Goal: Task Accomplishment & Management: Manage account settings

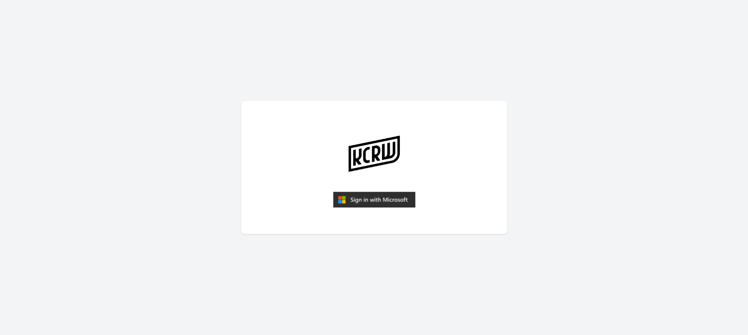
click at [378, 196] on img "submit" at bounding box center [374, 200] width 82 height 16
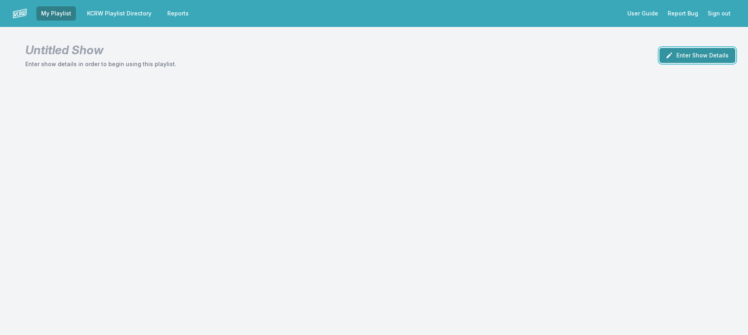
click at [692, 58] on button "Enter Show Details" at bounding box center [698, 55] width 76 height 15
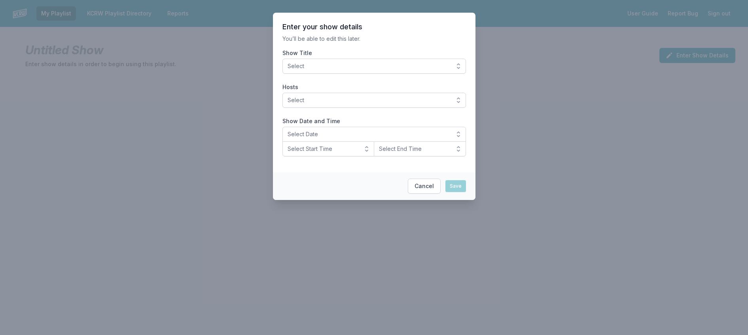
click at [425, 70] on span "Select" at bounding box center [369, 66] width 162 height 8
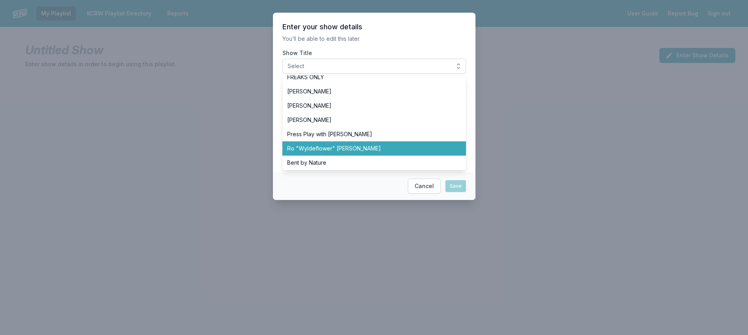
scroll to position [277, 0]
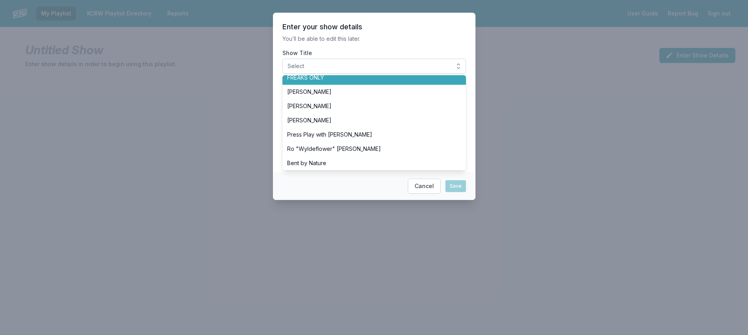
click at [328, 85] on li "FREAKS ONLY" at bounding box center [375, 77] width 184 height 14
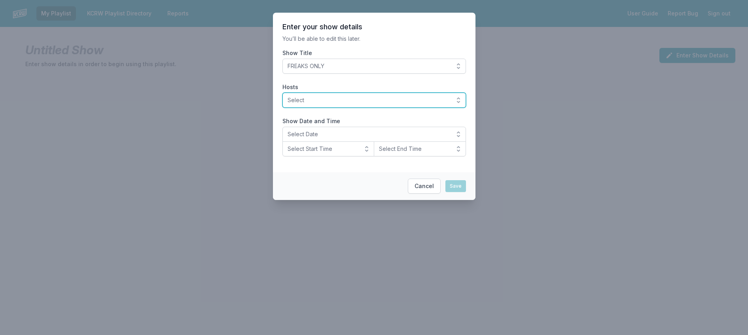
click at [309, 104] on span "Select" at bounding box center [369, 100] width 162 height 8
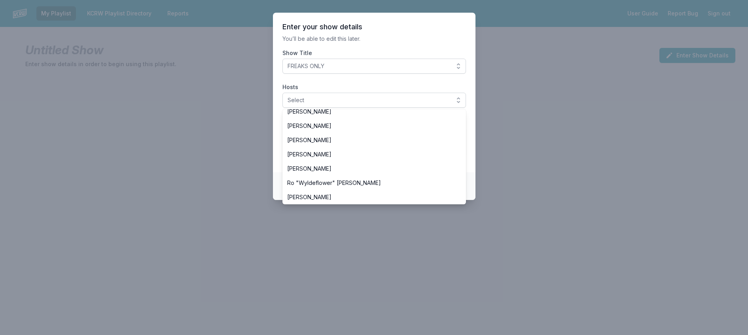
drag, startPoint x: 319, startPoint y: 126, endPoint x: 336, endPoint y: 114, distance: 20.4
click at [319, 87] on span "[PERSON_NAME]" at bounding box center [369, 83] width 165 height 8
click at [373, 43] on p "You’ll be able to edit this later." at bounding box center [375, 39] width 184 height 8
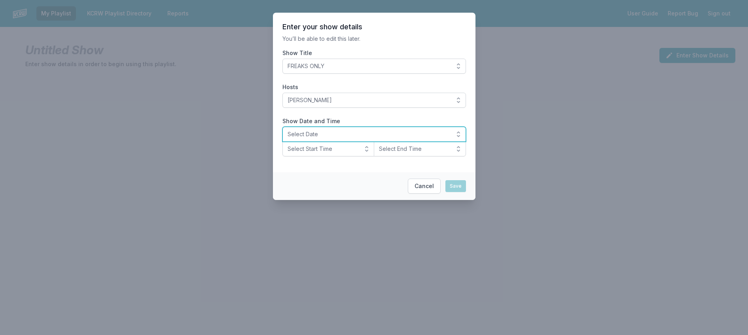
click at [288, 138] on span "Select Date" at bounding box center [369, 134] width 162 height 8
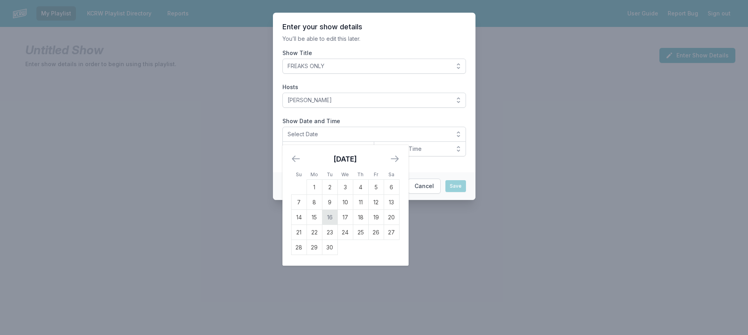
click at [322, 225] on td "16" at bounding box center [329, 217] width 15 height 15
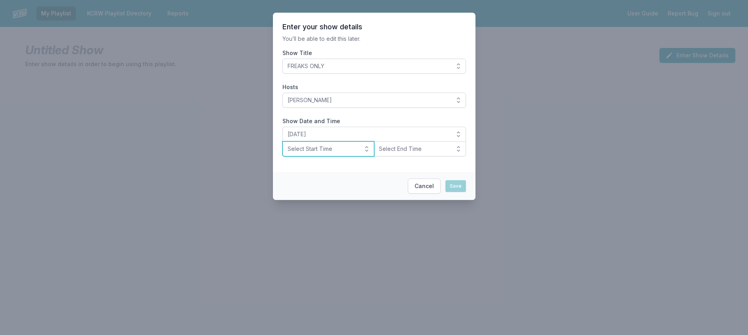
click at [308, 153] on span "Select Start Time" at bounding box center [323, 149] width 71 height 8
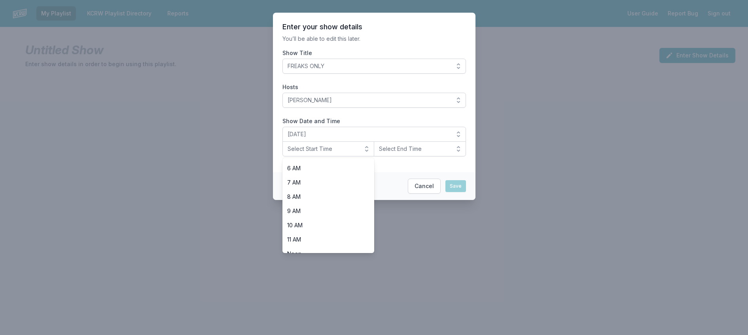
scroll to position [237, 0]
click at [312, 218] on span "8 PM" at bounding box center [323, 214] width 73 height 8
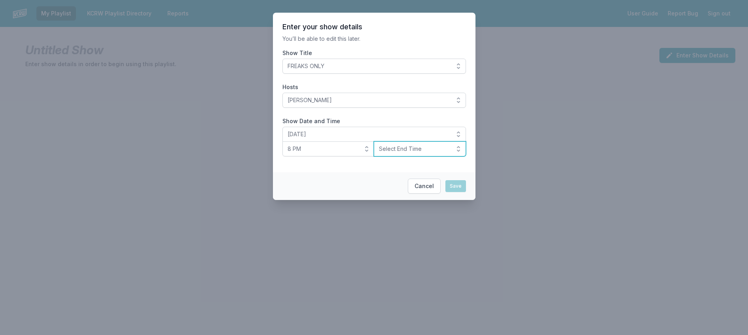
click at [401, 153] on span "Select End Time" at bounding box center [414, 149] width 71 height 8
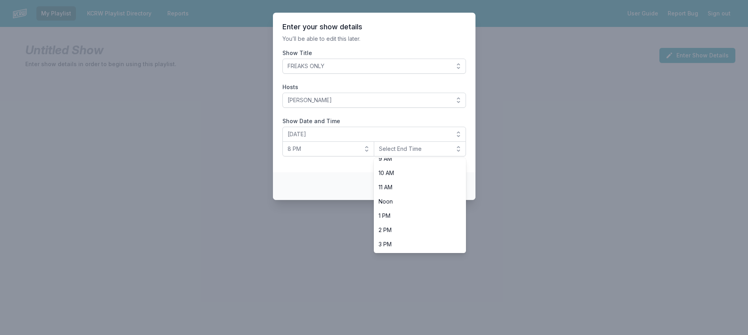
scroll to position [281, 0]
click at [425, 237] on li "10 PM" at bounding box center [420, 230] width 92 height 14
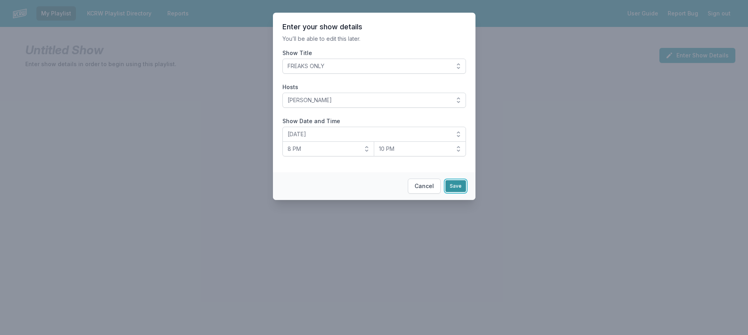
click at [465, 192] on button "Save" at bounding box center [456, 186] width 21 height 12
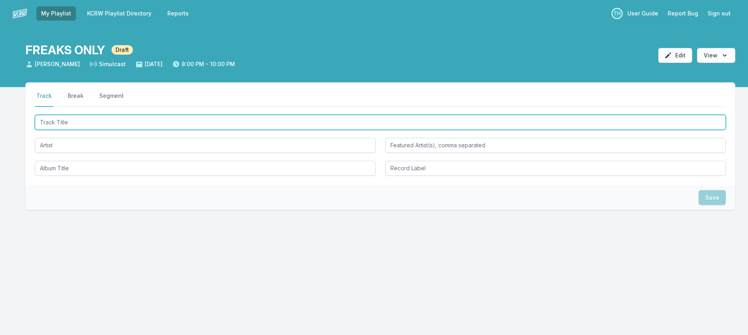
click at [90, 130] on input "Track Title" at bounding box center [380, 122] width 691 height 15
type input "UFO"
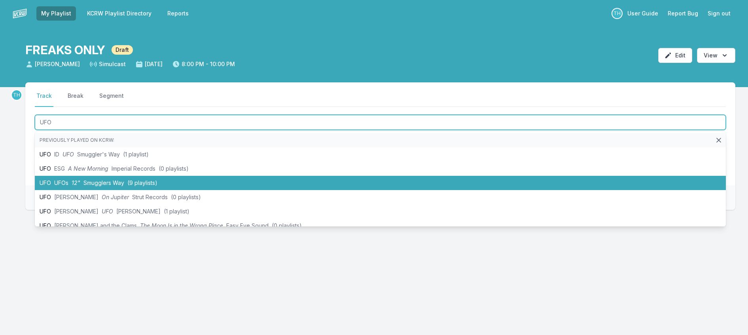
click at [119, 186] on span "Smugglers Way" at bounding box center [104, 182] width 41 height 7
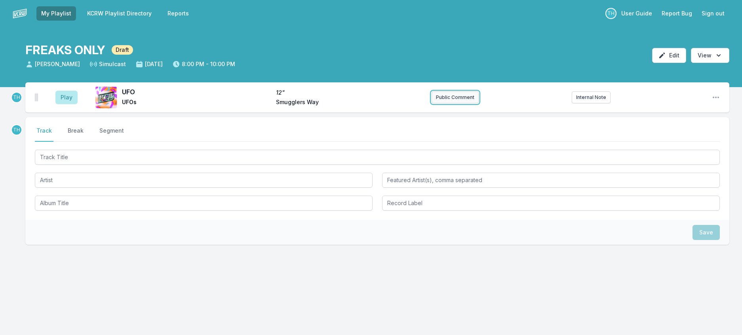
click at [447, 103] on button "Public Comment" at bounding box center [454, 97] width 47 height 12
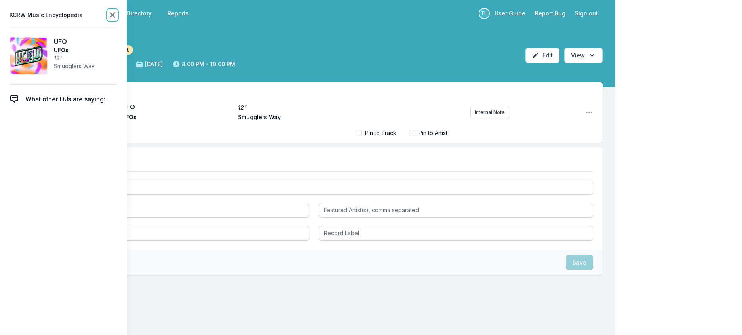
click at [117, 13] on icon at bounding box center [112, 14] width 9 height 9
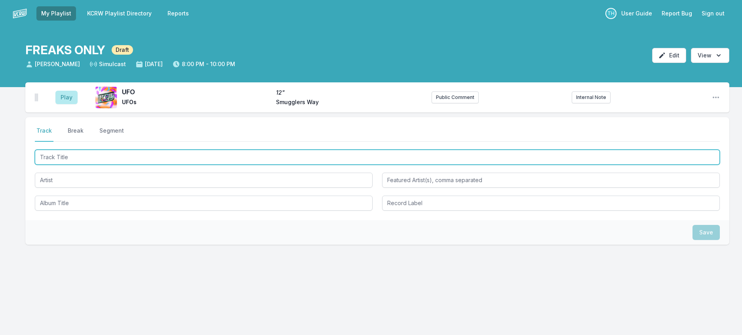
click at [71, 165] on input "Track Title" at bounding box center [377, 157] width 685 height 15
type input "The Happy Dic"
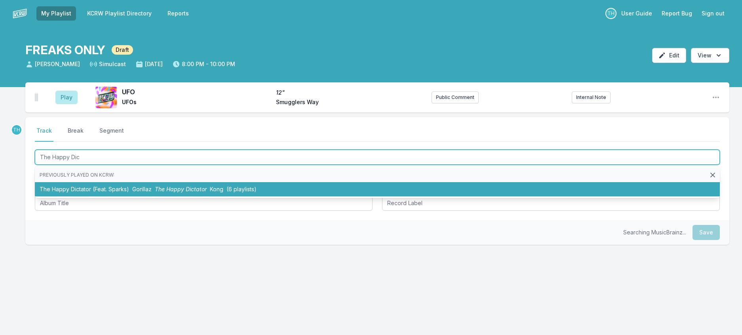
click at [133, 196] on li "The Happy Dictator (Feat. Sparks) Gorillaz The Happy Dictator Kong (6 playlists)" at bounding box center [377, 189] width 685 height 14
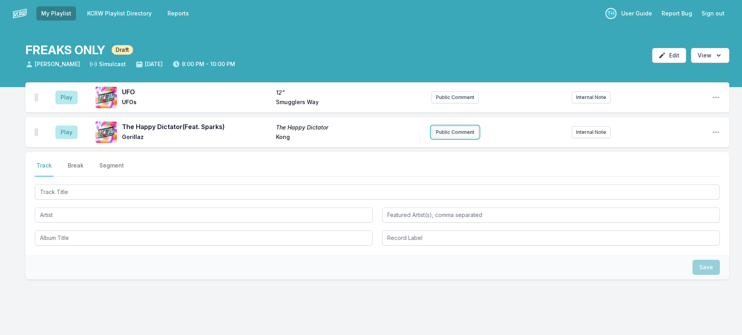
click at [458, 138] on button "Public Comment" at bounding box center [454, 132] width 47 height 12
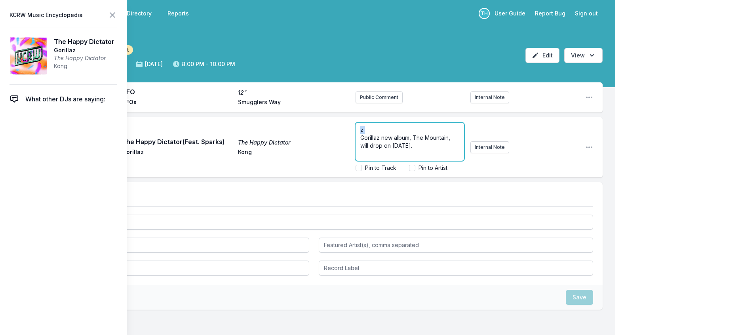
drag, startPoint x: 349, startPoint y: 153, endPoint x: 332, endPoint y: 132, distance: 26.5
click at [332, 132] on div "Play The Happy Dictator (Feat. Sparks) The Happy Dictator Gorillaz Kong z Goril…" at bounding box center [313, 147] width 577 height 60
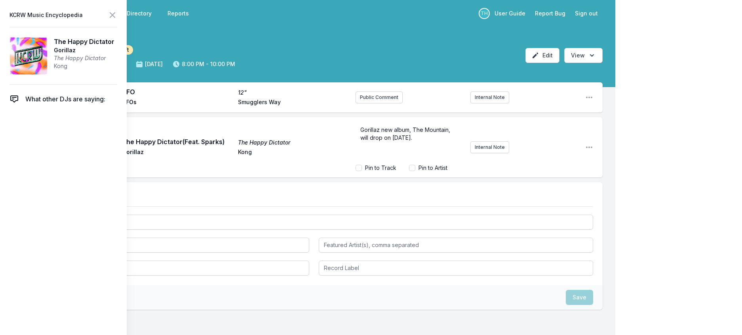
click at [117, 18] on header "KCRW Music Encyclopedia" at bounding box center [63, 14] width 108 height 11
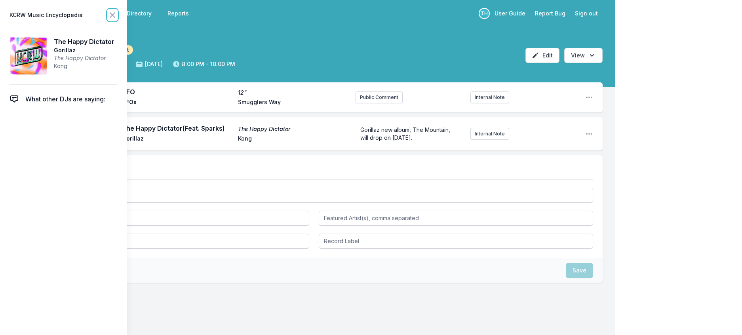
click at [115, 17] on icon at bounding box center [112, 15] width 5 height 5
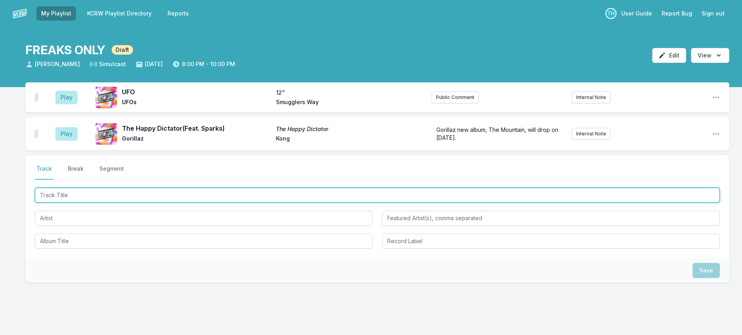
click at [87, 203] on input "Track Title" at bounding box center [377, 195] width 685 height 15
type input "L"
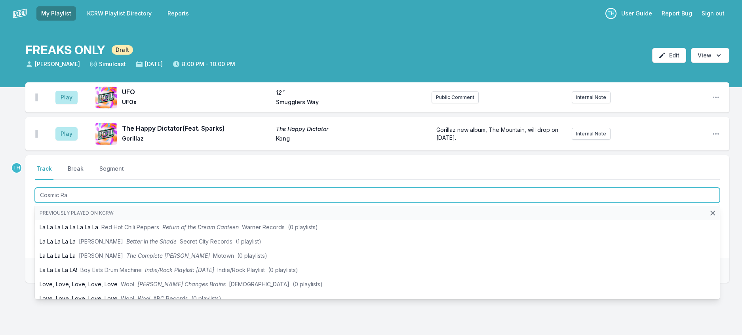
type input "Cosmic Ray"
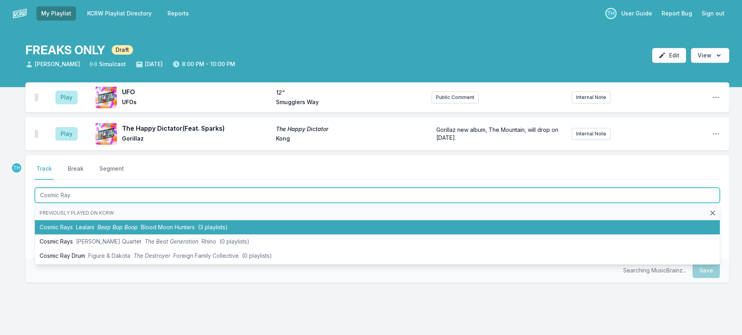
click at [106, 234] on li "Cosmic Rays Lealani Beep Bop Boop Blood Moon Hunters (3 playlists)" at bounding box center [377, 227] width 685 height 14
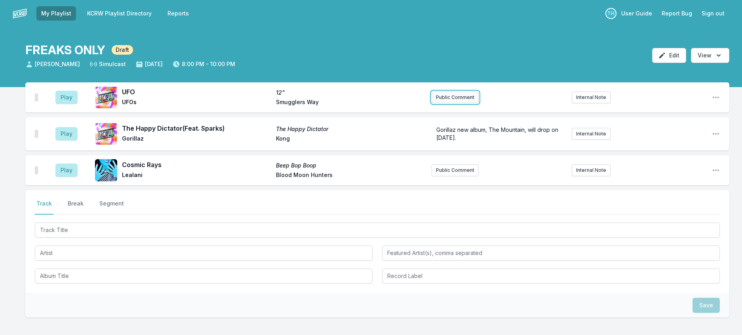
click at [469, 103] on button "Public Comment" at bounding box center [454, 97] width 47 height 12
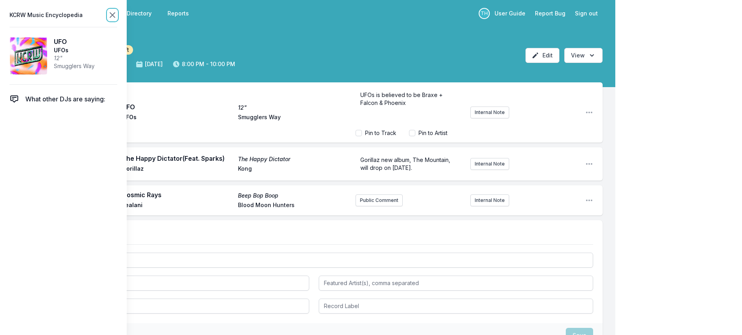
click at [117, 15] on icon at bounding box center [112, 14] width 9 height 9
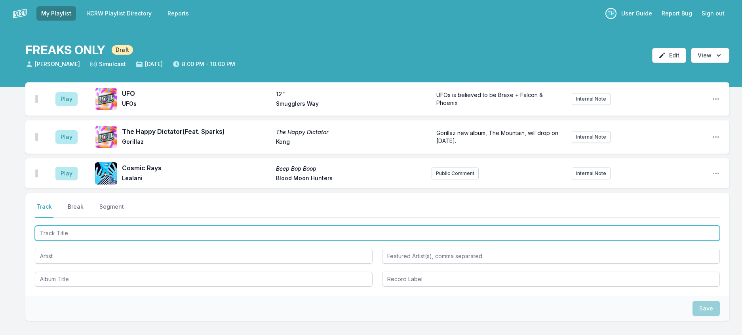
click at [106, 241] on input "Track Title" at bounding box center [377, 233] width 685 height 15
type input "joey knows"
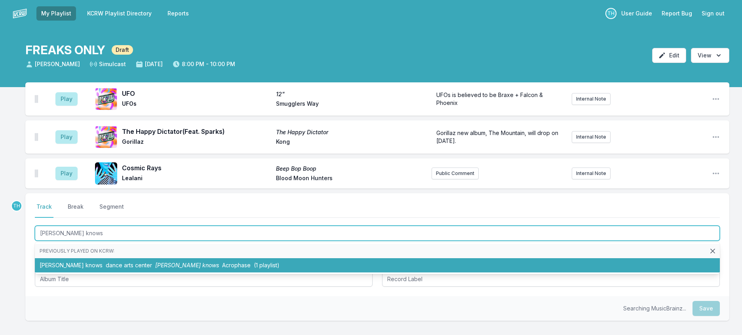
click at [155, 268] on span "joey knows" at bounding box center [187, 265] width 64 height 7
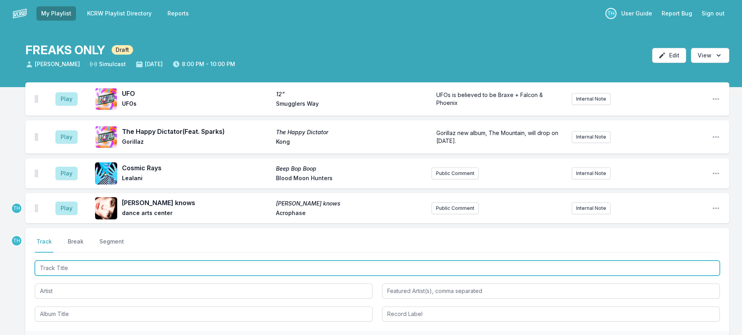
click at [162, 275] on input "Track Title" at bounding box center [377, 267] width 685 height 15
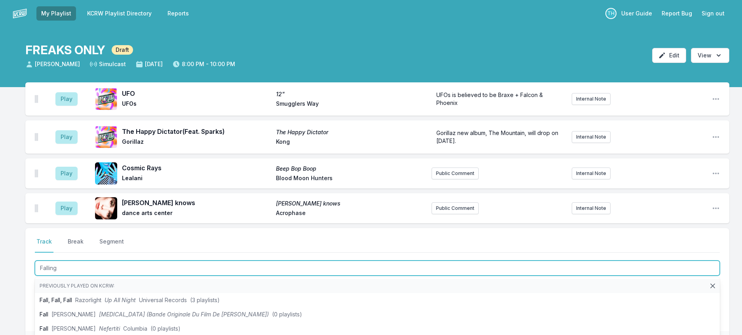
type input "Falling"
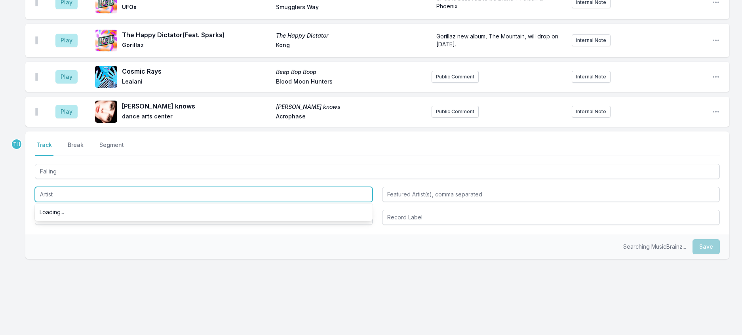
scroll to position [119, 0]
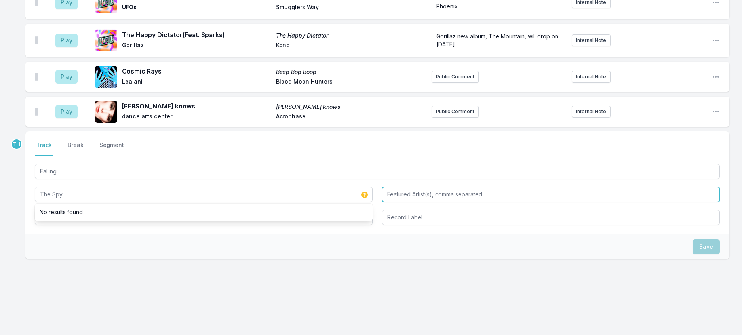
type input "The Spy"
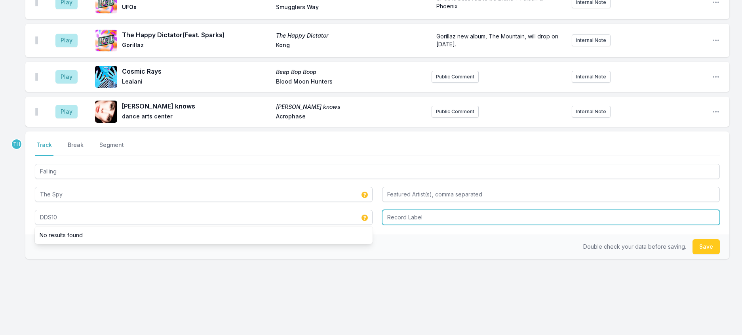
type input "DDS10"
type input "Dalmata Daniel"
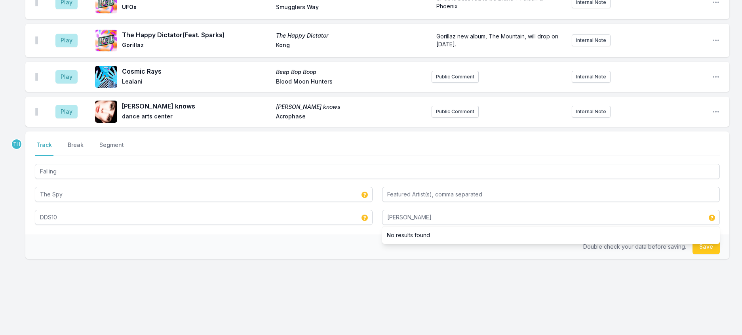
click at [301, 259] on div "Double check your data before saving. Save" at bounding box center [377, 246] width 704 height 25
click at [697, 254] on button "Save" at bounding box center [705, 246] width 27 height 15
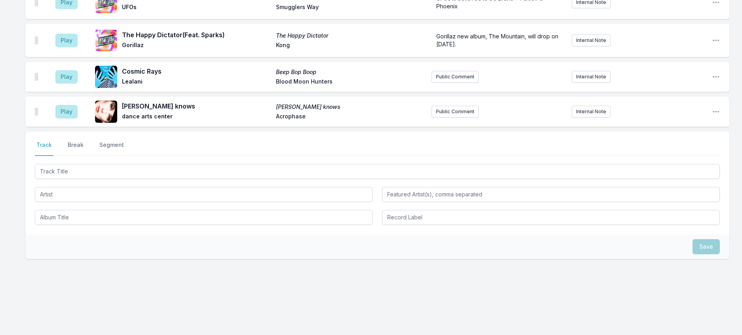
scroll to position [158, 0]
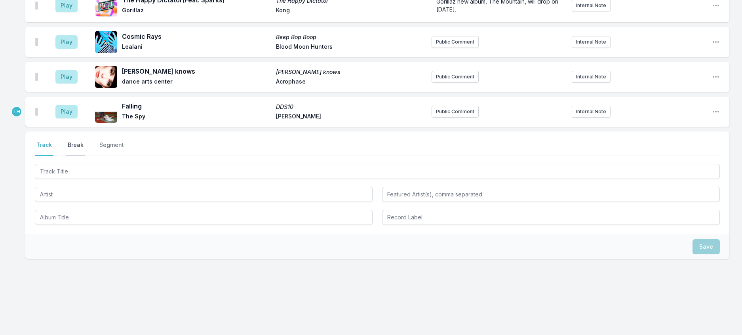
click at [85, 149] on button "Break" at bounding box center [75, 148] width 19 height 15
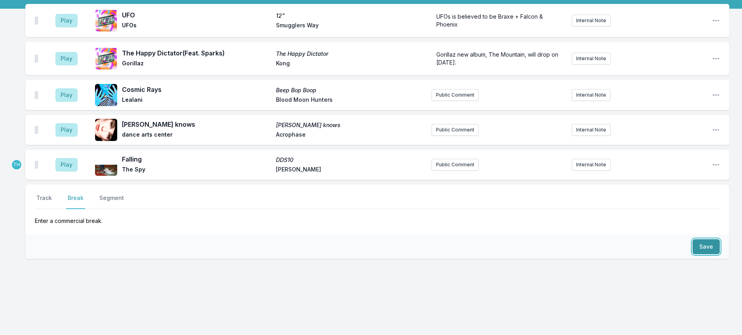
click at [692, 239] on button "Save" at bounding box center [705, 246] width 27 height 15
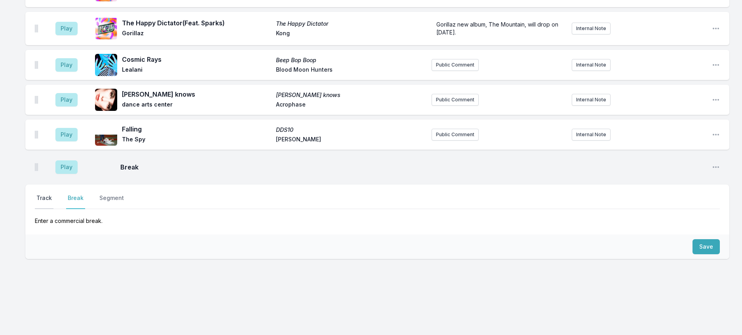
click at [45, 194] on button "Track" at bounding box center [44, 201] width 19 height 15
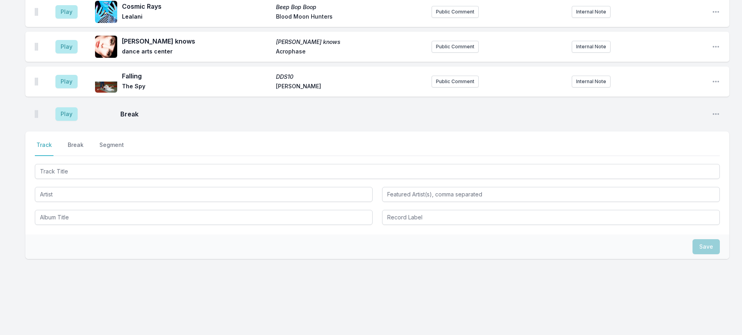
click at [58, 179] on div at bounding box center [377, 170] width 685 height 17
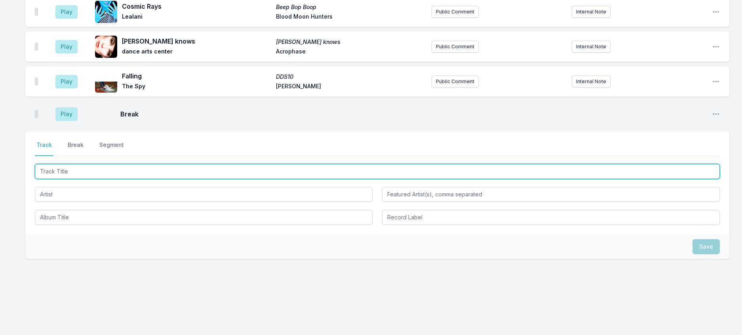
click at [61, 179] on input "Track Title" at bounding box center [377, 171] width 685 height 15
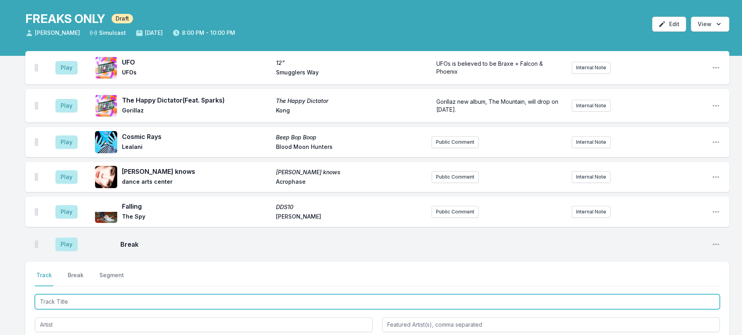
scroll to position [45, 0]
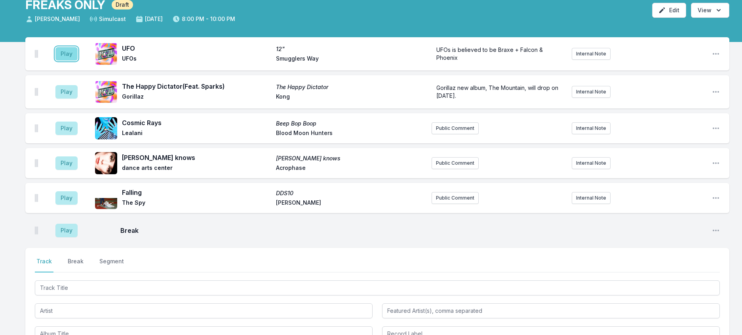
click at [72, 61] on button "Play" at bounding box center [66, 53] width 22 height 13
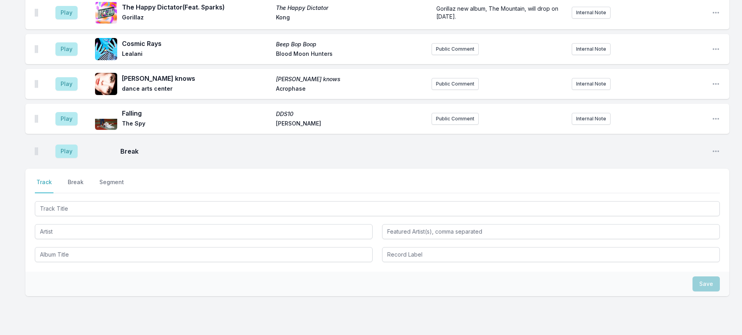
scroll to position [124, 0]
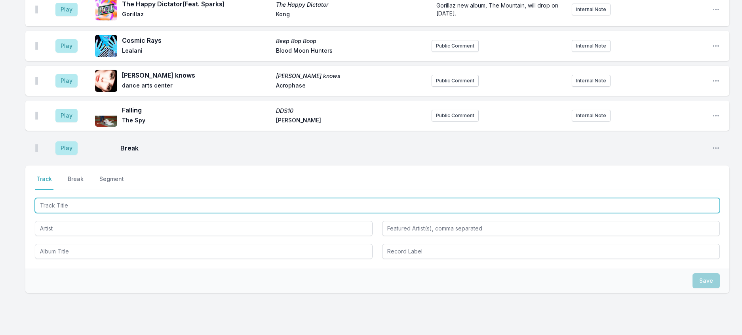
click at [116, 213] on input "Track Title" at bounding box center [377, 205] width 685 height 15
type input "You Do"
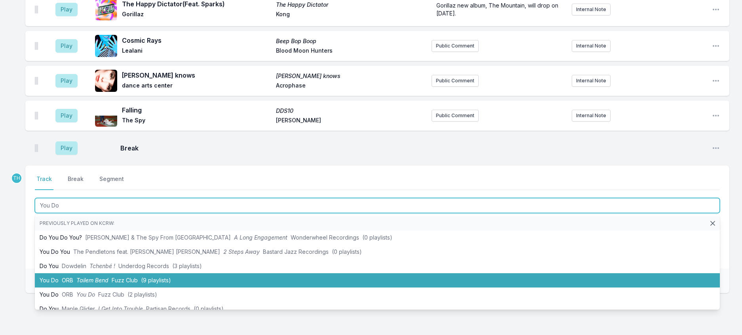
click at [136, 287] on li "You Do ORB Tailem Bend Fuzz Club (9 playlists)" at bounding box center [377, 280] width 685 height 14
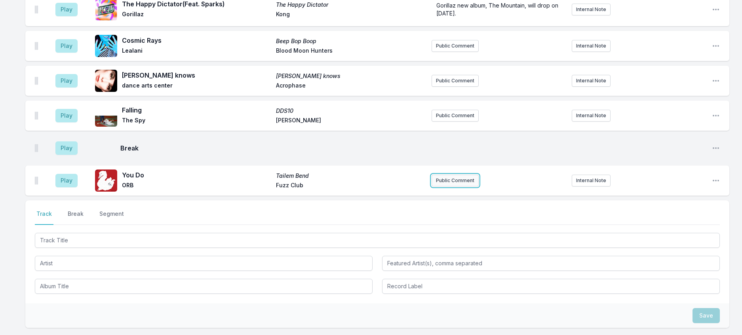
click at [438, 186] on button "Public Comment" at bounding box center [454, 181] width 47 height 12
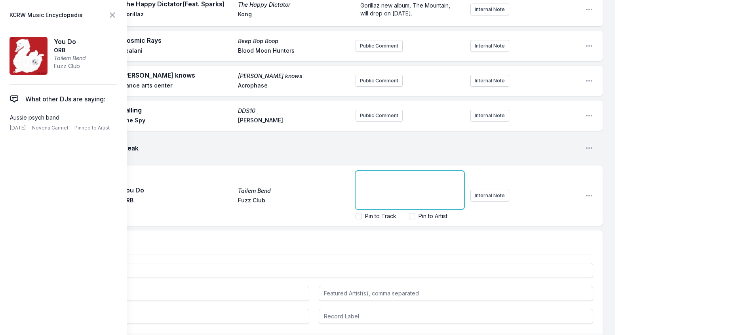
click at [400, 209] on div "﻿" at bounding box center [409, 190] width 108 height 38
click at [380, 205] on span "Aussie psych-rockers ORB hit the Moroccan Lounge this Thursday, September 18. W…" at bounding box center [410, 182] width 100 height 46
drag, startPoint x: 398, startPoint y: 244, endPoint x: 383, endPoint y: 241, distance: 15.6
click at [383, 205] on span "Aussie psych-rockers ORB hit the Moroccan Lounge this Thursday, September 18. W…" at bounding box center [410, 182] width 100 height 46
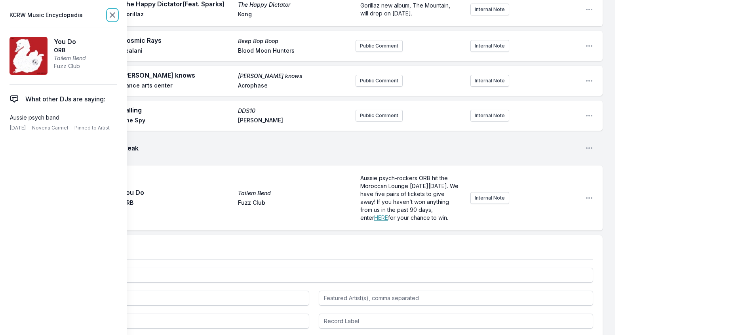
scroll to position [0, 0]
click at [115, 17] on icon at bounding box center [112, 15] width 5 height 5
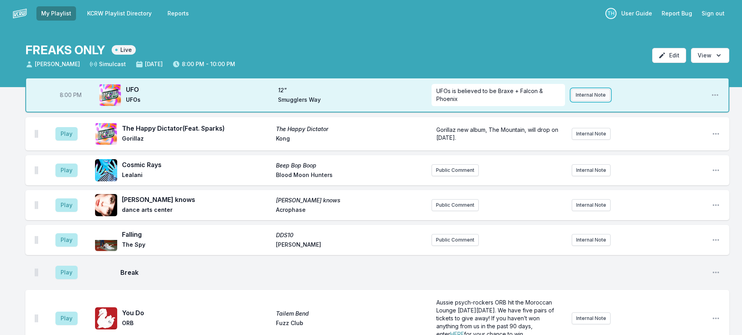
click at [587, 101] on button "Internal Note" at bounding box center [590, 95] width 39 height 12
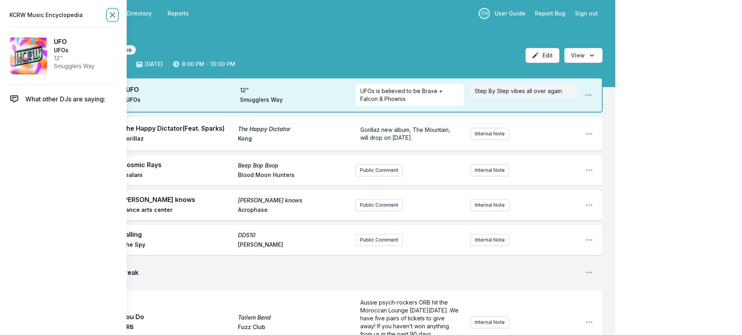
click at [117, 17] on icon at bounding box center [112, 14] width 9 height 9
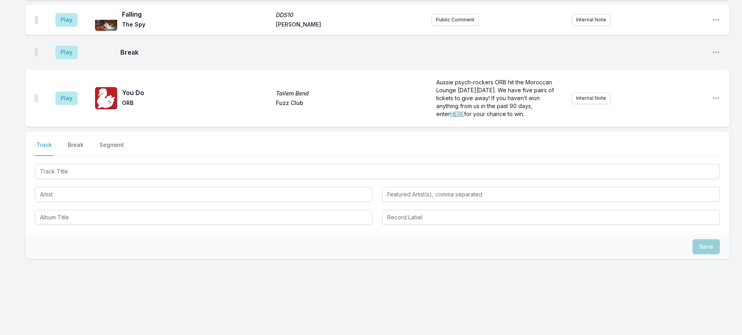
scroll to position [277, 0]
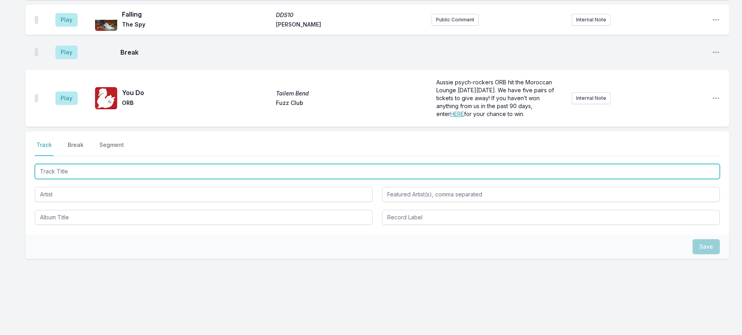
click at [149, 172] on input "Track Title" at bounding box center [377, 171] width 685 height 15
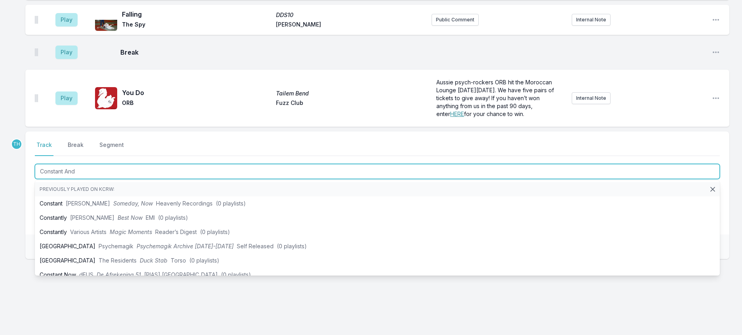
type input "Constant And"
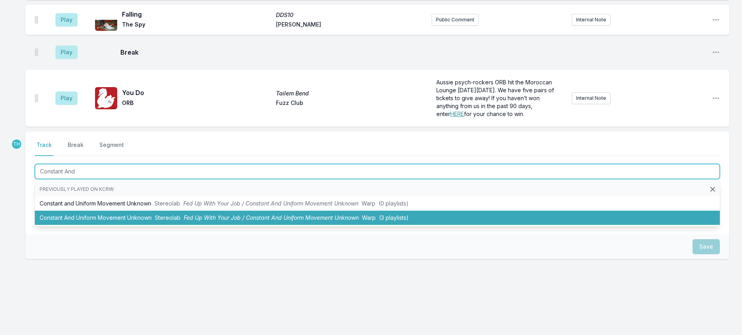
click at [218, 220] on li "Constant And Uniform Movement Unknown Stereolab Fed Up With Your Job / Constant…" at bounding box center [377, 218] width 685 height 14
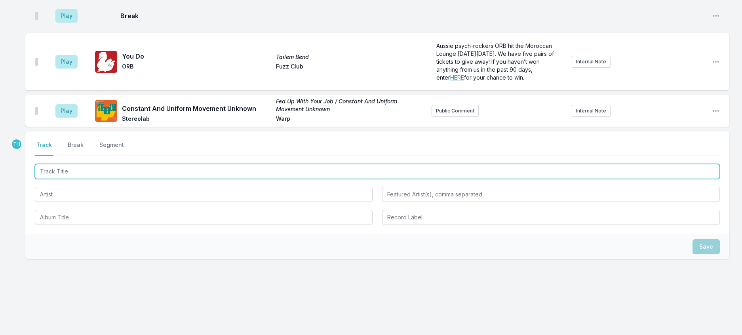
scroll to position [322, 0]
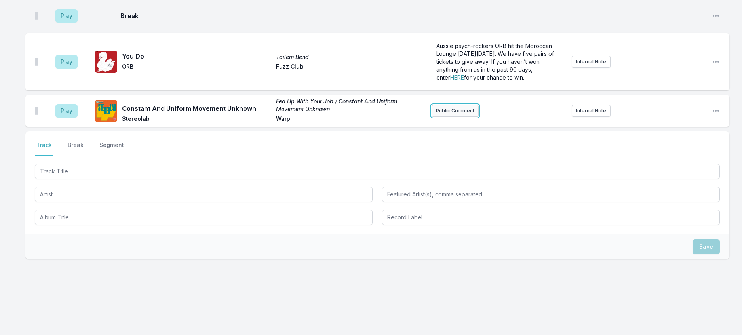
click at [433, 105] on button "Public Comment" at bounding box center [454, 111] width 47 height 12
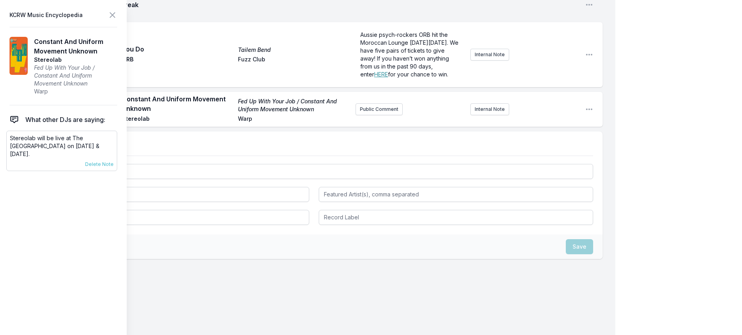
scroll to position [327, 0]
drag, startPoint x: 80, startPoint y: 165, endPoint x: 6, endPoint y: 158, distance: 74.7
click at [6, 158] on aside "KCRW Music Encyclopedia Constant And Uniform Movement Unknown Stereolab Fed Up …" at bounding box center [63, 167] width 127 height 335
copy p "Stereolab will be live at The Bellwether on October 25th & 26th."
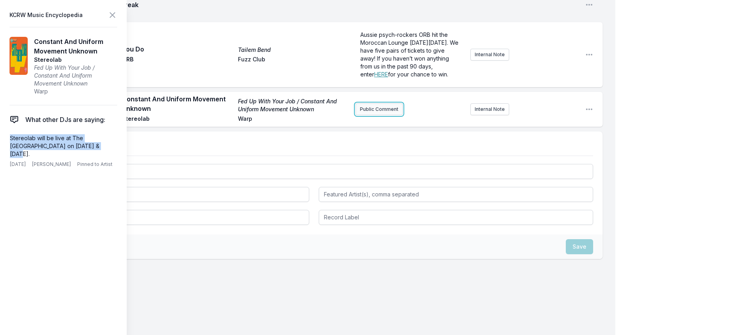
click at [355, 115] on button "Public Comment" at bounding box center [378, 109] width 47 height 12
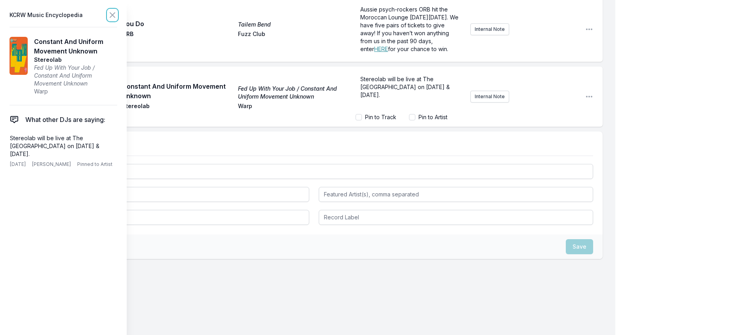
scroll to position [329, 0]
click at [117, 20] on icon at bounding box center [112, 14] width 9 height 9
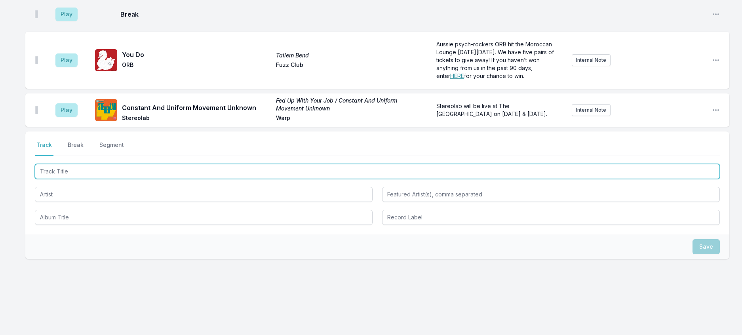
click at [117, 167] on input "Track Title" at bounding box center [377, 171] width 685 height 15
type input "Loser"
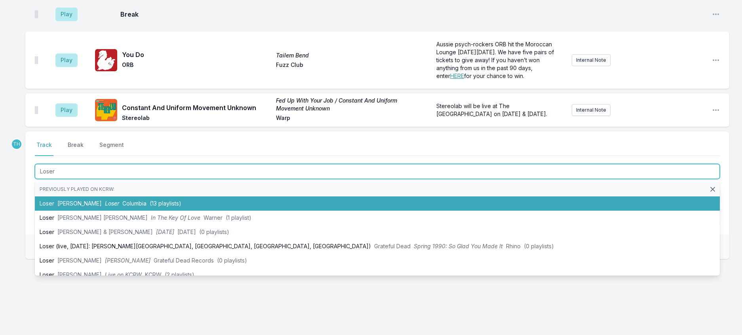
click at [126, 200] on span "Columbia" at bounding box center [134, 203] width 24 height 7
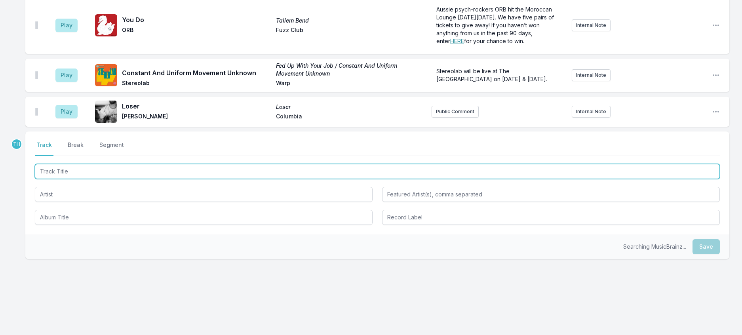
scroll to position [368, 0]
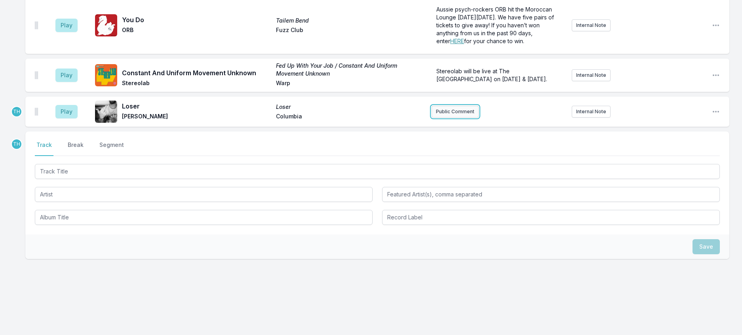
click at [453, 106] on button "Public Comment" at bounding box center [454, 112] width 47 height 12
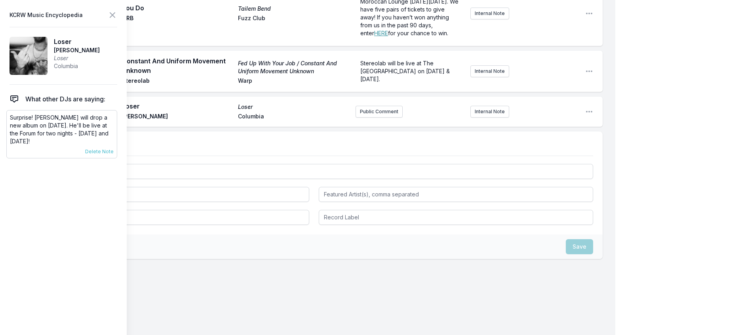
scroll to position [368, 0]
drag, startPoint x: 38, startPoint y: 157, endPoint x: 38, endPoint y: 133, distance: 24.2
click at [38, 133] on p "Surprise! Tame Impala will drop a new album on October 17th. He'll be live at t…" at bounding box center [62, 130] width 104 height 32
copy p "Tame Impala will drop a new album on October 17th. He'll be live at the Forum f…"
click at [355, 118] on button "Public Comment" at bounding box center [378, 112] width 47 height 12
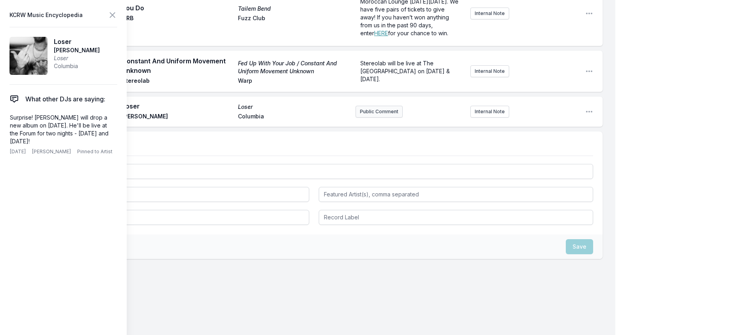
scroll to position [402, 0]
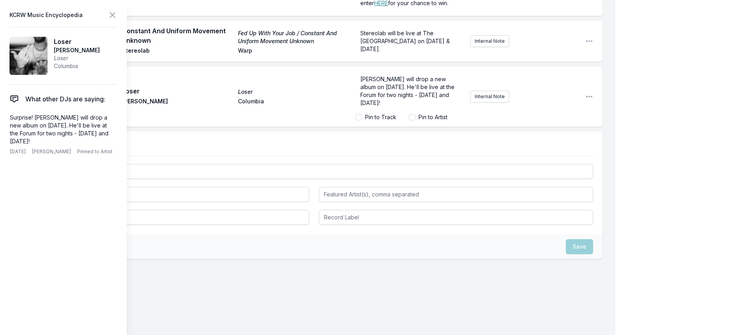
click at [410, 104] on span "Tame Impala will drop a new album on October 17th. He'll be live at the Forum f…" at bounding box center [408, 91] width 96 height 30
click at [409, 120] on input "Pin to Artist" at bounding box center [412, 117] width 6 height 6
checkbox input "true"
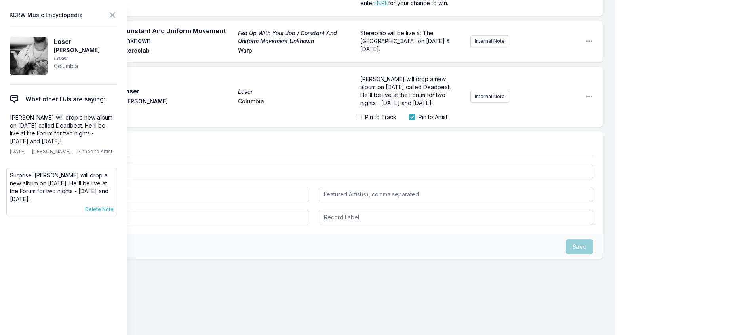
click at [106, 213] on span "Delete Note" at bounding box center [99, 209] width 28 height 6
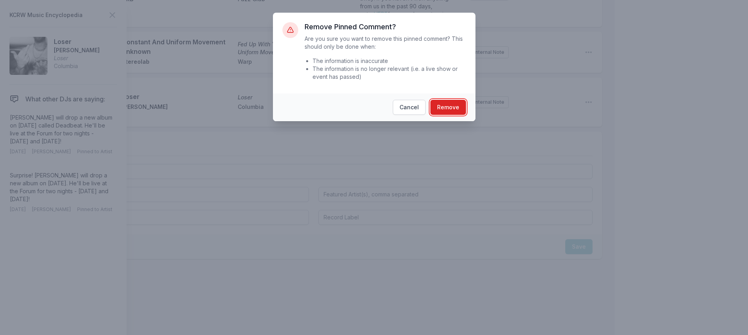
drag, startPoint x: 473, startPoint y: 119, endPoint x: 436, endPoint y: 120, distance: 37.2
click at [466, 115] on button "Remove" at bounding box center [449, 107] width 36 height 15
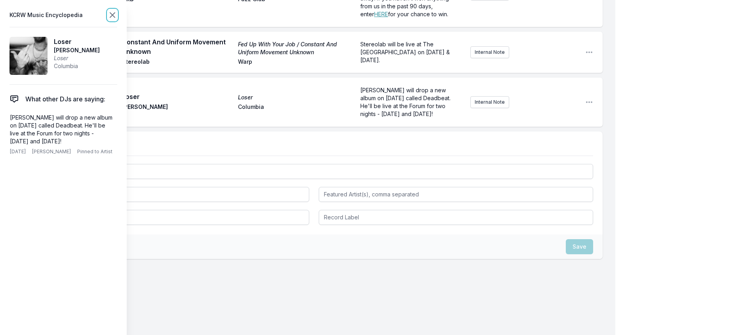
click at [117, 17] on icon at bounding box center [112, 14] width 9 height 9
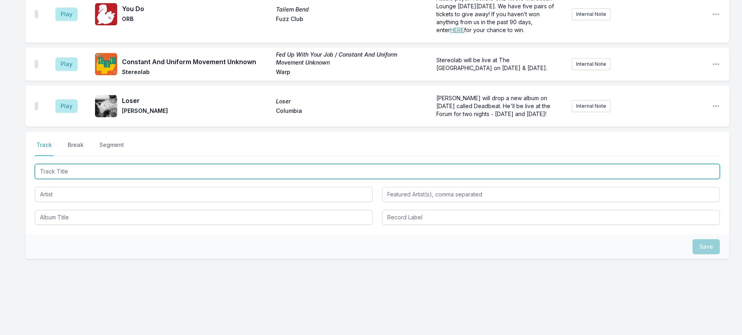
click at [107, 166] on input "Track Title" at bounding box center [377, 171] width 685 height 15
type input "By The Grace Of God"
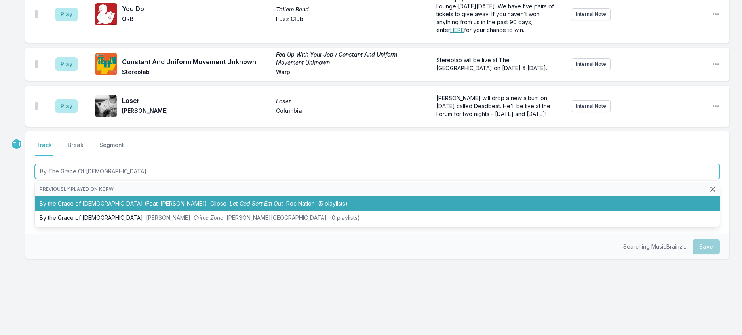
click at [156, 203] on li "By the Grace of God (Feat. Pharrell Williams) Clipse Let God Sort Em Out Roc Na…" at bounding box center [377, 203] width 685 height 14
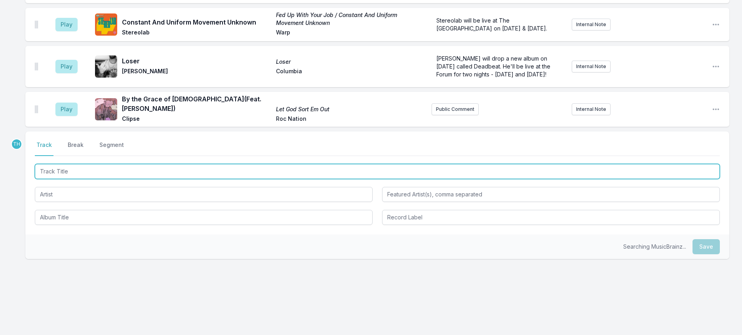
scroll to position [433, 0]
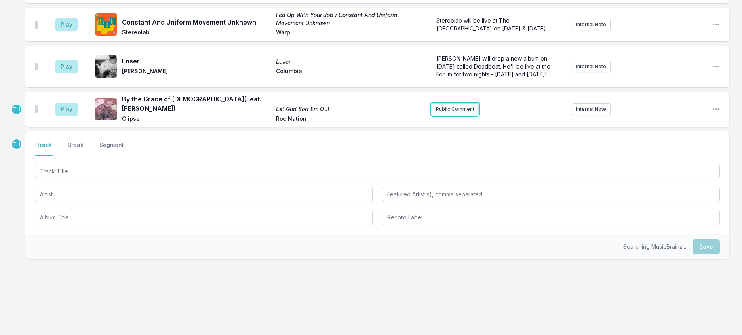
click at [444, 103] on button "Public Comment" at bounding box center [454, 109] width 47 height 12
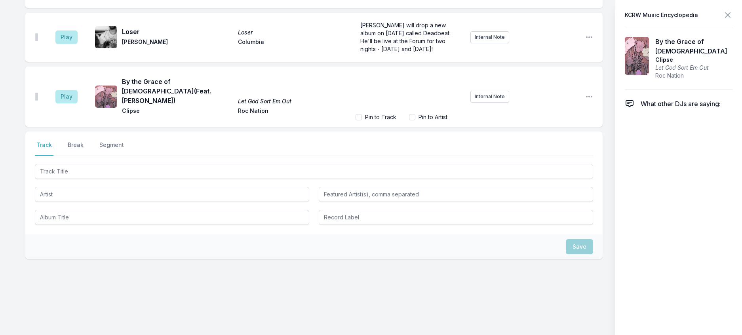
scroll to position [462, 0]
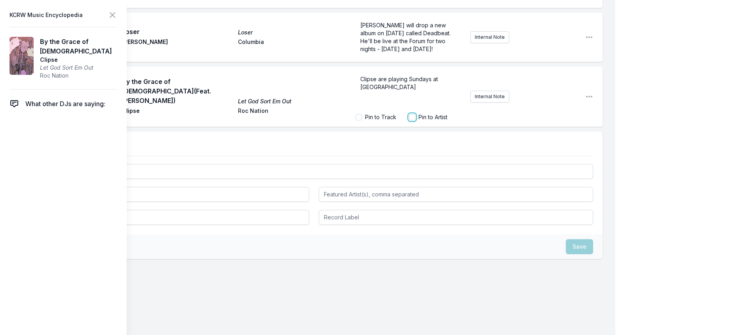
click at [409, 120] on input "Pin to Artist" at bounding box center [412, 117] width 6 height 6
checkbox input "true"
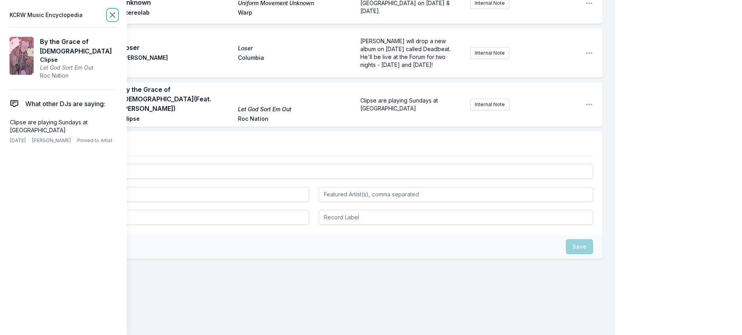
click at [115, 16] on icon at bounding box center [112, 15] width 5 height 5
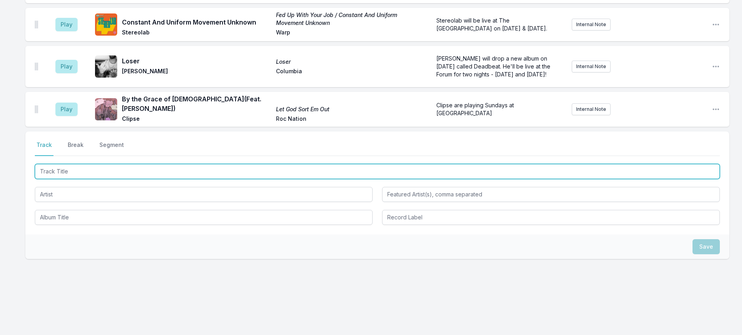
click at [132, 168] on input "Track Title" at bounding box center [377, 171] width 685 height 15
type input "Bankroll"
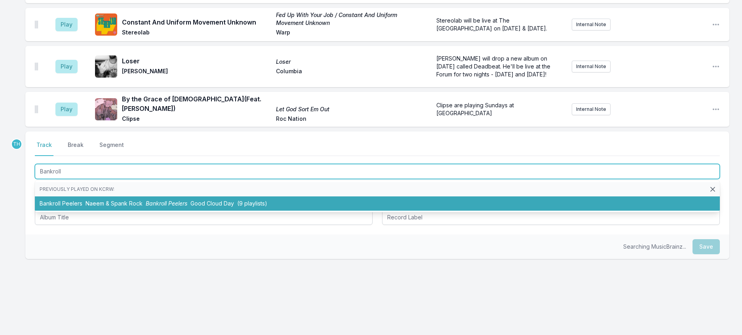
click at [209, 197] on li "Bankroll Peelers Naeem & Spank Rock Bankroll Peelers Good Cloud Day (9 playlist…" at bounding box center [377, 203] width 685 height 14
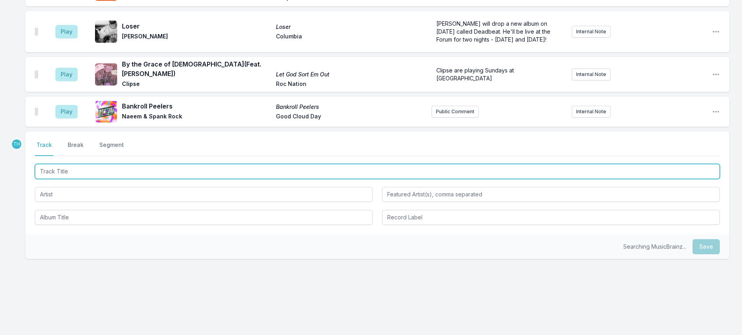
scroll to position [473, 0]
click at [233, 169] on input "Track Title" at bounding box center [377, 171] width 685 height 15
type input "Crawler"
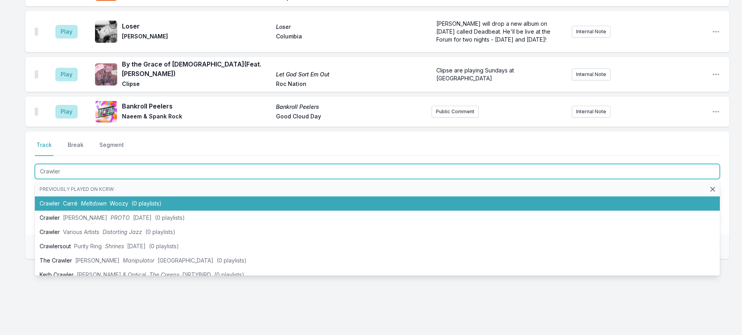
click at [164, 207] on li "Crawler Carré Meltdown Woozy (0 playlists)" at bounding box center [377, 203] width 685 height 14
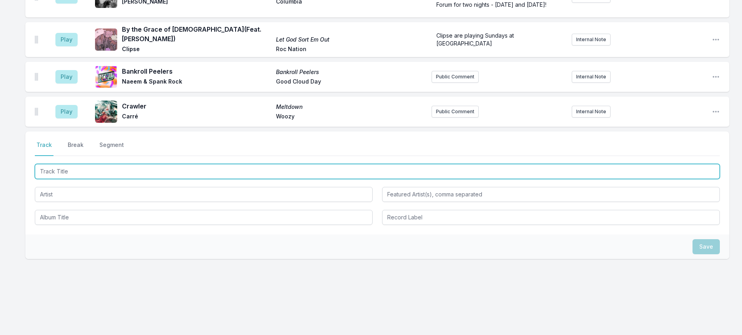
scroll to position [512, 0]
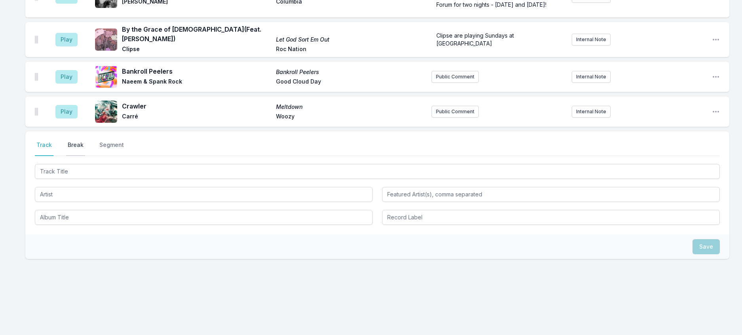
click at [85, 141] on button "Break" at bounding box center [75, 148] width 19 height 15
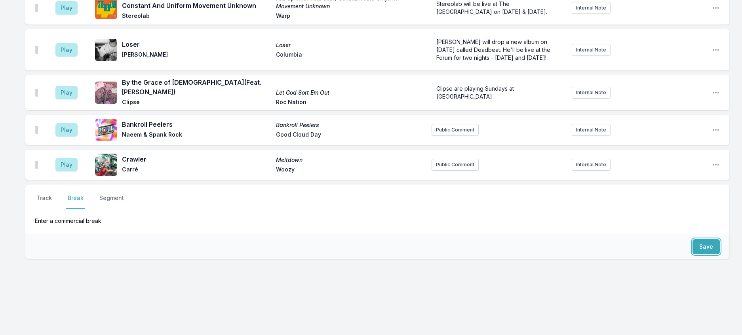
drag, startPoint x: 710, startPoint y: 237, endPoint x: 496, endPoint y: 209, distance: 215.8
click at [710, 239] on button "Save" at bounding box center [705, 246] width 27 height 15
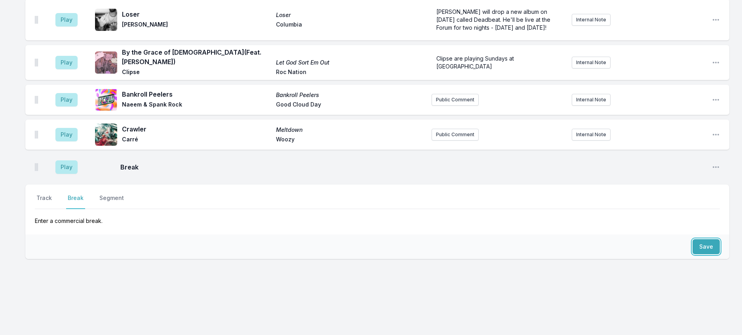
scroll to position [500, 0]
click at [45, 194] on button "Track" at bounding box center [44, 201] width 19 height 15
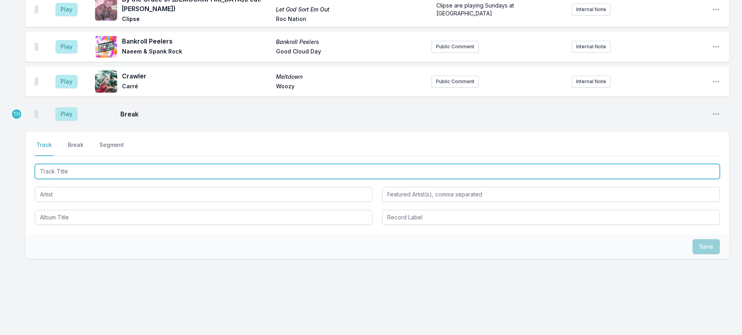
click at [56, 179] on input "Track Title" at bounding box center [377, 171] width 685 height 15
type input "F*ck Me Eyes"
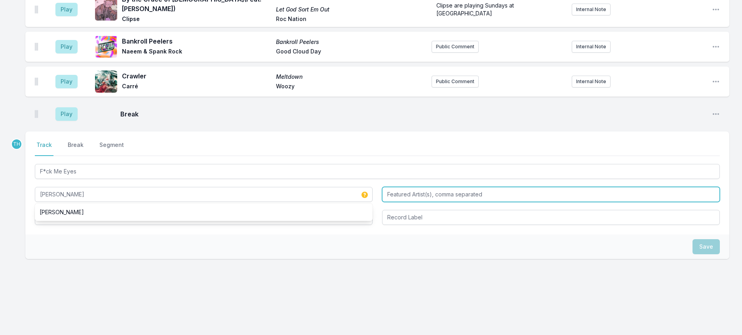
type input "Ethel Cain"
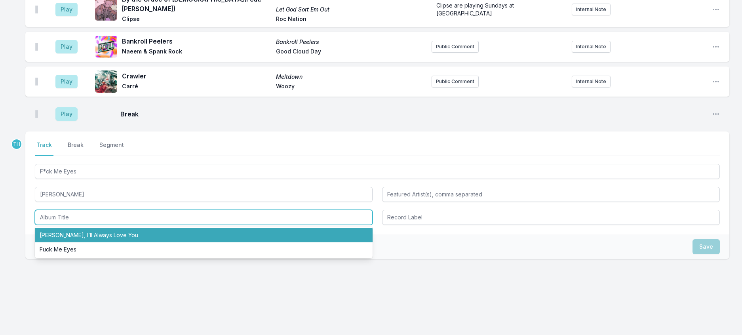
click at [63, 242] on li "Willoughby Tucker, I’ll Always Love You" at bounding box center [204, 235] width 338 height 14
type input "Willoughby Tucker, I’ll Always Love You"
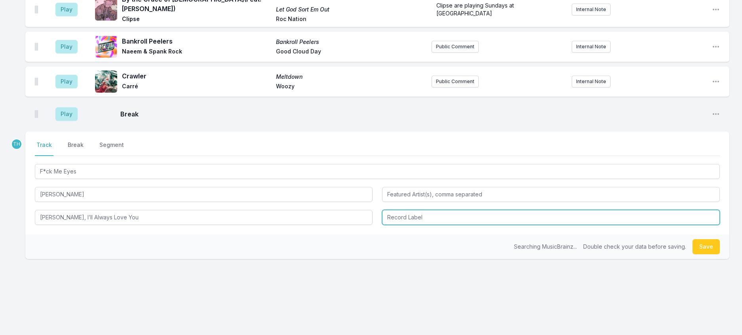
click at [439, 225] on input "Record Label" at bounding box center [551, 217] width 338 height 15
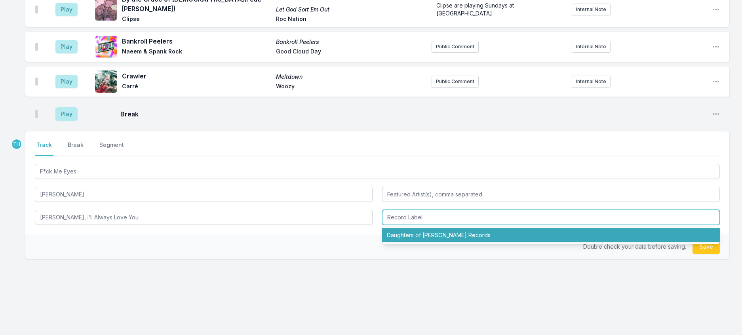
click at [431, 242] on li "Daughters of Cain Records" at bounding box center [551, 235] width 338 height 14
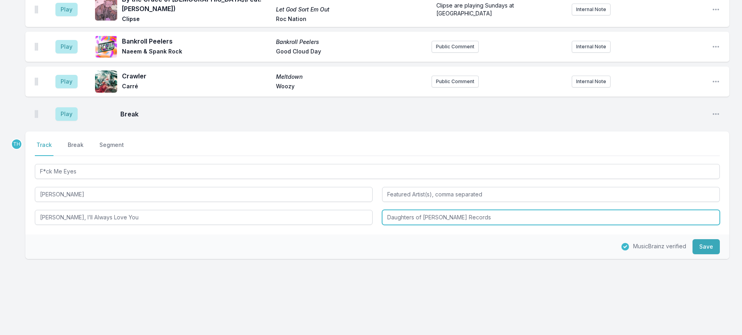
drag, startPoint x: 510, startPoint y: 265, endPoint x: 562, endPoint y: 262, distance: 51.5
click at [562, 225] on input "Daughters of Cain Records" at bounding box center [551, 217] width 338 height 15
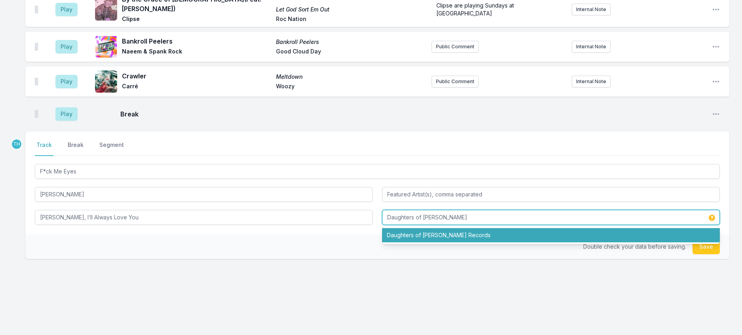
type input "Daughters of Cain"
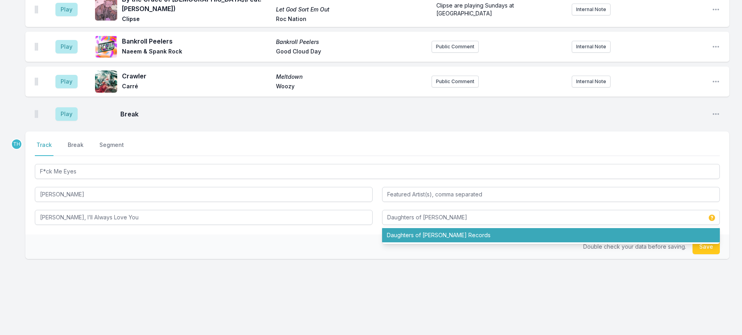
click at [358, 259] on div "Double check your data before saving. Save" at bounding box center [377, 246] width 704 height 25
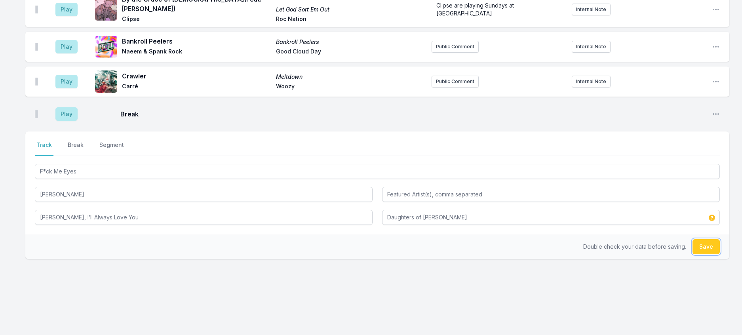
click at [704, 254] on button "Save" at bounding box center [705, 246] width 27 height 15
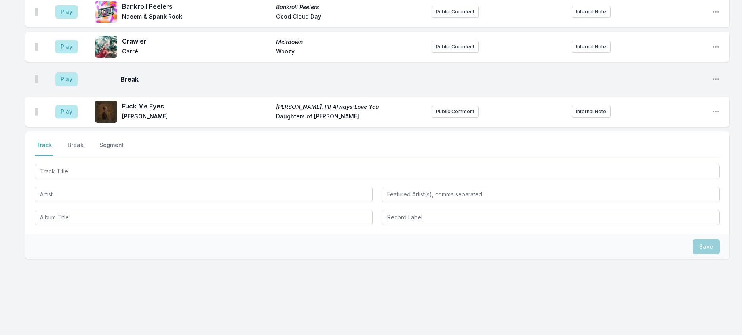
scroll to position [539, 0]
click at [457, 118] on button "Public Comment" at bounding box center [454, 112] width 47 height 12
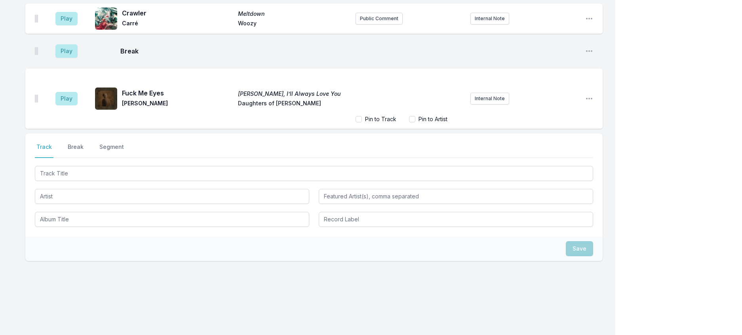
scroll to position [573, 0]
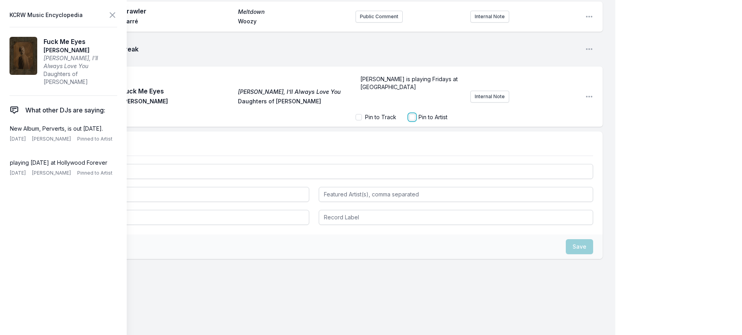
click at [409, 120] on input "Pin to Artist" at bounding box center [412, 117] width 6 height 6
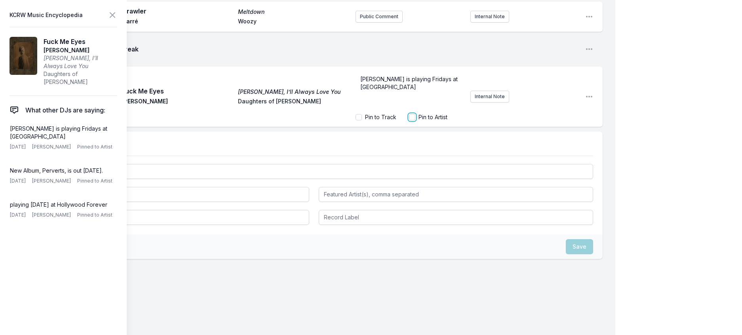
checkbox input "true"
click at [114, 184] on span "Delete Note" at bounding box center [99, 181] width 28 height 6
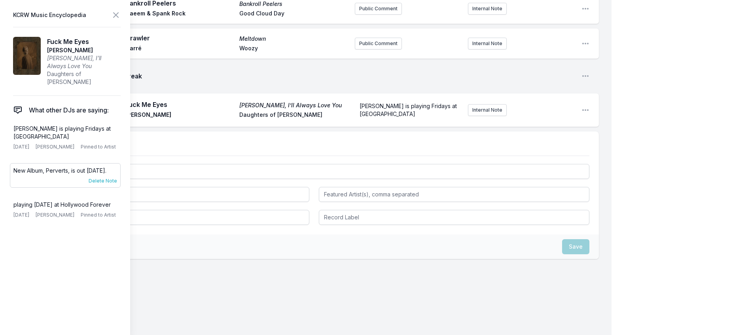
scroll to position [534, 0]
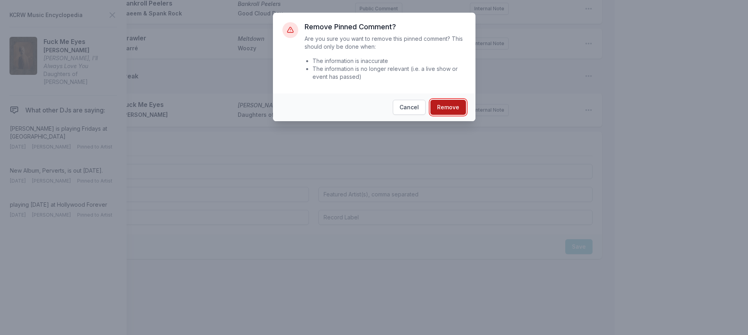
drag, startPoint x: 463, startPoint y: 120, endPoint x: 360, endPoint y: 121, distance: 103.7
click at [463, 115] on button "Remove" at bounding box center [449, 107] width 36 height 15
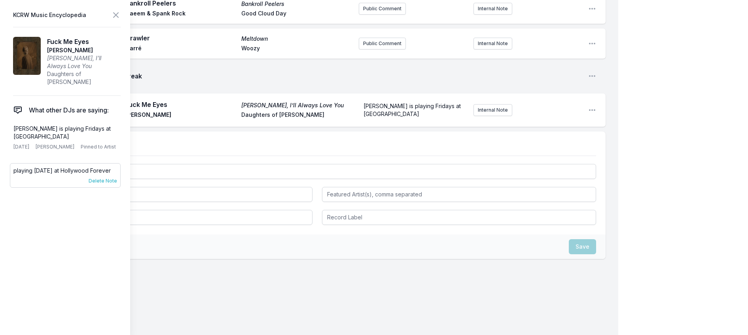
scroll to position [525, 0]
click at [114, 184] on span "Delete Note" at bounding box center [99, 181] width 28 height 6
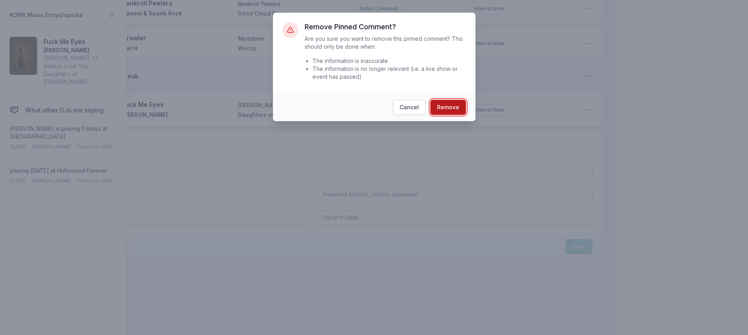
click at [451, 115] on button "Remove" at bounding box center [449, 107] width 36 height 15
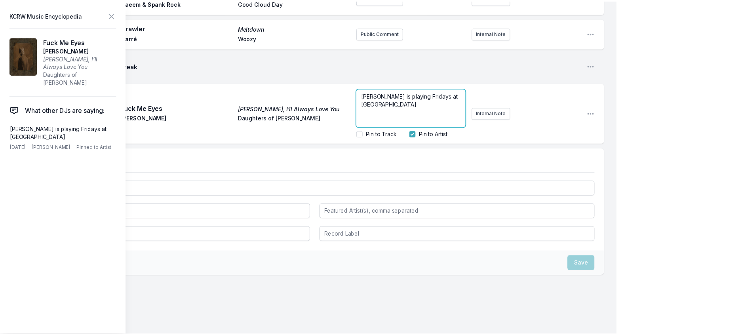
scroll to position [555, 0]
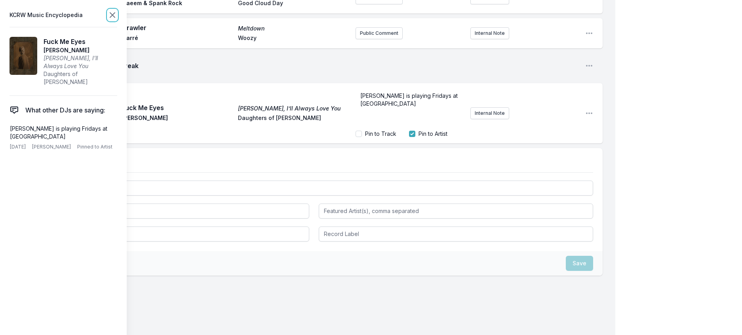
click at [117, 15] on icon at bounding box center [112, 14] width 9 height 9
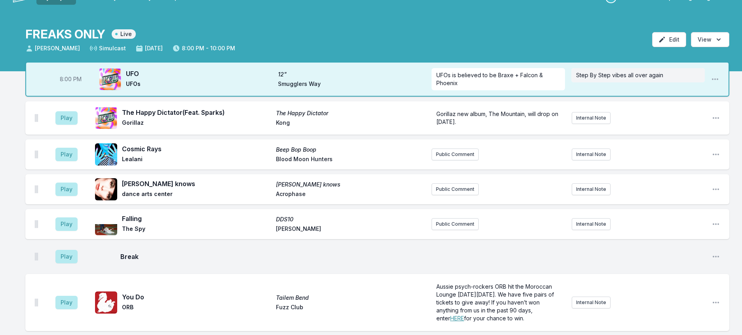
scroll to position [10, 0]
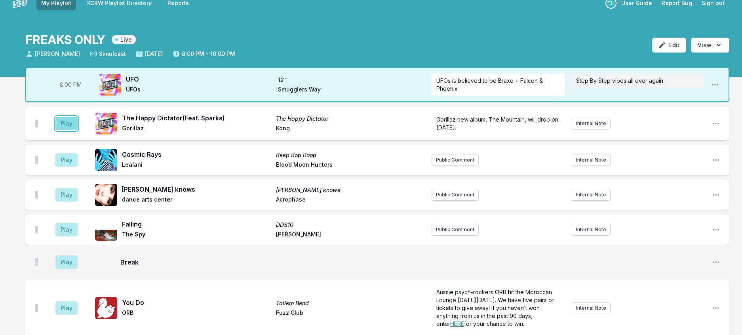
click at [70, 130] on button "Play" at bounding box center [66, 123] width 22 height 13
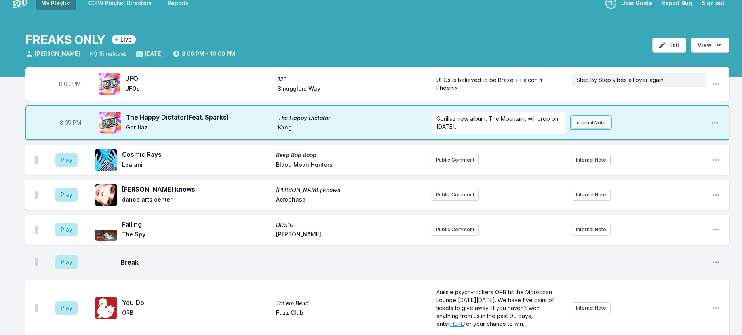
click at [602, 129] on button "Internal Note" at bounding box center [590, 123] width 39 height 12
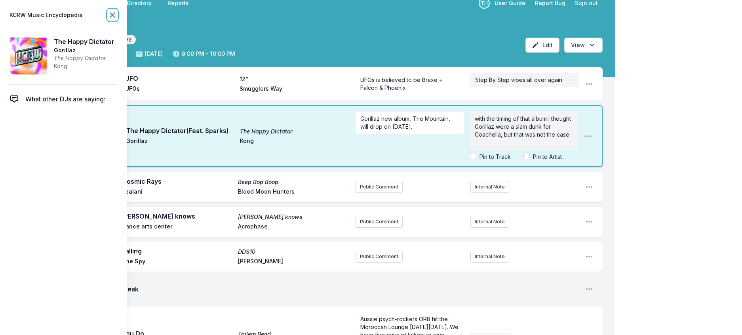
click at [117, 17] on icon at bounding box center [112, 14] width 9 height 9
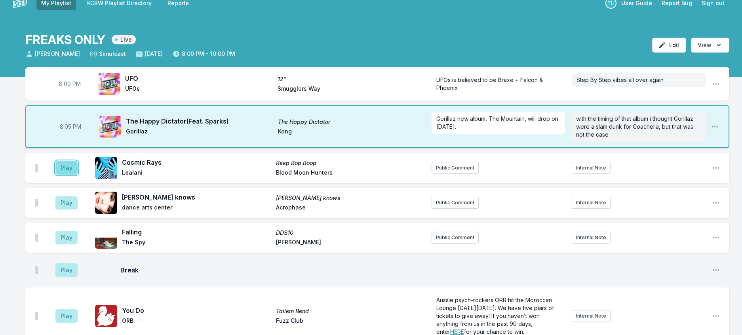
click at [73, 175] on button "Play" at bounding box center [66, 167] width 22 height 13
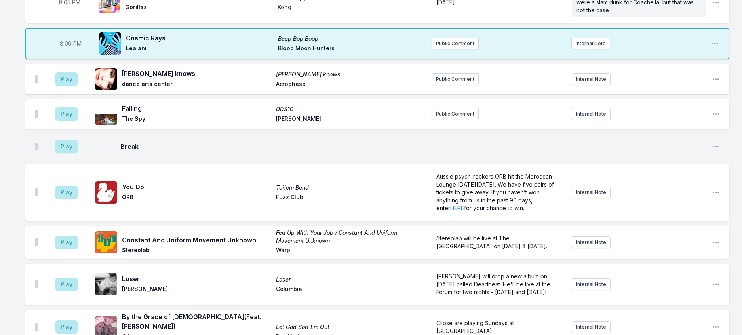
scroll to position [129, 0]
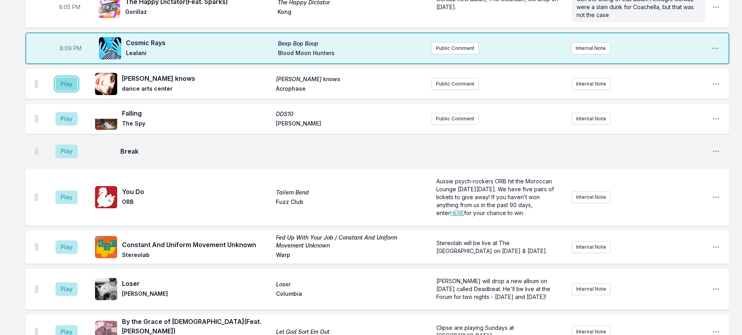
click at [76, 91] on button "Play" at bounding box center [66, 83] width 22 height 13
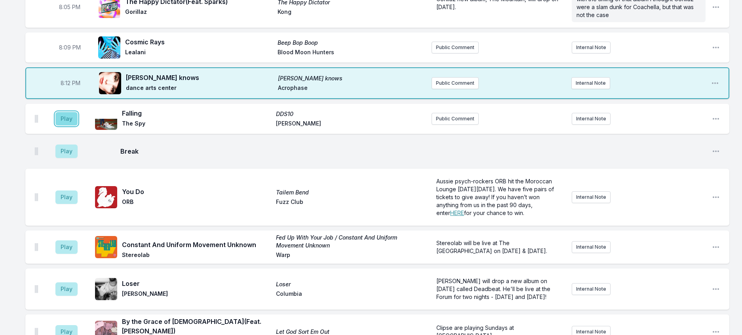
click at [74, 125] on button "Play" at bounding box center [66, 118] width 22 height 13
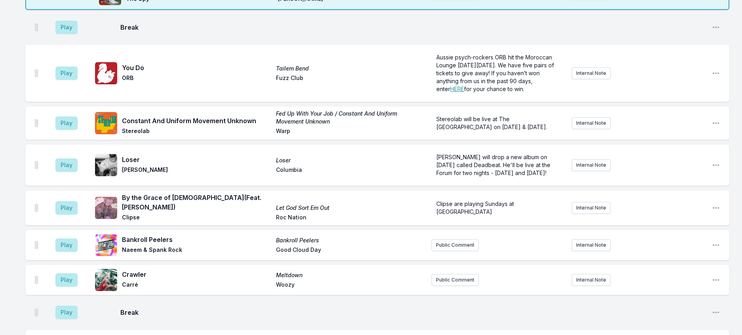
scroll to position [248, 0]
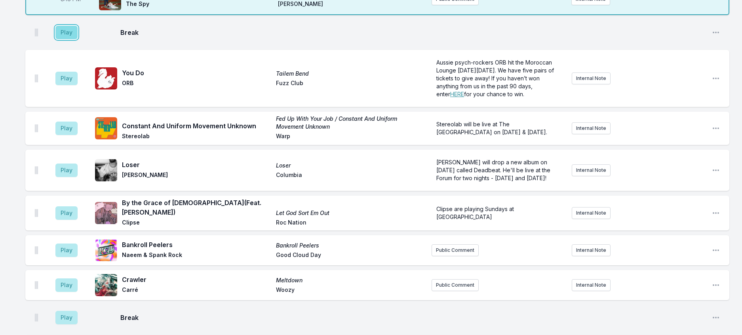
click at [78, 39] on button "Play" at bounding box center [66, 32] width 22 height 13
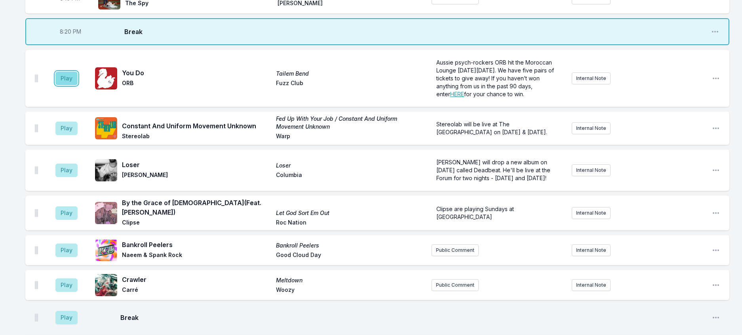
click at [78, 85] on button "Play" at bounding box center [66, 78] width 22 height 13
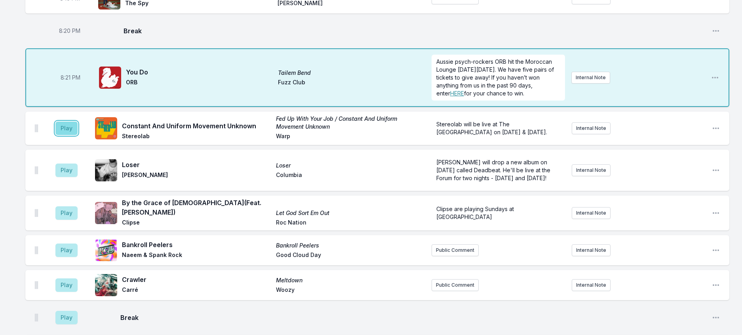
click at [78, 135] on button "Play" at bounding box center [66, 128] width 22 height 13
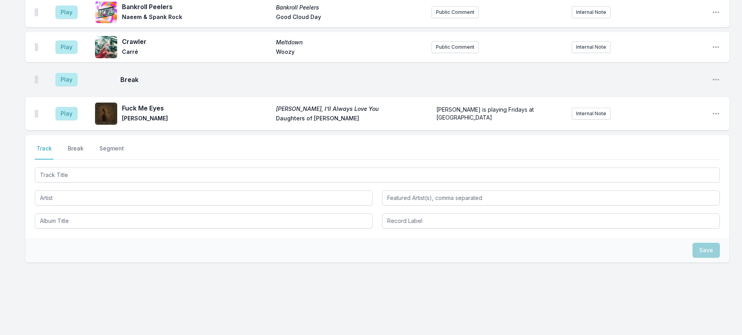
scroll to position [564, 0]
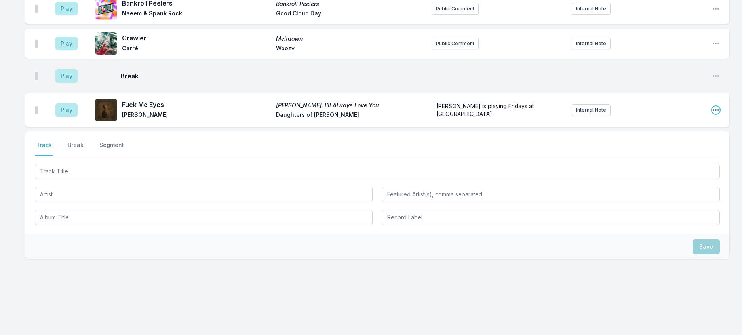
click at [714, 114] on icon "Open playlist item options" at bounding box center [716, 110] width 8 height 8
drag, startPoint x: 662, startPoint y: 156, endPoint x: 366, endPoint y: 120, distance: 297.5
click at [661, 147] on button "Edit Track Details" at bounding box center [675, 140] width 89 height 14
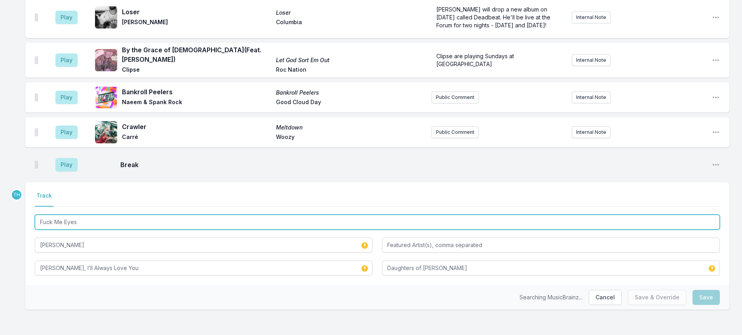
click at [51, 215] on input "Fuck Me Eyes" at bounding box center [377, 222] width 685 height 15
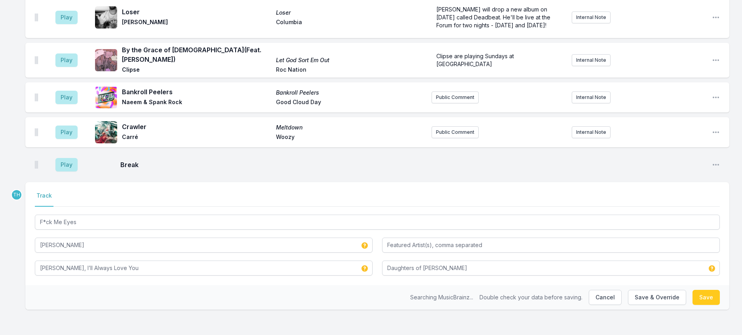
click at [30, 212] on div "Select a tab Track Track F*ck Me Eyes Ethel Cain Willoughby Tucker, I’ll Always…" at bounding box center [377, 233] width 704 height 103
click at [656, 293] on button "Save & Override" at bounding box center [657, 297] width 58 height 15
type input "Fuck Me Eyes"
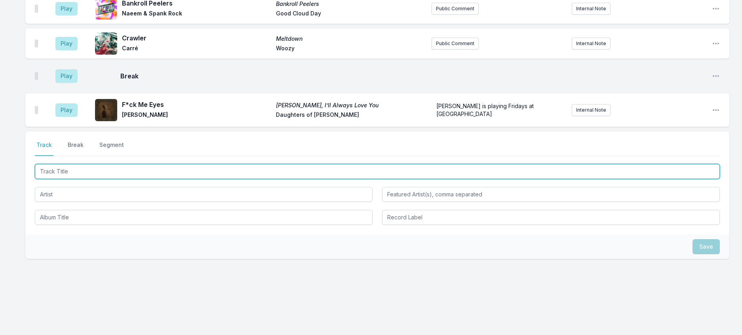
click at [114, 179] on input "Track Title" at bounding box center [377, 171] width 685 height 15
type input "ALTAGAMA"
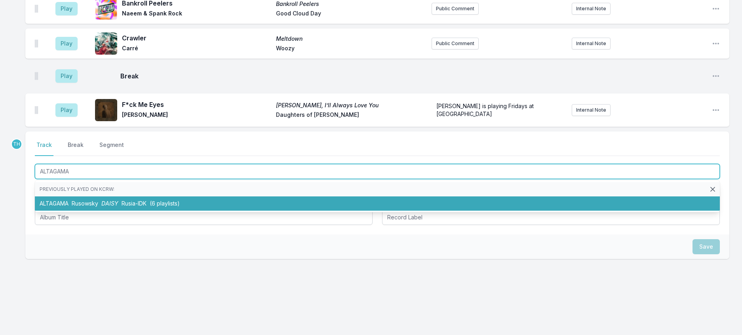
click at [115, 207] on span "DAISY" at bounding box center [109, 203] width 17 height 7
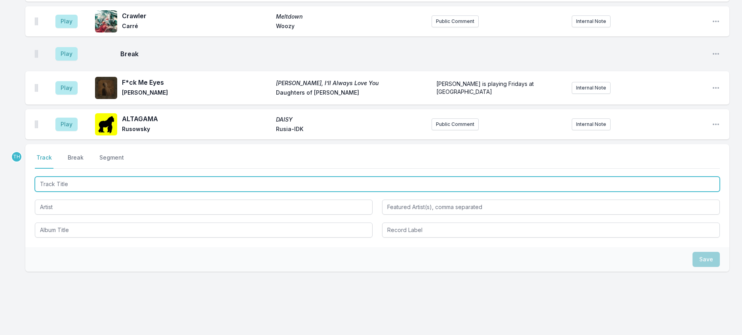
scroll to position [551, 0]
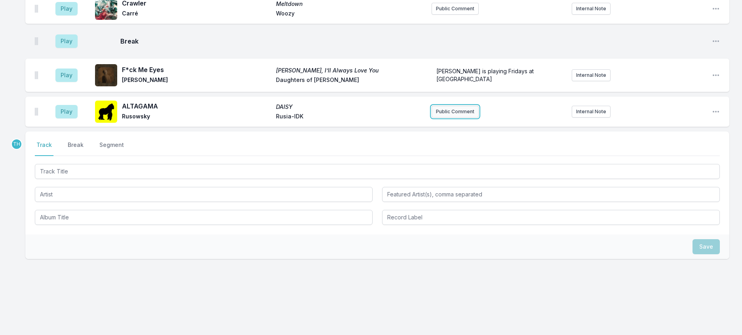
click at [449, 118] on button "Public Comment" at bounding box center [454, 112] width 47 height 12
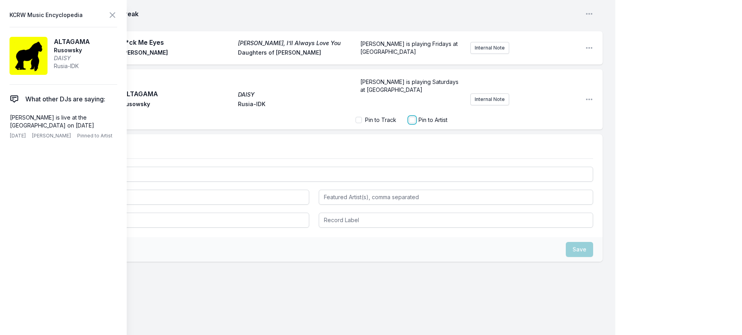
click at [410, 123] on input "Pin to Artist" at bounding box center [412, 120] width 6 height 6
checkbox input "true"
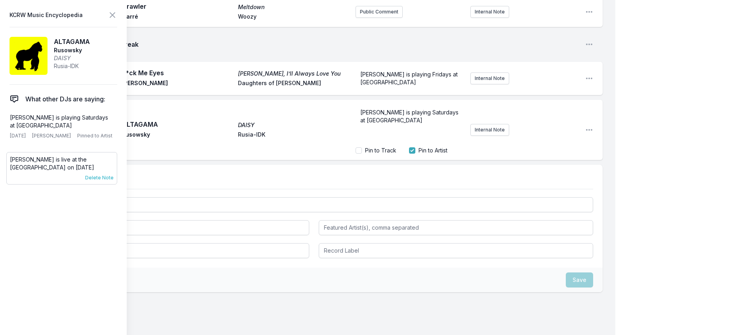
click at [108, 181] on span "Delete Note" at bounding box center [99, 178] width 28 height 6
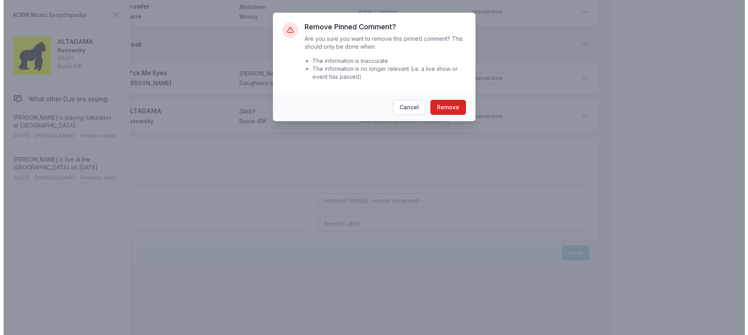
scroll to position [545, 0]
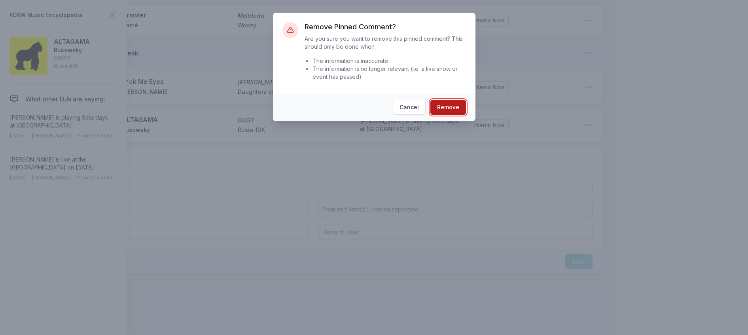
click at [442, 115] on button "Remove" at bounding box center [449, 107] width 36 height 15
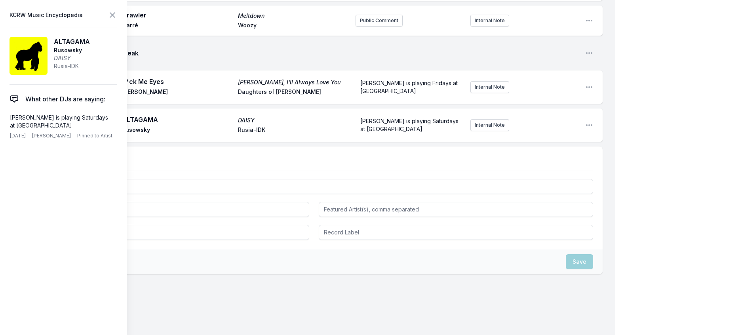
click at [127, 19] on aside "KCRW Music Encyclopedia ALTAGAMA Rusowsky DAISY Rusia-IDK What other DJs are sa…" at bounding box center [63, 167] width 127 height 335
click at [117, 18] on icon at bounding box center [112, 14] width 9 height 9
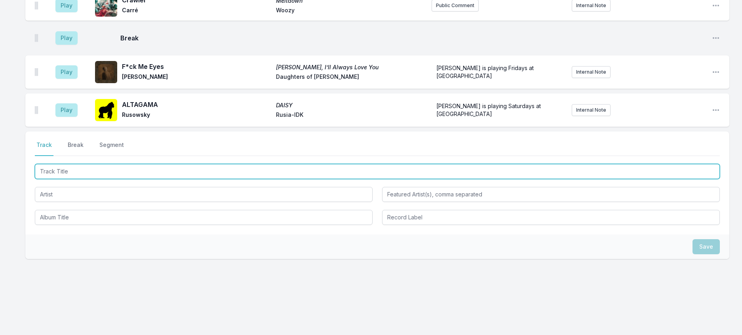
click at [97, 179] on input "Track Title" at bounding box center [377, 171] width 685 height 15
click at [61, 179] on input "Track Title" at bounding box center [377, 171] width 685 height 15
type input "take me by the hand"
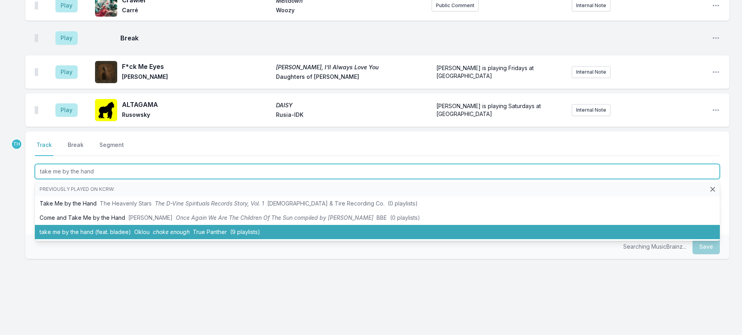
click at [148, 239] on li "take me by the hand (feat. bladee) Oklou choke enough True Panther (9 playlists)" at bounding box center [377, 232] width 685 height 14
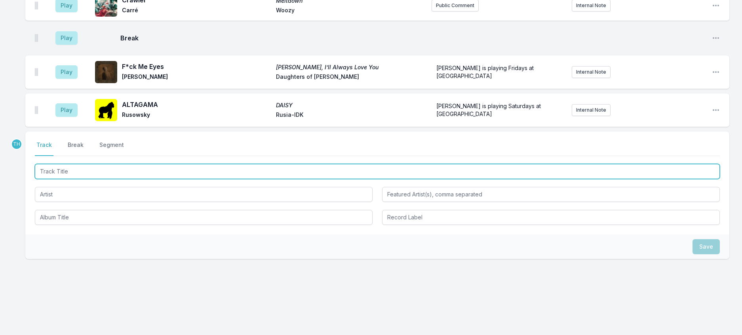
scroll to position [585, 0]
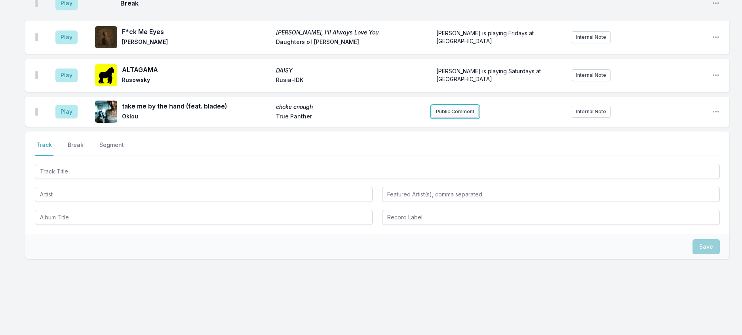
click at [465, 118] on button "Public Comment" at bounding box center [454, 112] width 47 height 12
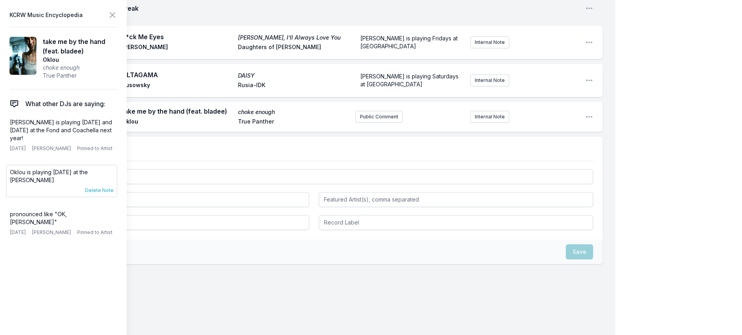
click at [114, 194] on span "Delete Note" at bounding box center [99, 190] width 28 height 6
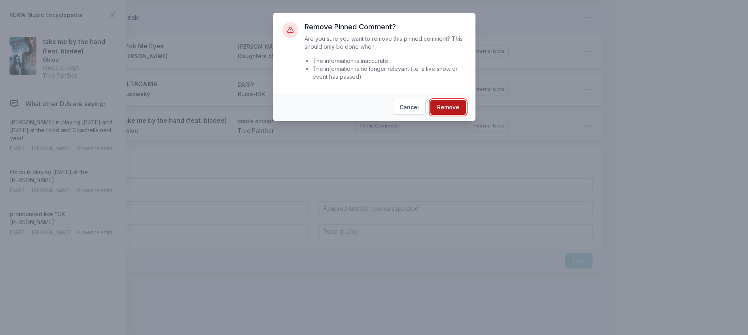
click at [452, 115] on button "Remove" at bounding box center [449, 107] width 36 height 15
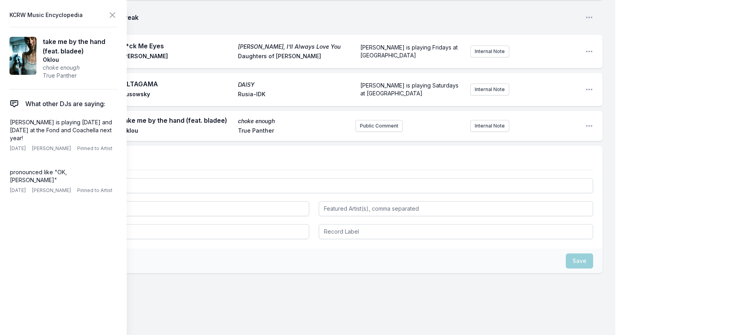
drag, startPoint x: 44, startPoint y: 156, endPoint x: 1, endPoint y: 139, distance: 45.5
click at [1, 139] on aside "KCRW Music Encyclopedia take me by the hand (feat. bladee) Oklou choke enough T…" at bounding box center [63, 167] width 127 height 335
copy p "Oklou is playing October 23rd and October 27th at the Fond and Coachella next y…"
click at [358, 132] on button "Public Comment" at bounding box center [378, 126] width 47 height 12
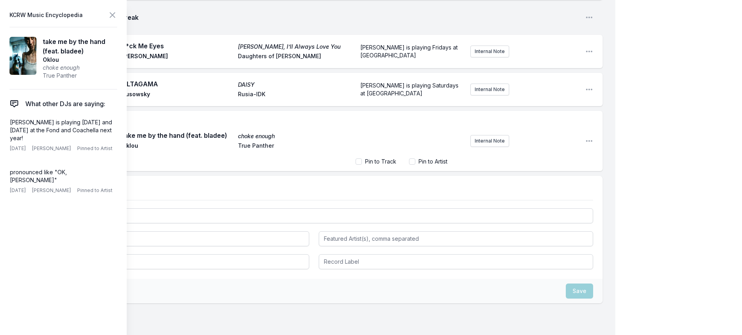
scroll to position [609, 0]
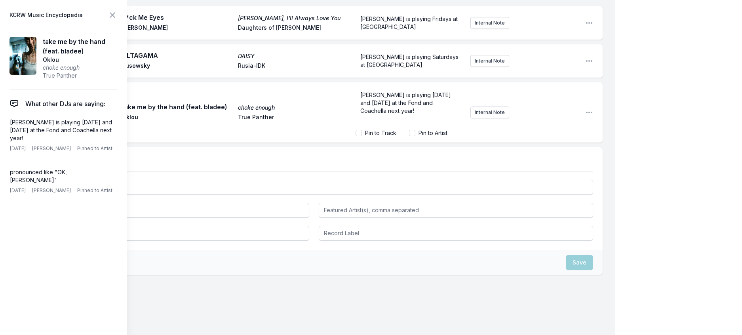
click at [432, 114] on span "Oklou is playing October 23rd and October 27th at the Fond and Coachella next y…" at bounding box center [406, 102] width 92 height 23
click at [361, 114] on span "Oklou is playing October 23rd and October 27th at the Fonda and Coachella next …" at bounding box center [407, 102] width 94 height 23
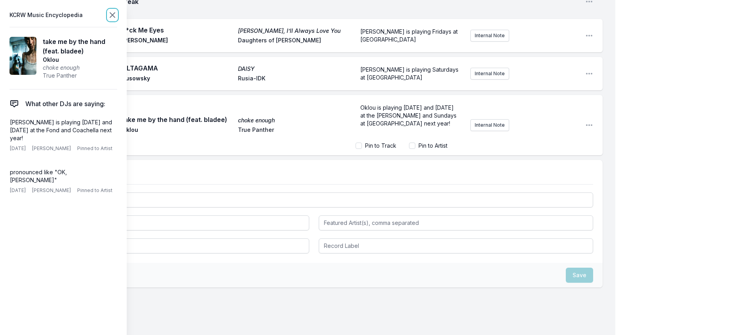
click at [115, 17] on icon at bounding box center [112, 15] width 5 height 5
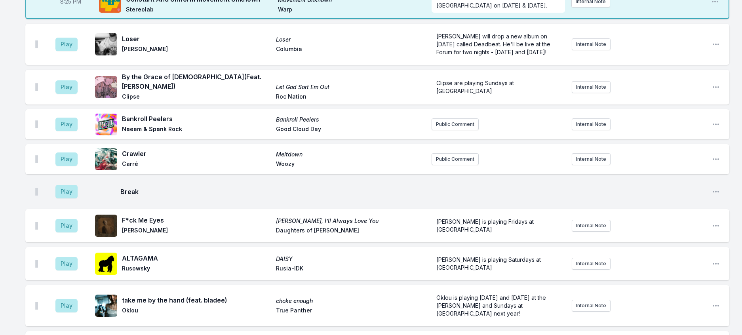
scroll to position [359, 0]
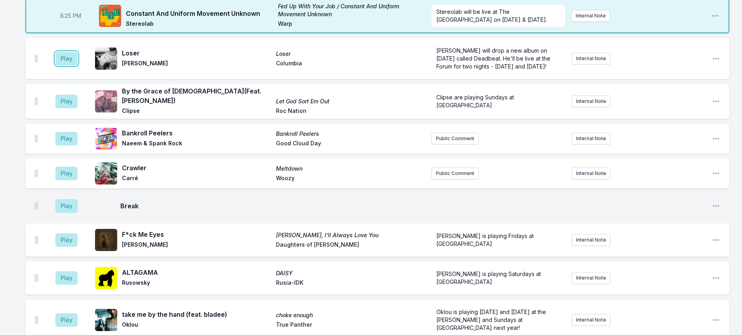
click at [78, 65] on button "Play" at bounding box center [66, 58] width 22 height 13
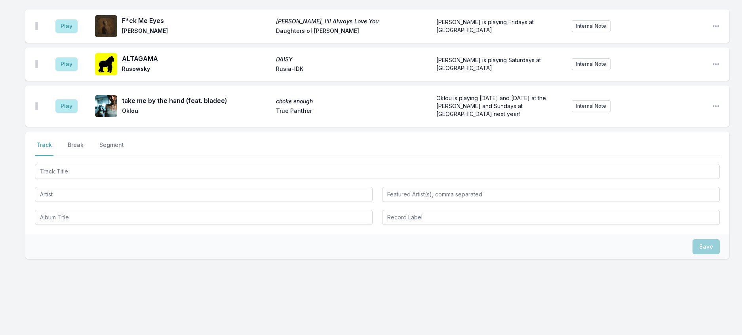
scroll to position [676, 0]
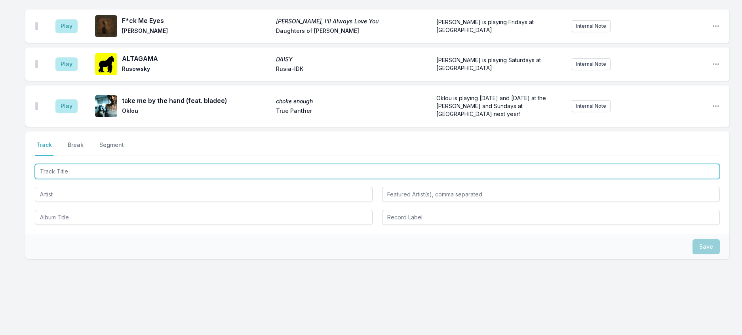
click at [137, 175] on input "Track Title" at bounding box center [377, 171] width 685 height 15
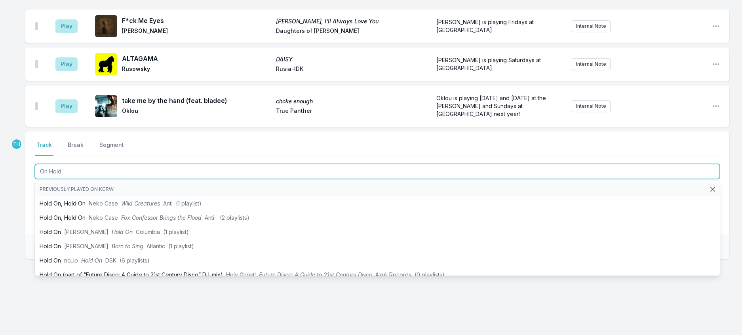
type input "On Hold"
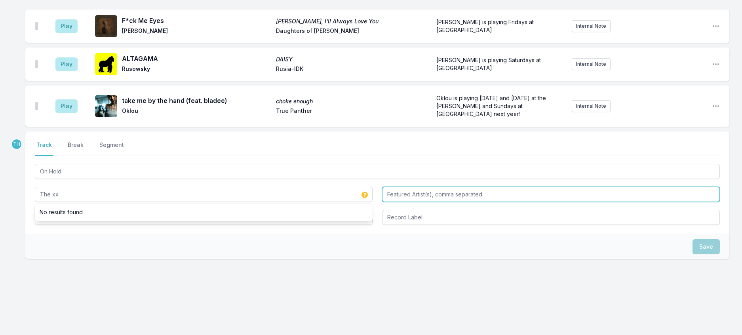
type input "The xx"
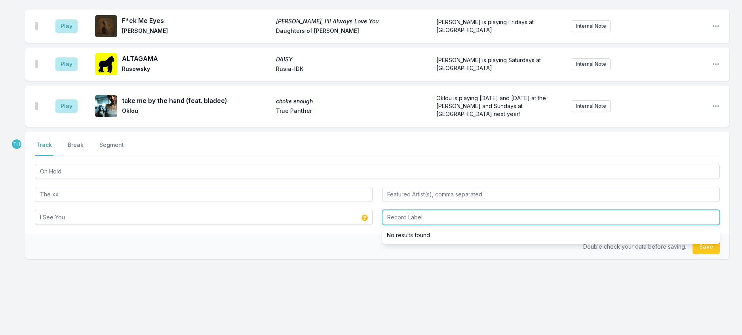
type input "I See You"
type input "T"
type input "Young"
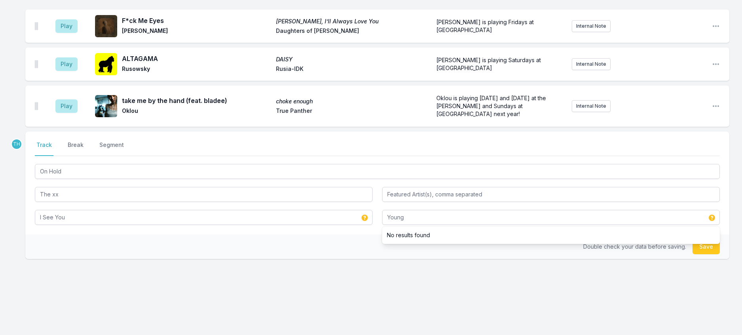
drag, startPoint x: 304, startPoint y: 256, endPoint x: 317, endPoint y: 256, distance: 13.9
click at [307, 256] on div "Double check your data before saving. Save" at bounding box center [377, 246] width 704 height 25
click at [707, 254] on button "Save" at bounding box center [705, 246] width 27 height 15
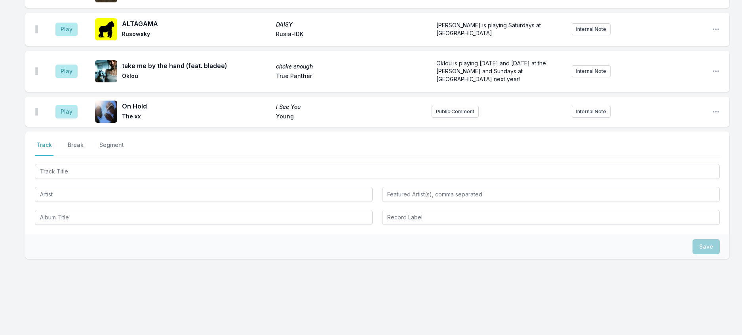
scroll to position [715, 0]
click at [455, 106] on button "Public Comment" at bounding box center [454, 112] width 47 height 12
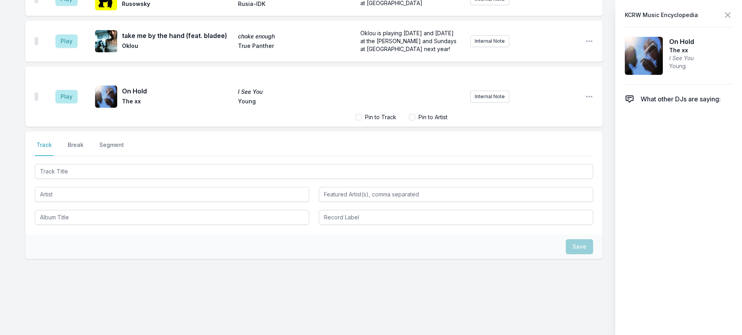
scroll to position [749, 0]
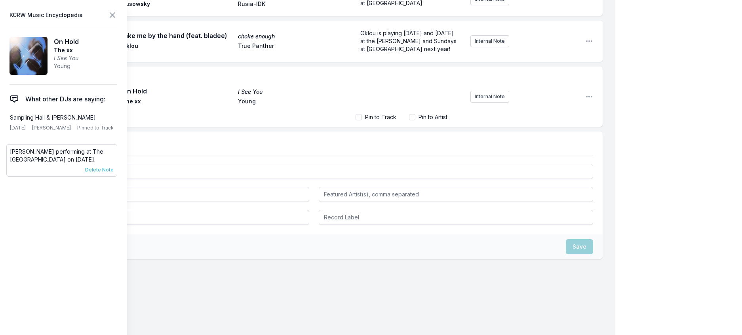
click at [103, 173] on span "Delete Note" at bounding box center [99, 170] width 28 height 6
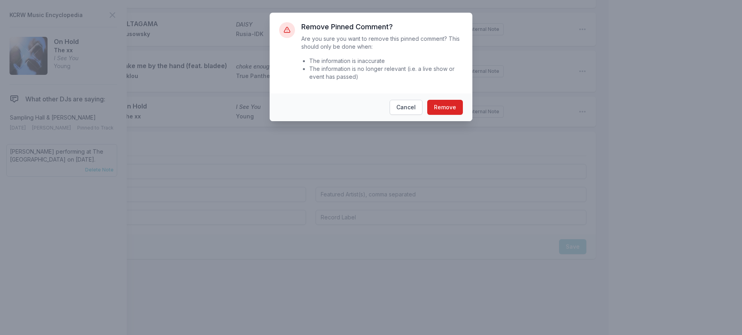
scroll to position [697, 0]
click at [441, 115] on button "Remove" at bounding box center [449, 107] width 36 height 15
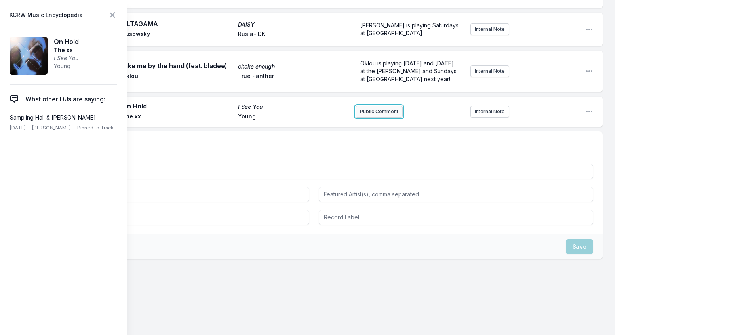
click at [382, 118] on button "Public Comment" at bounding box center [378, 112] width 47 height 12
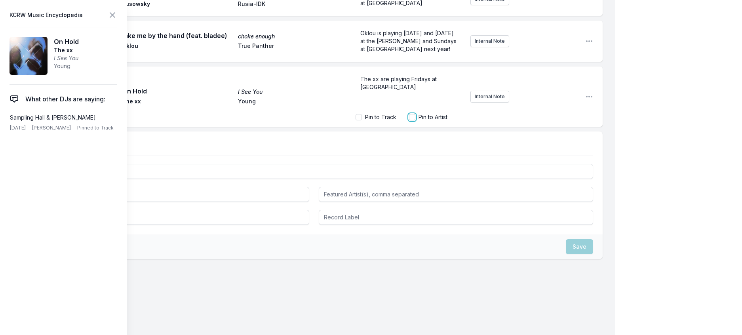
click at [409, 120] on input "Pin to Artist" at bounding box center [412, 117] width 6 height 6
checkbox input "true"
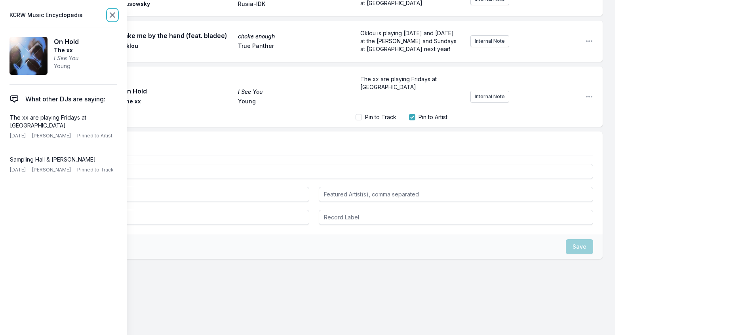
scroll to position [701, 0]
click at [117, 14] on icon at bounding box center [112, 14] width 9 height 9
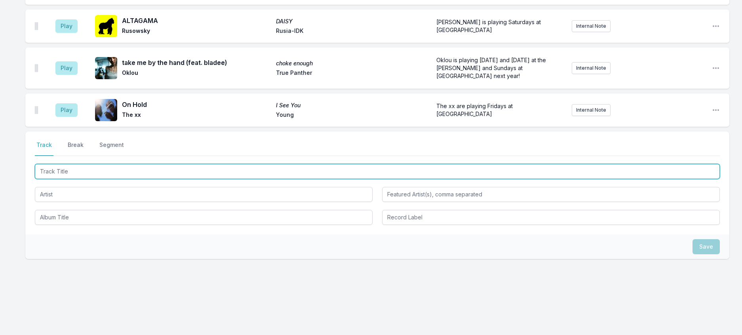
click at [130, 179] on input "Track Title" at bounding box center [377, 171] width 685 height 15
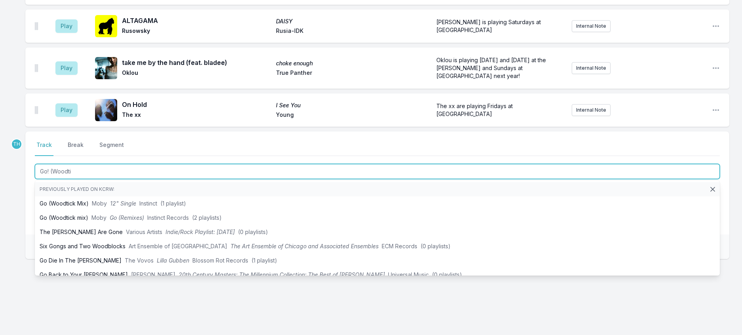
type input "Go! (Woodtic"
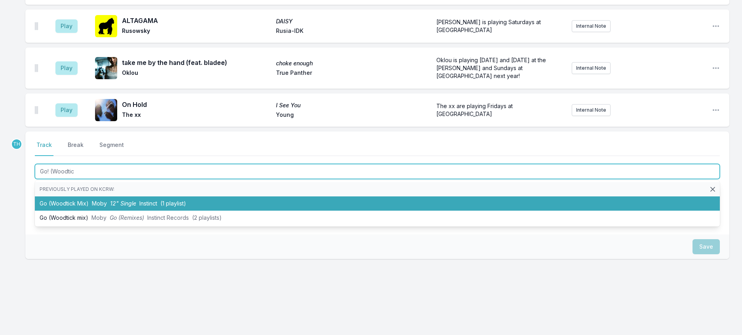
click at [136, 207] on span "12" Single" at bounding box center [123, 203] width 26 height 7
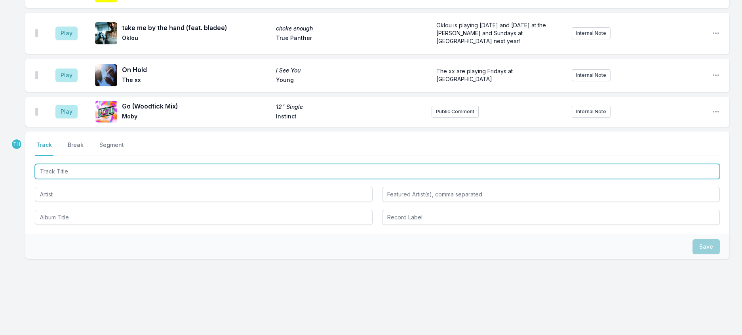
scroll to position [740, 0]
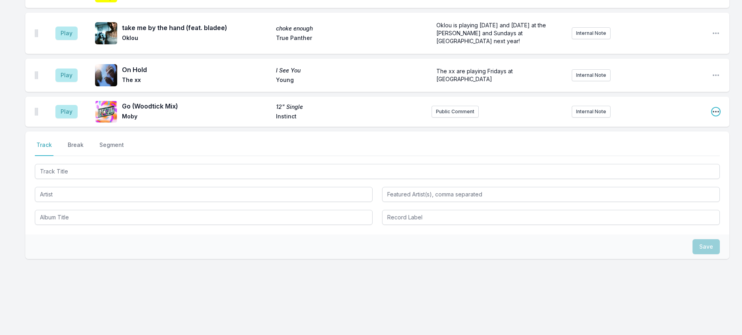
click at [712, 116] on icon "Open playlist item options" at bounding box center [716, 112] width 8 height 8
click at [667, 149] on button "Edit Track Details" at bounding box center [675, 142] width 89 height 14
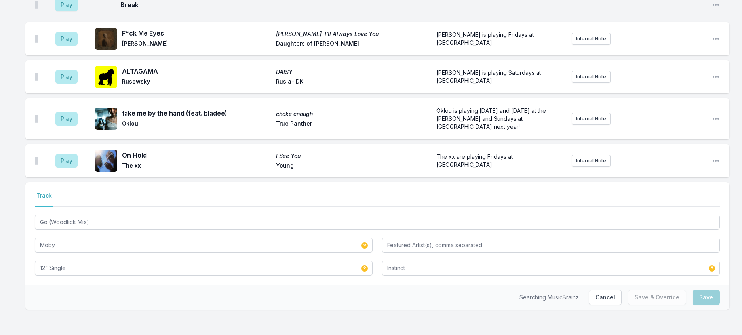
scroll to position [684, 0]
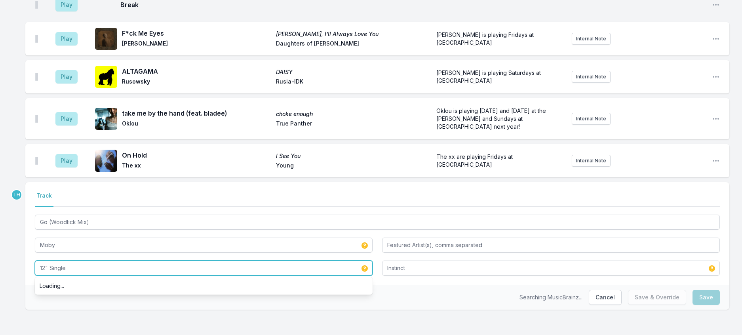
drag, startPoint x: 196, startPoint y: 259, endPoint x: -5, endPoint y: 266, distance: 200.8
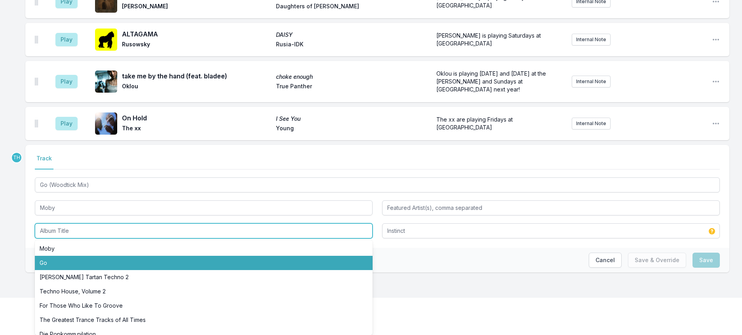
click at [56, 270] on li "Go" at bounding box center [204, 263] width 338 height 14
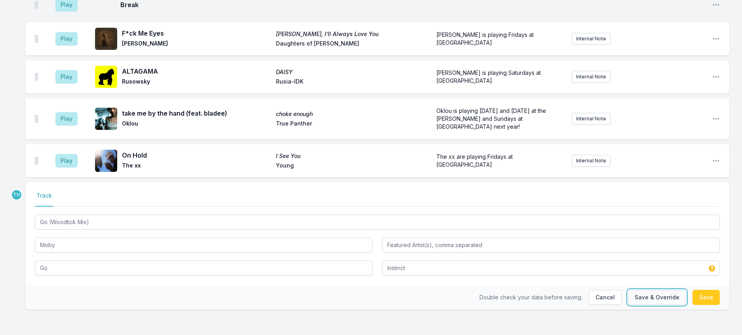
click at [661, 292] on button "Save & Override" at bounding box center [657, 297] width 58 height 15
type input "12" Single"
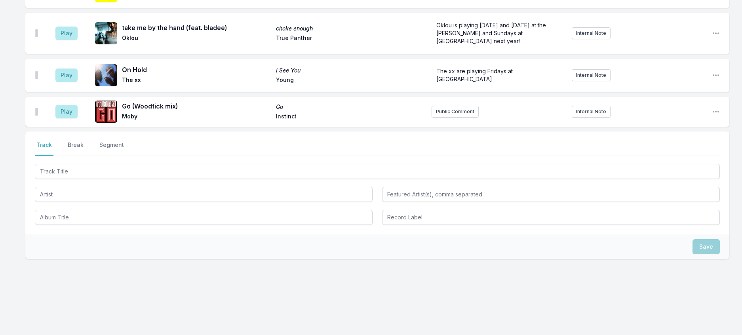
click at [456, 127] on div "Play Go (Woodtick mix) Go Moby Instinct Public Comment Internal Note Open playl…" at bounding box center [377, 112] width 704 height 30
click at [456, 118] on button "Public Comment" at bounding box center [454, 112] width 47 height 12
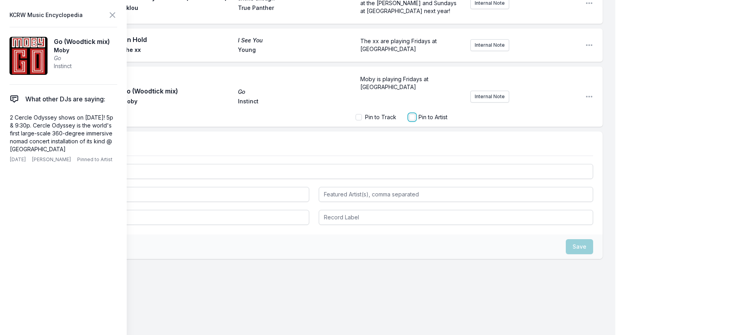
click at [409, 120] on input "Pin to Artist" at bounding box center [412, 117] width 6 height 6
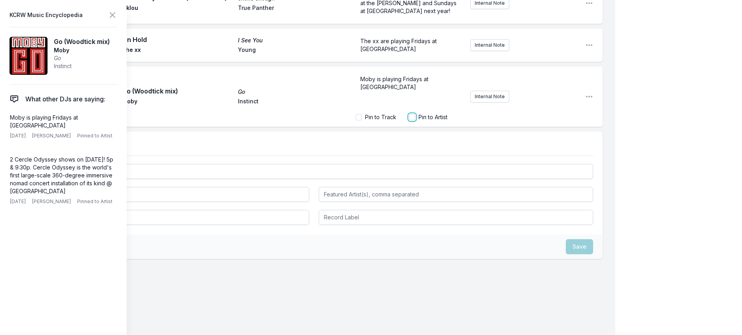
checkbox input "true"
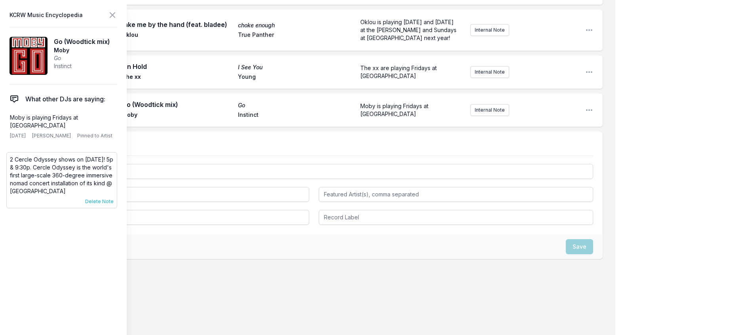
click at [110, 205] on span "Delete Note" at bounding box center [99, 201] width 28 height 6
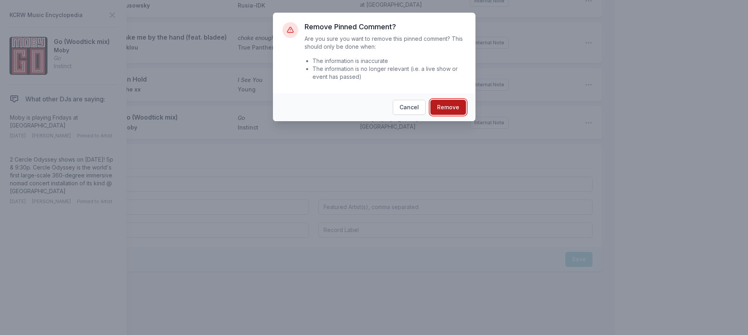
click at [457, 115] on button "Remove" at bounding box center [449, 107] width 36 height 15
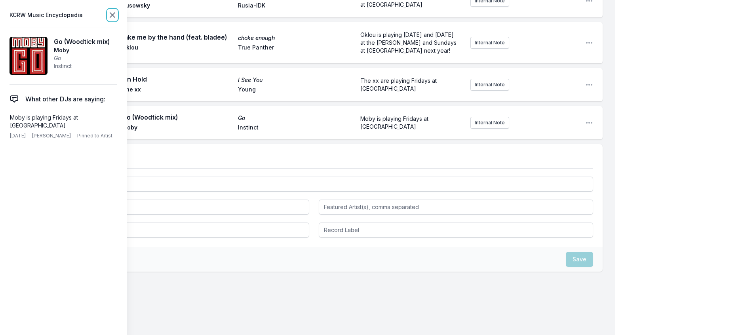
click at [117, 20] on icon at bounding box center [112, 14] width 9 height 9
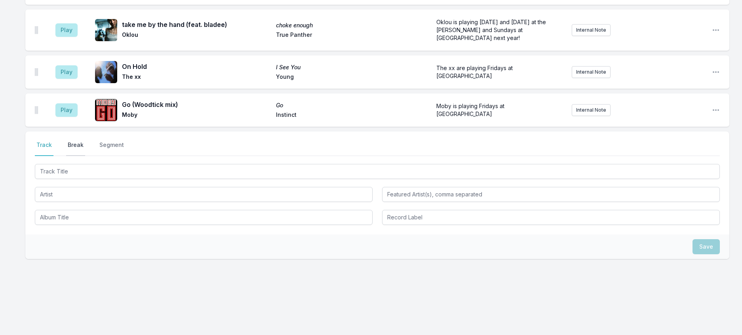
click at [81, 156] on button "Break" at bounding box center [75, 148] width 19 height 15
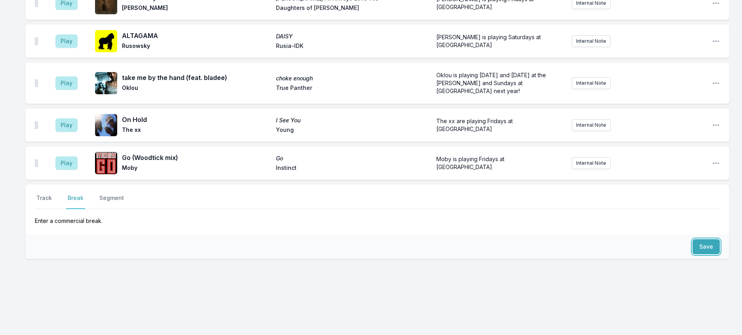
drag, startPoint x: 697, startPoint y: 285, endPoint x: 432, endPoint y: 234, distance: 269.7
click at [696, 254] on button "Save" at bounding box center [705, 246] width 27 height 15
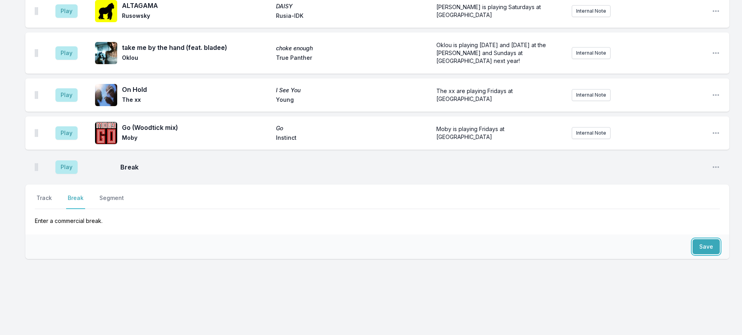
scroll to position [703, 0]
click at [49, 209] on button "Track" at bounding box center [44, 201] width 19 height 15
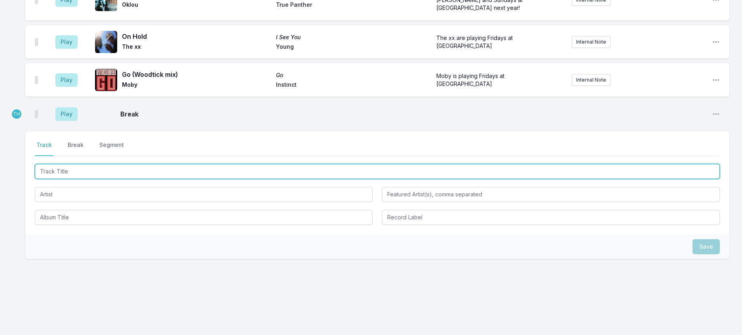
click at [59, 179] on input "Track Title" at bounding box center [377, 171] width 685 height 15
type input "The Passenger"
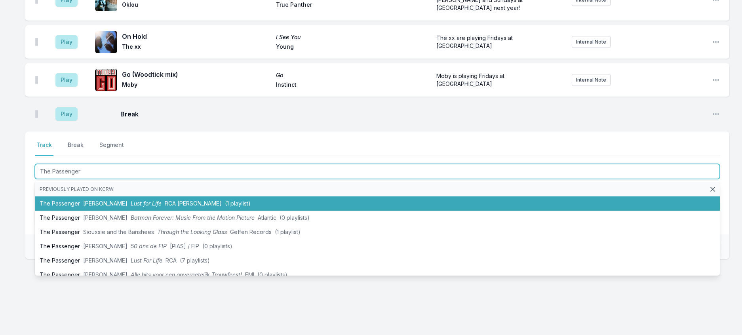
click at [176, 207] on span "RCA Victor" at bounding box center [193, 203] width 57 height 7
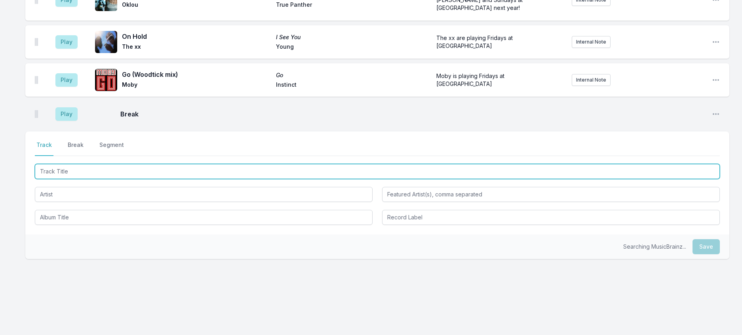
scroll to position [742, 0]
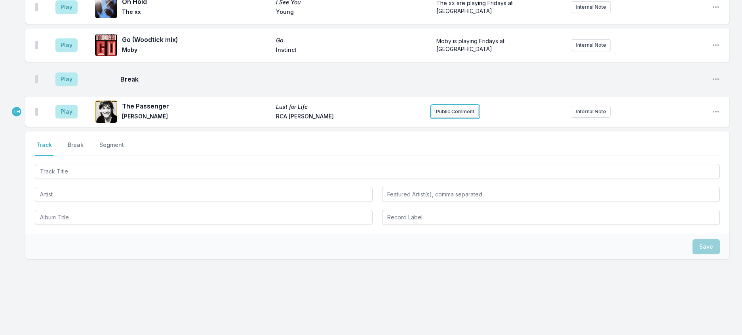
click at [468, 118] on button "Public Comment" at bounding box center [454, 112] width 47 height 12
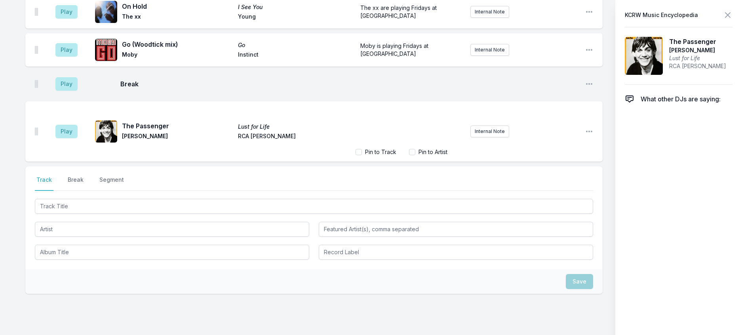
scroll to position [776, 0]
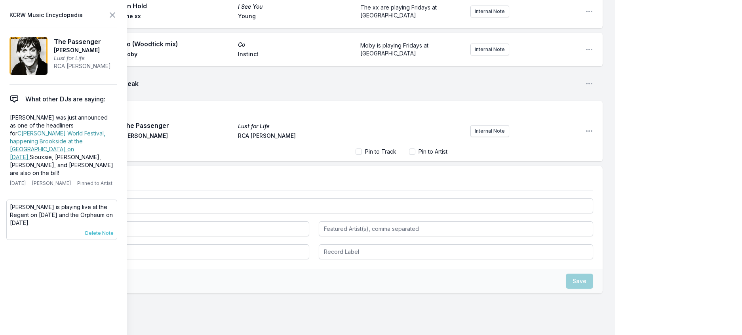
click at [110, 234] on span "Delete Note" at bounding box center [99, 233] width 28 height 6
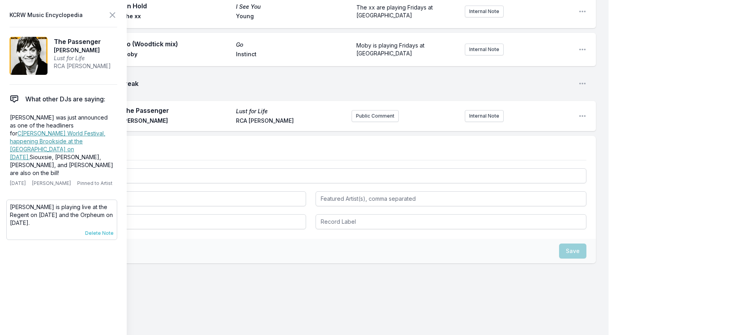
scroll to position [725, 0]
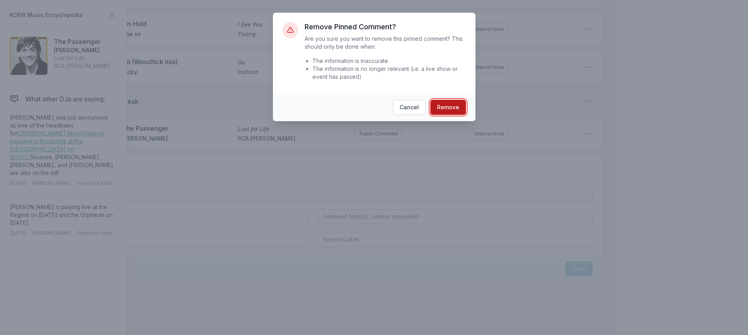
click at [465, 115] on button "Remove" at bounding box center [449, 107] width 36 height 15
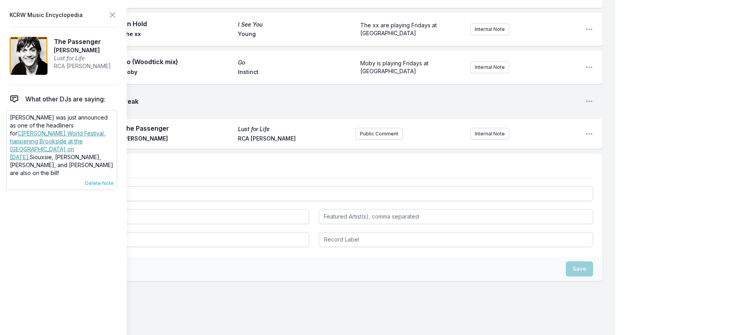
click at [104, 186] on span "Delete Note" at bounding box center [99, 183] width 28 height 6
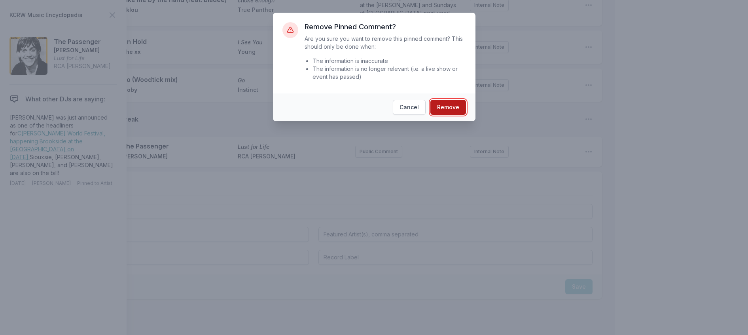
click at [462, 115] on button "Remove" at bounding box center [449, 107] width 36 height 15
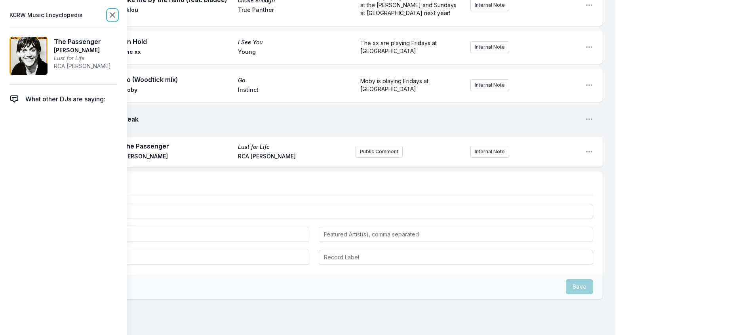
click at [117, 17] on icon at bounding box center [112, 14] width 9 height 9
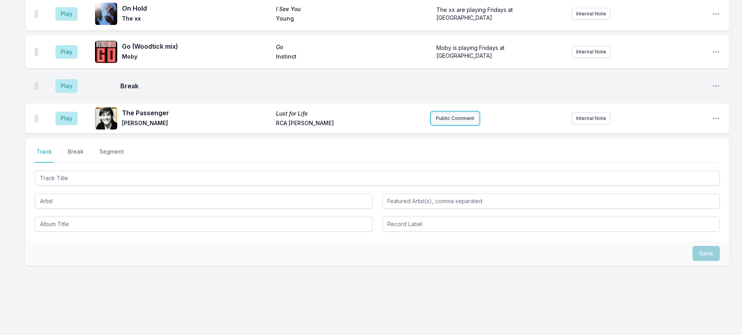
click at [446, 124] on button "Public Comment" at bounding box center [454, 118] width 47 height 12
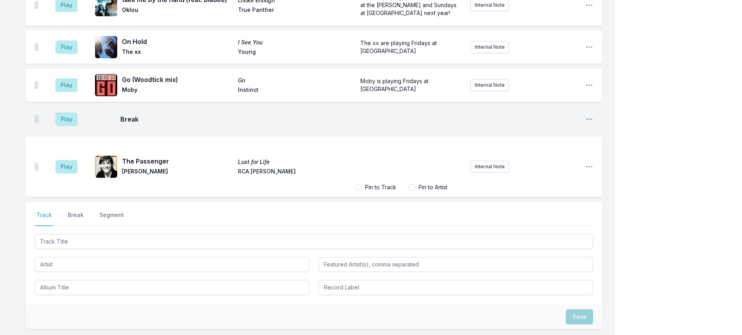
scroll to position [741, 0]
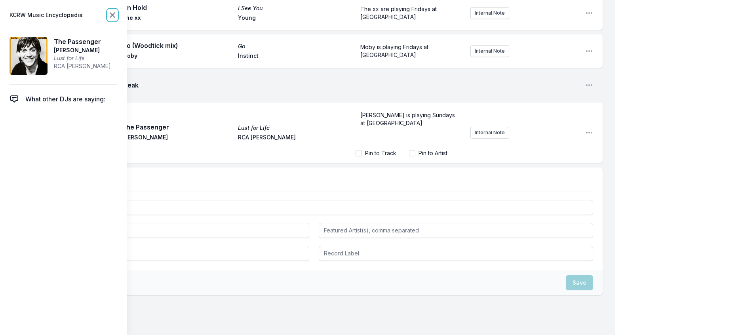
click at [117, 19] on icon at bounding box center [112, 14] width 9 height 9
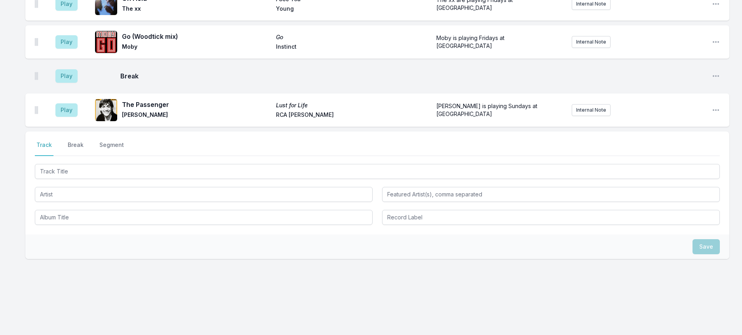
scroll to position [711, 0]
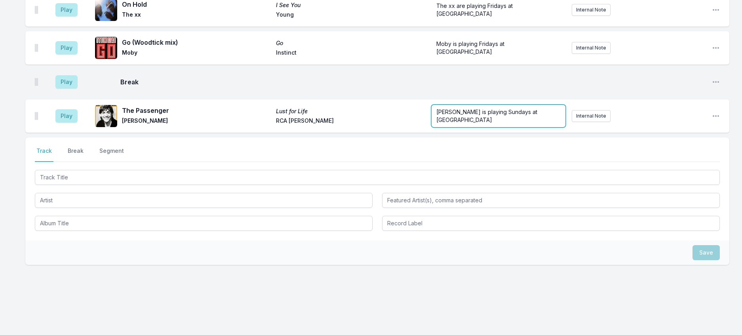
click at [465, 127] on form "Iggy Pop is playing Sundays at Coachella" at bounding box center [498, 116] width 134 height 22
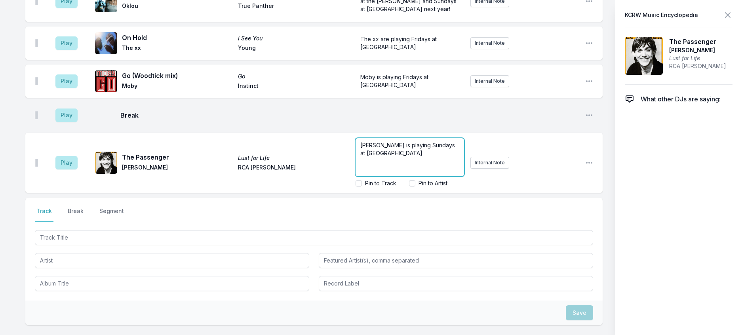
scroll to position [745, 0]
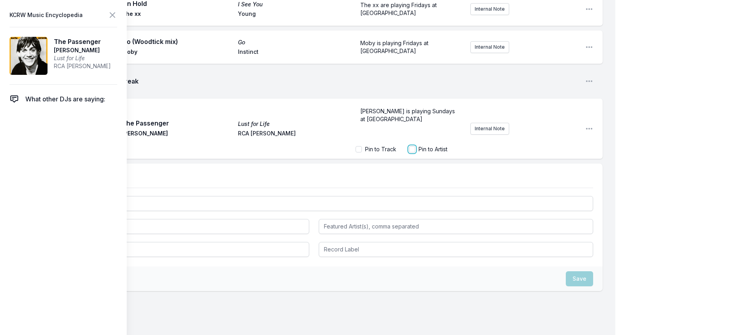
click at [409, 152] on input "Pin to Artist" at bounding box center [412, 149] width 6 height 6
checkbox input "true"
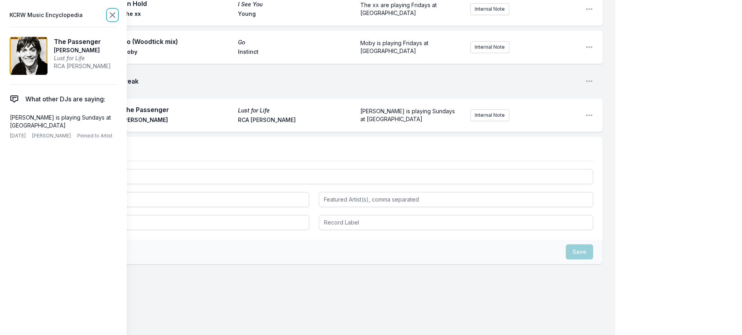
click at [117, 17] on icon at bounding box center [112, 14] width 9 height 9
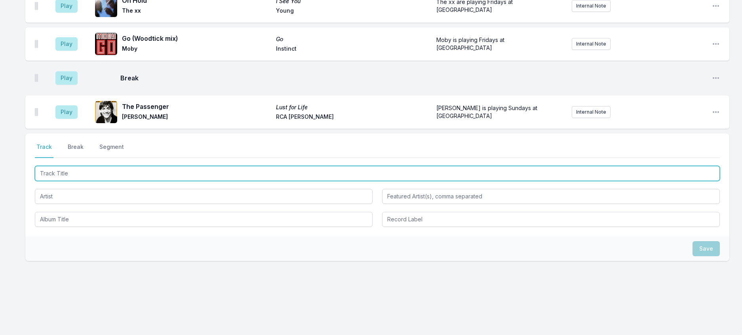
click at [141, 181] on input "Track Title" at bounding box center [377, 173] width 685 height 15
type input "Slow Hands"
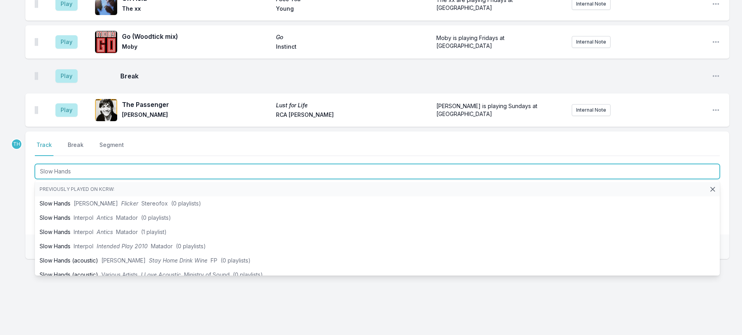
scroll to position [834, 0]
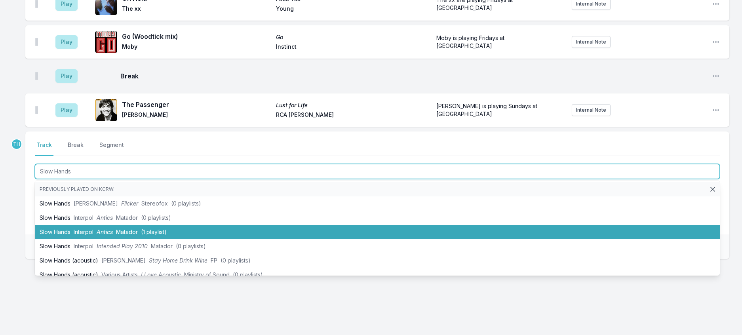
click at [150, 233] on li "Slow Hands Interpol Antics Matador (1 playlist)" at bounding box center [377, 232] width 685 height 14
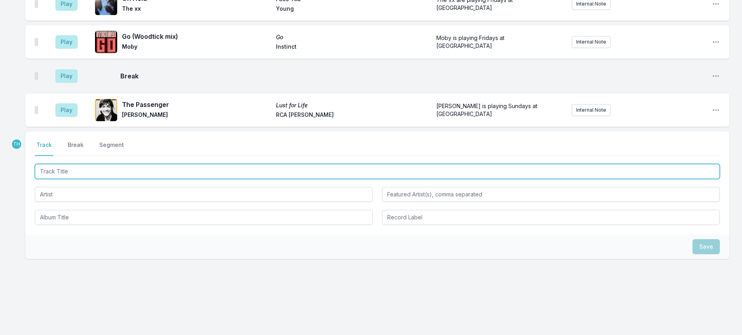
scroll to position [873, 0]
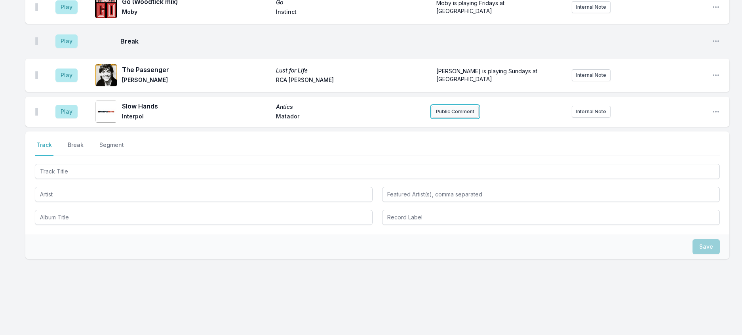
click at [440, 106] on button "Public Comment" at bounding box center [454, 112] width 47 height 12
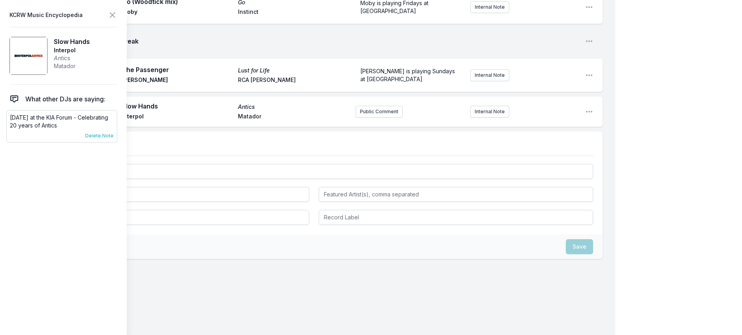
click at [110, 139] on span "Delete Note" at bounding box center [99, 136] width 28 height 6
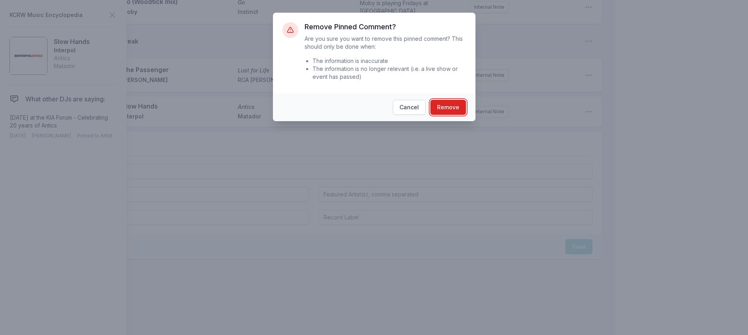
click at [440, 115] on button "Remove" at bounding box center [449, 107] width 36 height 15
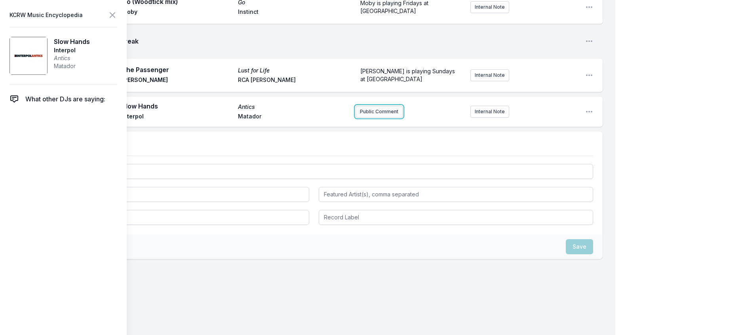
click at [382, 118] on button "Public Comment" at bounding box center [378, 112] width 47 height 12
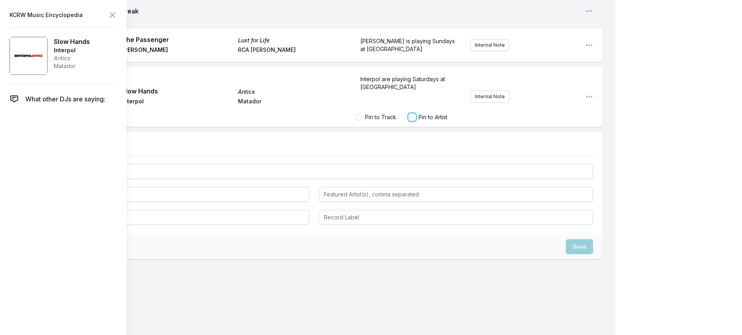
click at [409, 120] on input "Pin to Artist" at bounding box center [412, 117] width 6 height 6
checkbox input "true"
click at [115, 17] on icon at bounding box center [112, 15] width 5 height 5
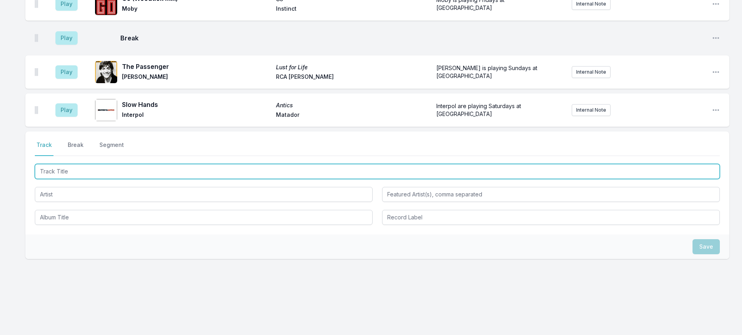
click at [102, 179] on input "Track Title" at bounding box center [377, 171] width 685 height 15
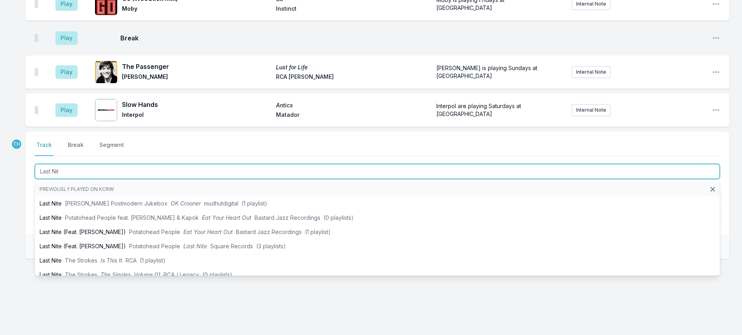
type input "Last Nite"
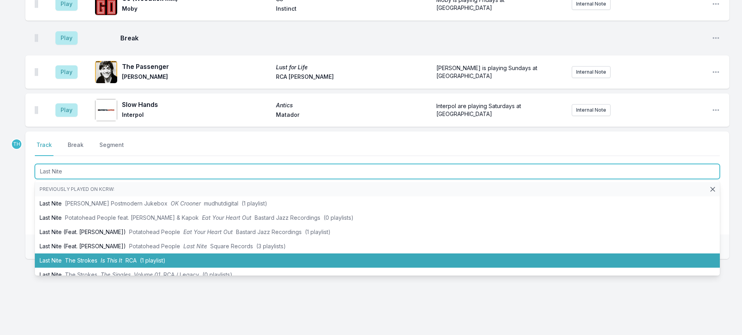
click at [158, 264] on span "(1 playlist)" at bounding box center [153, 260] width 26 height 7
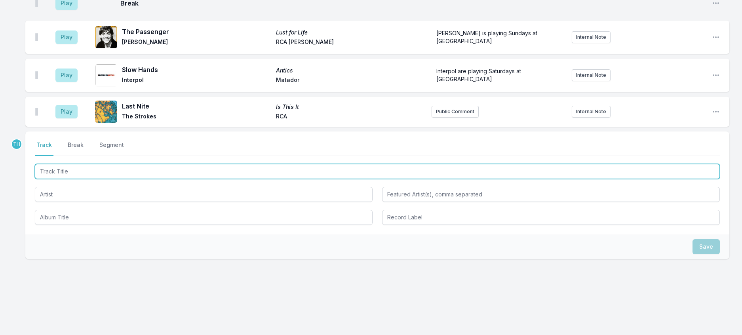
scroll to position [898, 0]
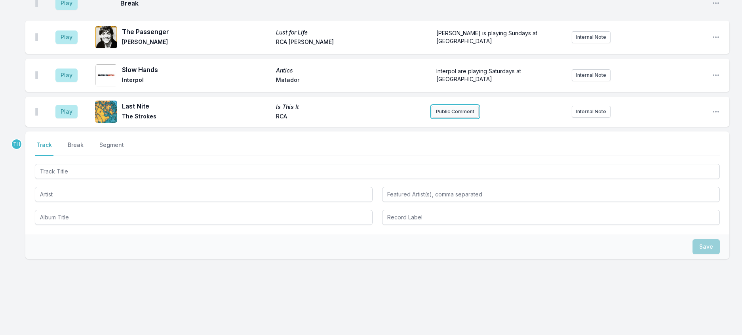
click at [457, 118] on button "Public Comment" at bounding box center [454, 112] width 47 height 12
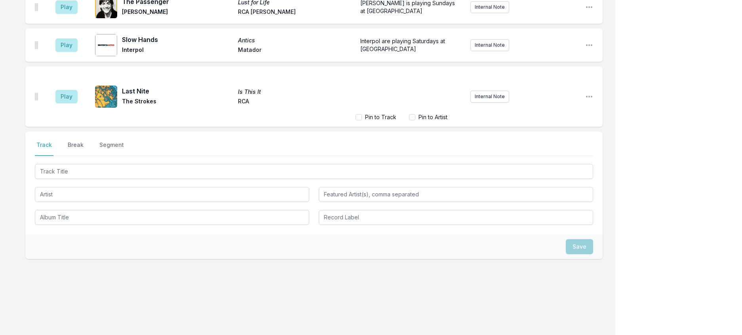
scroll to position [932, 0]
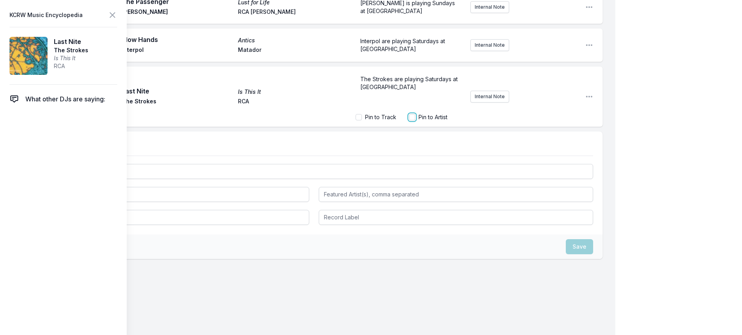
click at [409, 120] on input "Pin to Artist" at bounding box center [412, 117] width 6 height 6
checkbox input "true"
click at [117, 17] on icon at bounding box center [112, 14] width 9 height 9
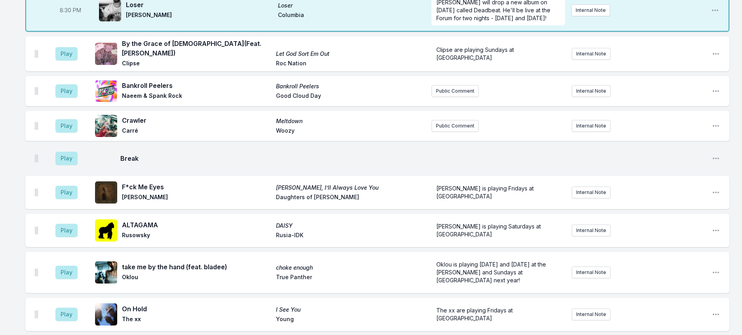
scroll to position [388, 0]
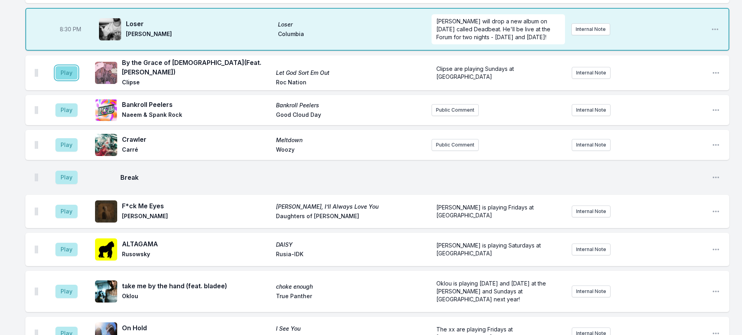
click at [78, 80] on button "Play" at bounding box center [66, 72] width 22 height 13
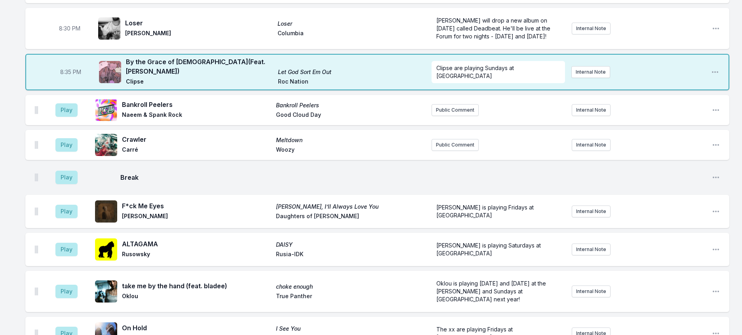
click at [76, 76] on span "8:35 PM" at bounding box center [70, 72] width 21 height 8
click at [76, 80] on input "20:35" at bounding box center [70, 72] width 44 height 15
type input "20:33"
click at [737, 155] on div "8:00 PM UFO 12" UFOs Smugglers Way UFOs is believed to be Braxe + Falcon & Phoe…" at bounding box center [371, 215] width 742 height 1050
click at [591, 78] on button "Internal Note" at bounding box center [590, 72] width 39 height 12
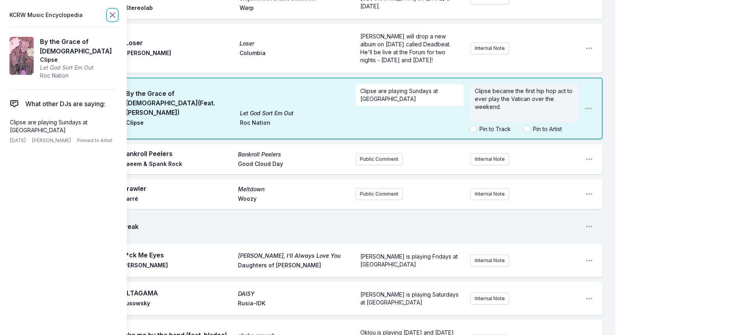
click at [117, 17] on icon at bounding box center [112, 14] width 9 height 9
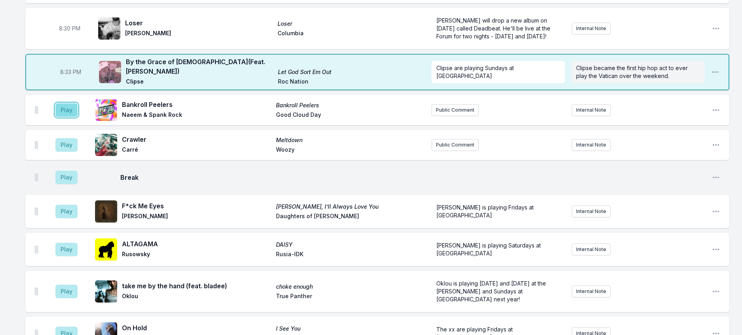
click at [74, 117] on button "Play" at bounding box center [66, 109] width 22 height 13
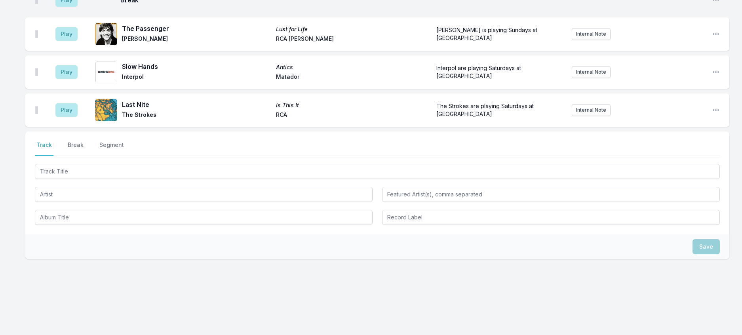
scroll to position [823, 0]
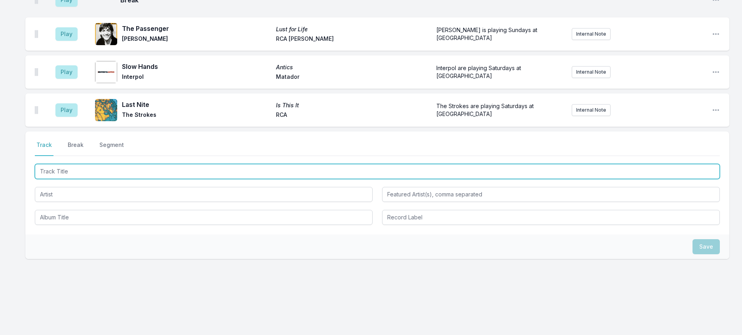
click at [170, 179] on input "Track Title" at bounding box center [377, 171] width 685 height 15
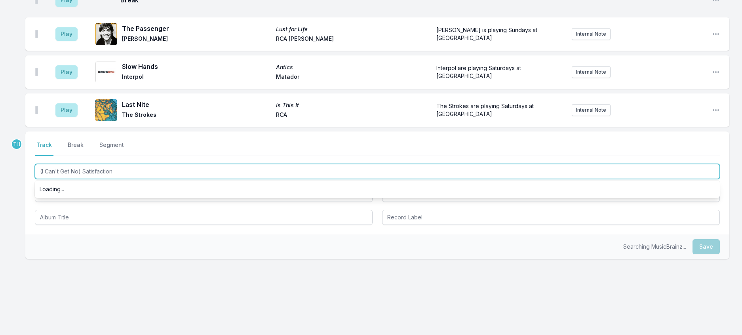
type input "(I Can't Get No) Satisfaction"
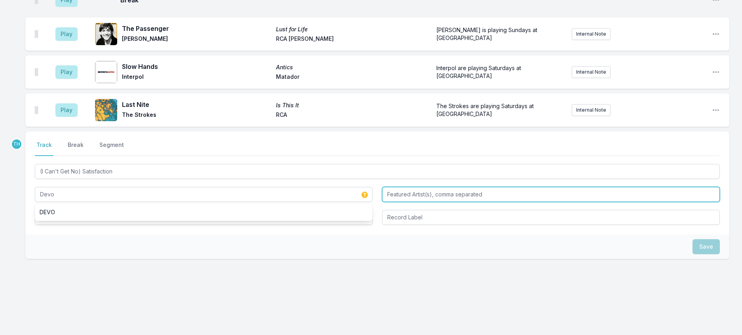
type input "Devo"
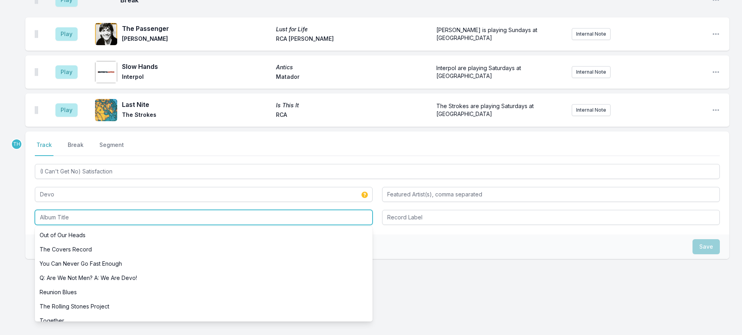
scroll to position [902, 0]
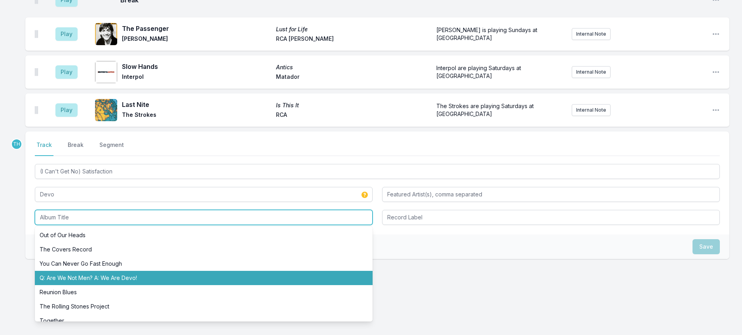
click at [83, 285] on li "Q: Are We Not Men? A: We Are Devo!" at bounding box center [204, 278] width 338 height 14
type input "Q: Are We Not Men? A: We Are Devo!"
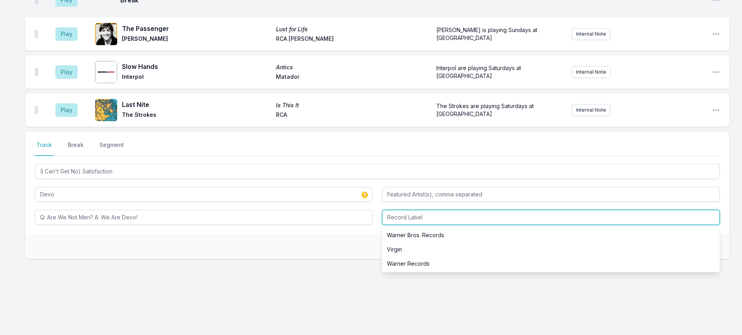
click at [401, 225] on input "Record Label" at bounding box center [551, 217] width 338 height 15
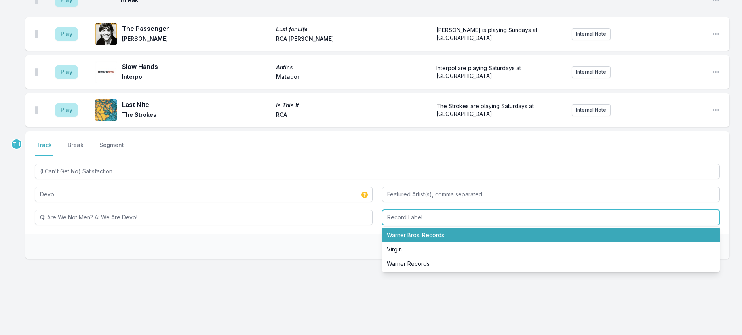
click at [418, 242] on li "Warner Bros. Records" at bounding box center [551, 235] width 338 height 14
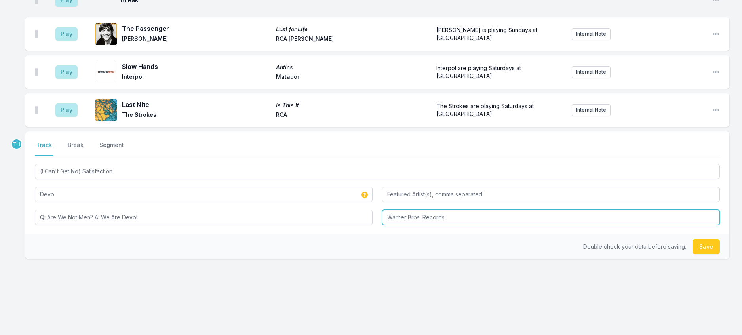
drag, startPoint x: 423, startPoint y: 237, endPoint x: 559, endPoint y: 232, distance: 135.8
click at [559, 225] on input "Warner Bros. Records" at bounding box center [551, 217] width 338 height 15
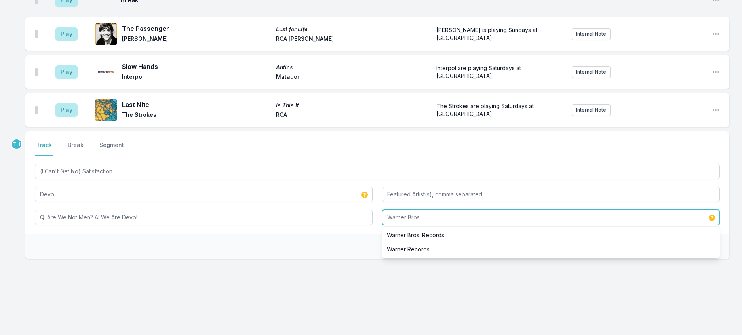
type input "Warner Bros"
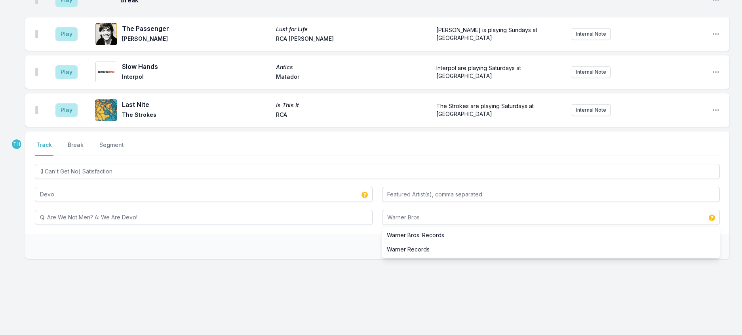
drag, startPoint x: 336, startPoint y: 267, endPoint x: 542, endPoint y: 268, distance: 206.2
click at [341, 259] on div "Double check your data before saving. Save" at bounding box center [377, 246] width 704 height 25
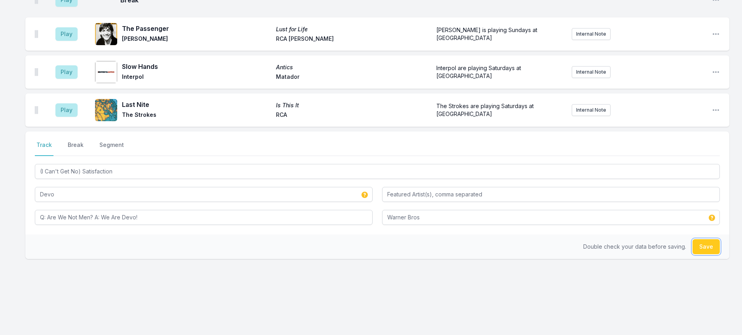
click at [705, 254] on button "Save" at bounding box center [705, 246] width 27 height 15
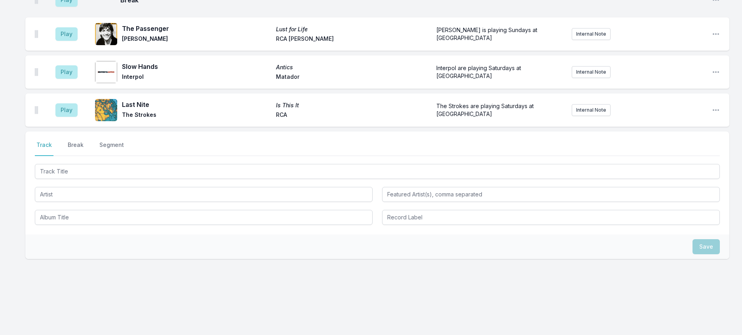
scroll to position [942, 0]
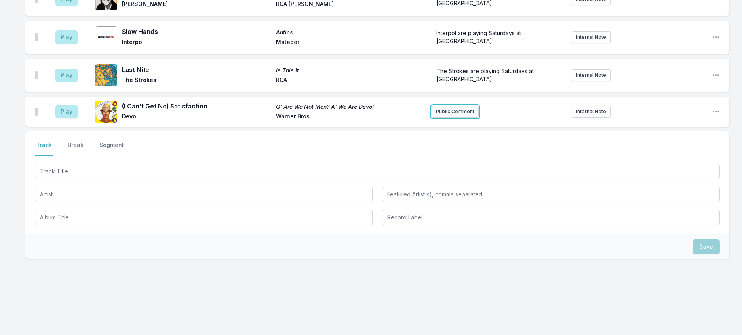
click at [452, 118] on button "Public Comment" at bounding box center [454, 112] width 47 height 12
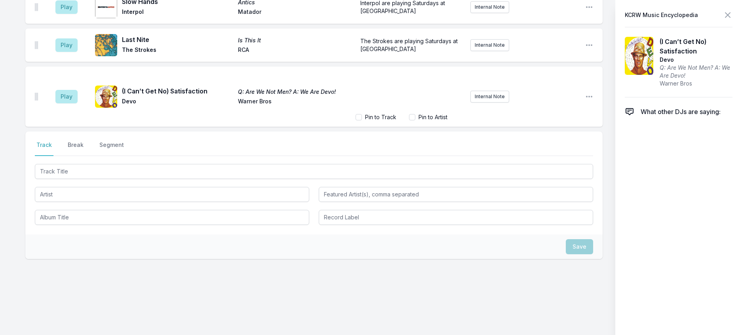
scroll to position [976, 0]
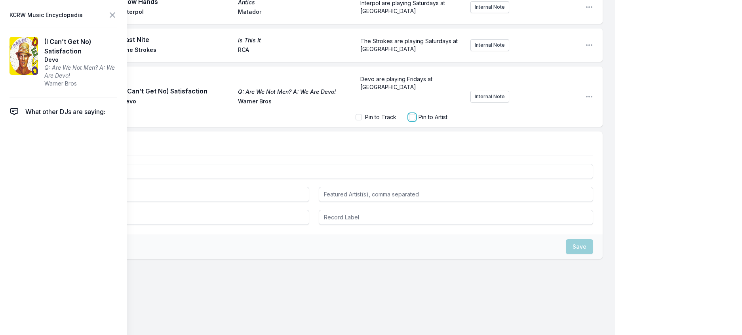
click at [409, 120] on input "Pin to Artist" at bounding box center [412, 117] width 6 height 6
checkbox input "true"
click at [117, 16] on icon at bounding box center [112, 14] width 9 height 9
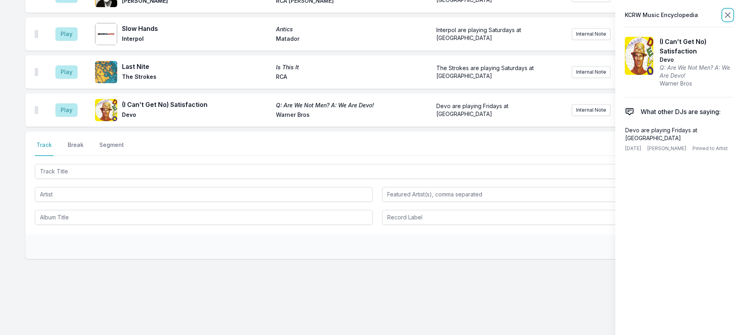
scroll to position [945, 0]
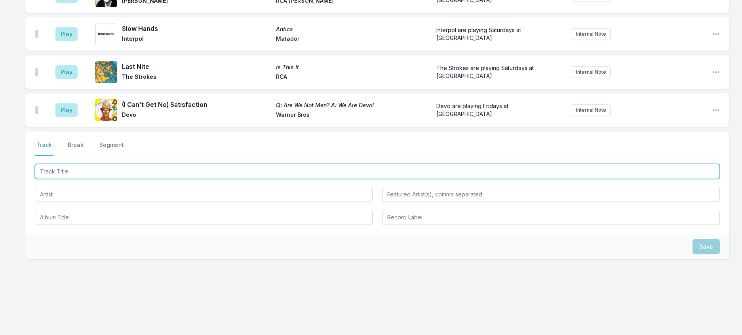
click at [138, 179] on input "Track Title" at bounding box center [377, 171] width 685 height 15
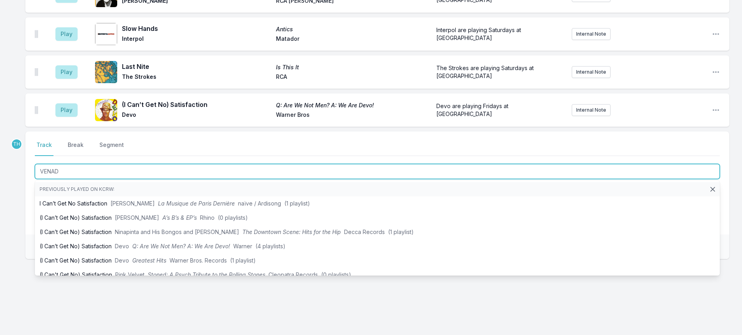
type input "VENADO"
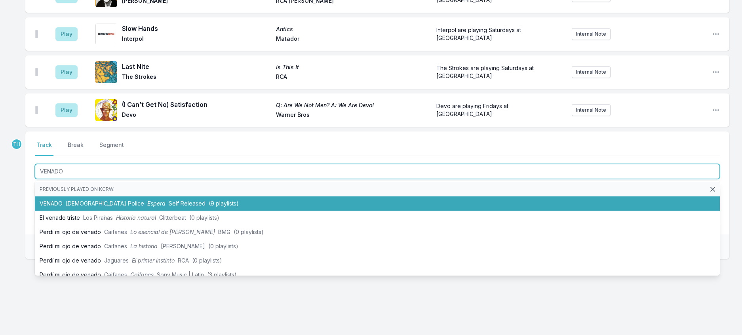
click at [129, 211] on li "VENADO French Police Espera Self Released (9 playlists)" at bounding box center [377, 203] width 685 height 14
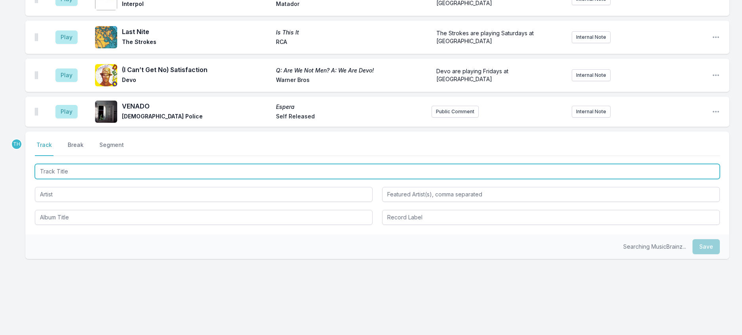
scroll to position [985, 0]
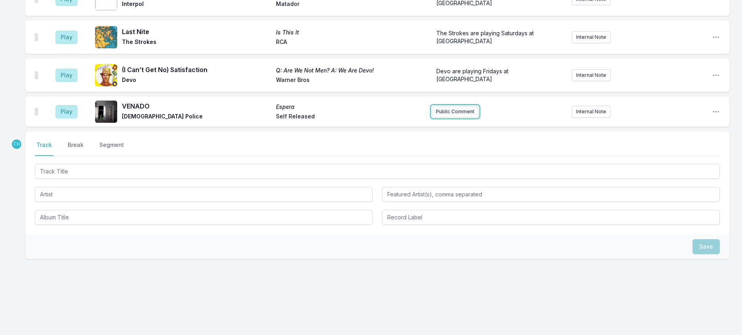
click at [448, 116] on button "Public Comment" at bounding box center [454, 112] width 47 height 12
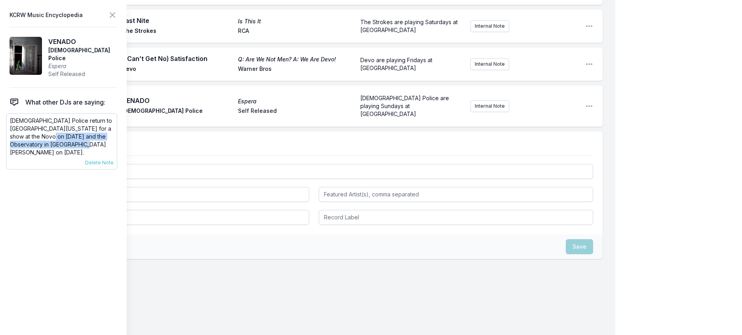
scroll to position [989, 0]
drag, startPoint x: 56, startPoint y: 158, endPoint x: 1, endPoint y: 132, distance: 60.9
click at [1, 132] on aside "KCRW Music Encyclopedia VENADO French Police Espera Self Released What other DJ…" at bounding box center [63, 167] width 127 height 335
copy p "French Police return to Southern California for a show at the Novo on October 1…"
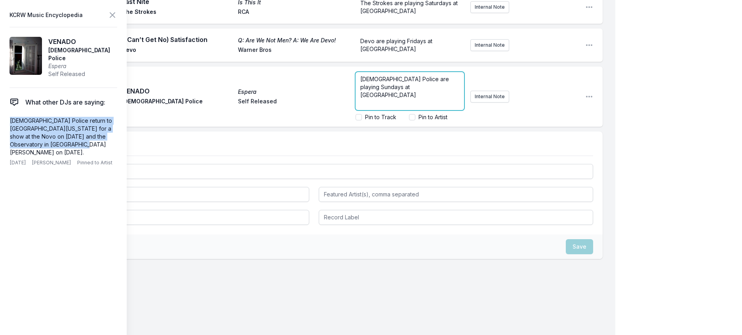
scroll to position [1019, 0]
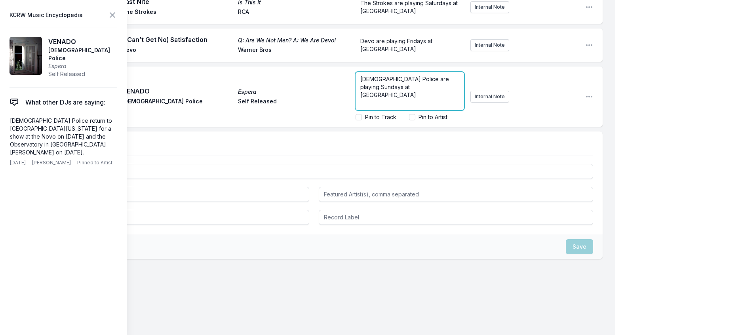
click at [377, 121] on form "French Police are playing Sundays at Coachella Pin to Track Pin to Artist" at bounding box center [409, 96] width 108 height 49
click at [416, 99] on p "French Police are playing Sundays at Coachella" at bounding box center [409, 87] width 99 height 24
click at [409, 120] on input "Pin to Artist" at bounding box center [412, 117] width 6 height 6
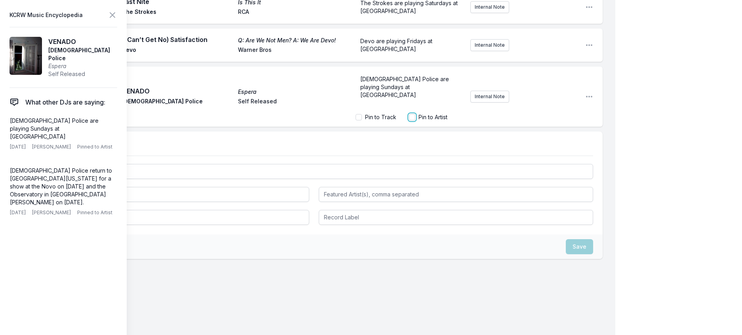
checkbox input "true"
click at [415, 99] on p "French Police are playing Sundays at Coachella" at bounding box center [409, 87] width 99 height 24
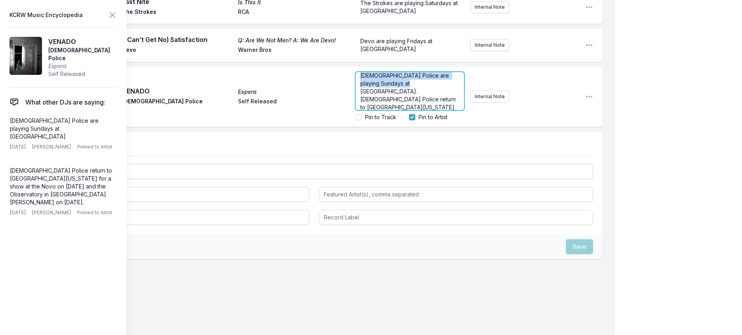
scroll to position [0, 0]
drag, startPoint x: 414, startPoint y: 163, endPoint x: 323, endPoint y: 144, distance: 93.0
click at [323, 127] on div "Play VENADO Espera French Police Self Released French Police are playing Sunday…" at bounding box center [313, 96] width 577 height 60
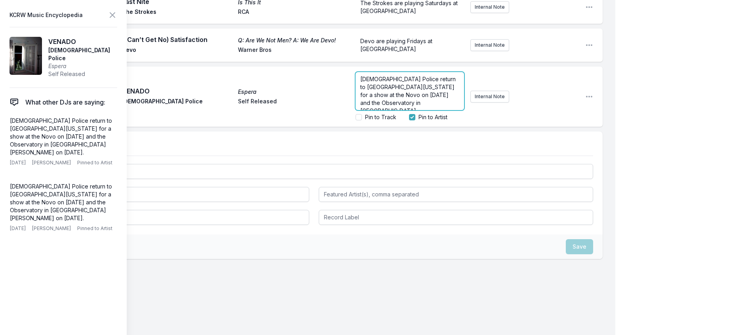
drag, startPoint x: 448, startPoint y: 165, endPoint x: 444, endPoint y: 186, distance: 21.3
click at [444, 124] on div "French Police return to Southern California for a show at the Novo on October 1…" at bounding box center [466, 96] width 223 height 55
click at [423, 114] on p "French Police return to Southern California for a show at the Novo on October 1…" at bounding box center [409, 89] width 99 height 47
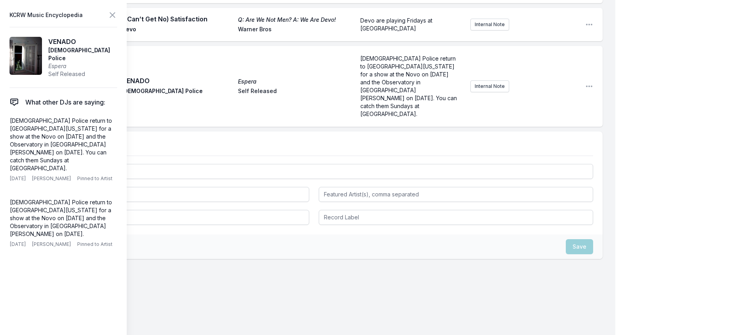
scroll to position [0, 0]
click at [117, 15] on icon at bounding box center [112, 14] width 9 height 9
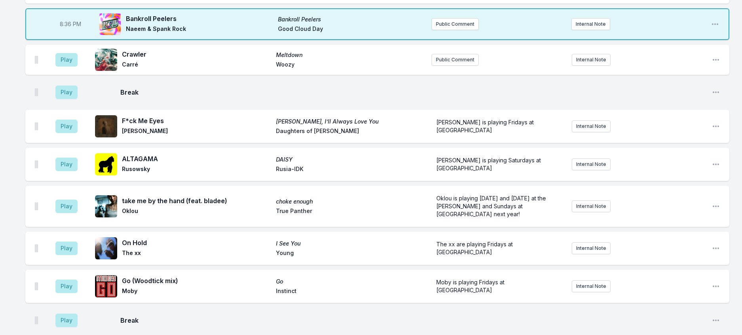
scroll to position [431, 0]
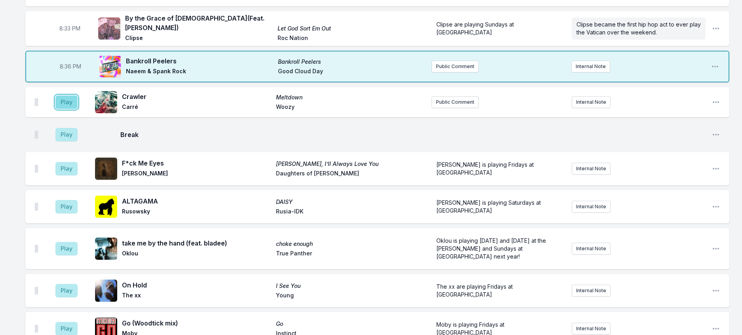
click at [66, 109] on button "Play" at bounding box center [66, 101] width 22 height 13
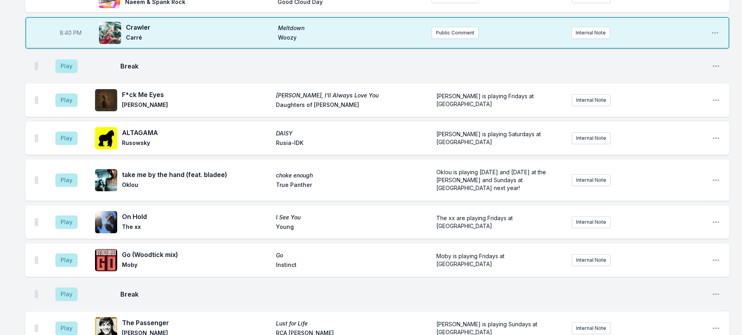
scroll to position [549, 0]
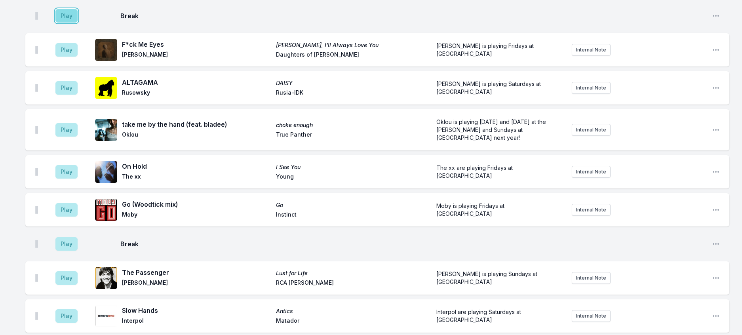
click at [72, 23] on button "Play" at bounding box center [66, 15] width 22 height 13
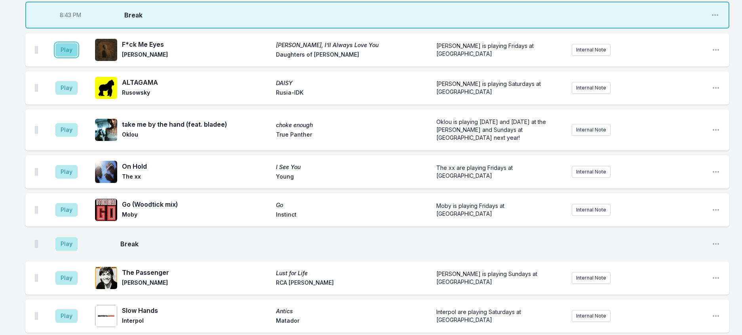
click at [76, 57] on button "Play" at bounding box center [66, 49] width 22 height 13
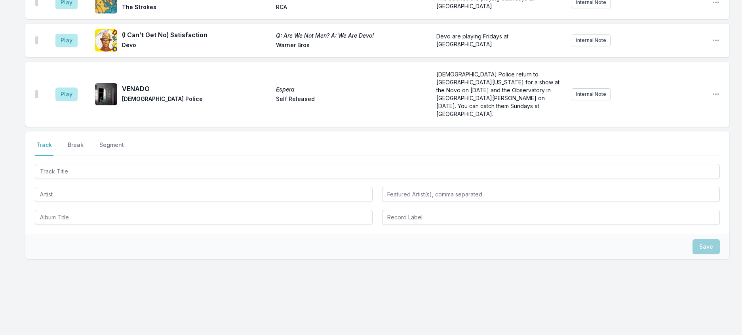
scroll to position [1044, 0]
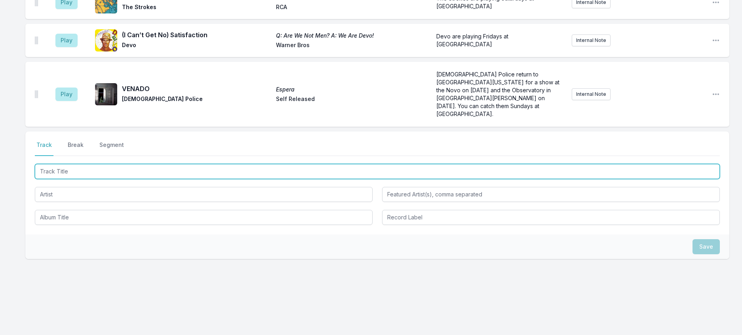
click at [172, 164] on input "Track Title" at bounding box center [377, 171] width 685 height 15
type input "pokemon"
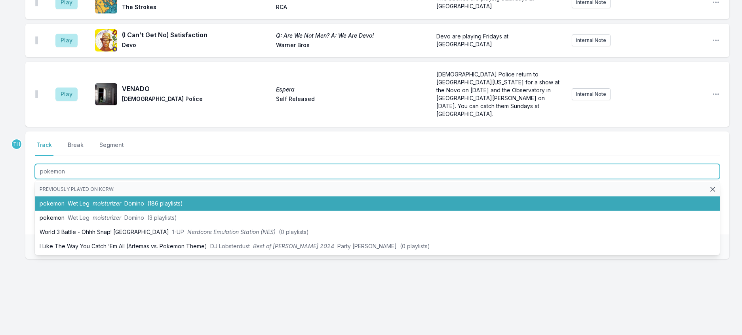
click at [136, 196] on li "pokemon Wet Leg moisturizer Domino (186 playlists)" at bounding box center [377, 203] width 685 height 14
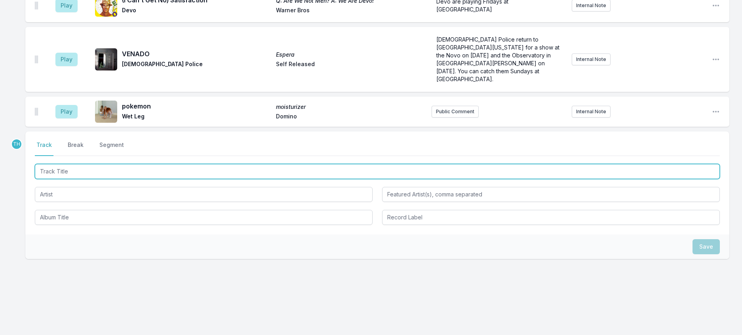
scroll to position [1083, 0]
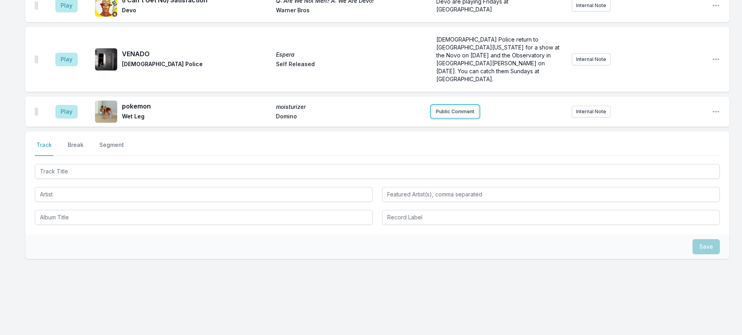
click at [460, 106] on button "Public Comment" at bounding box center [454, 112] width 47 height 12
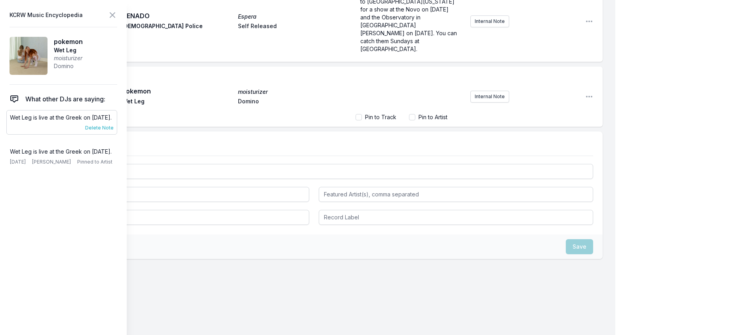
click at [101, 131] on span "Delete Note" at bounding box center [99, 128] width 28 height 6
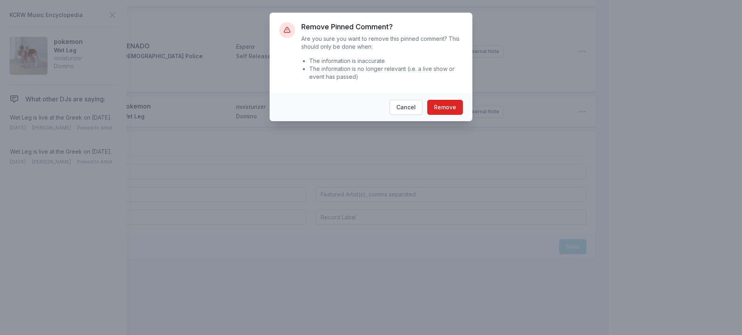
scroll to position [1065, 0]
click at [464, 115] on button "Remove" at bounding box center [449, 107] width 36 height 15
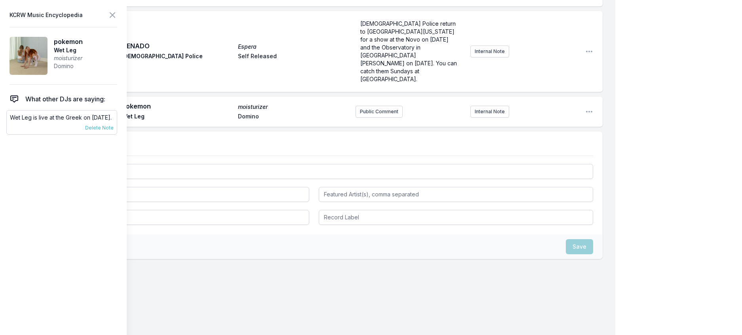
drag, startPoint x: 34, startPoint y: 141, endPoint x: 11, endPoint y: 130, distance: 25.1
click at [11, 122] on p "Wet Leg is live at the Greek on October 17th." at bounding box center [62, 118] width 104 height 8
copy p "Wet Leg is live at the Greek on October 17th."
click at [361, 118] on button "Public Comment" at bounding box center [378, 112] width 47 height 12
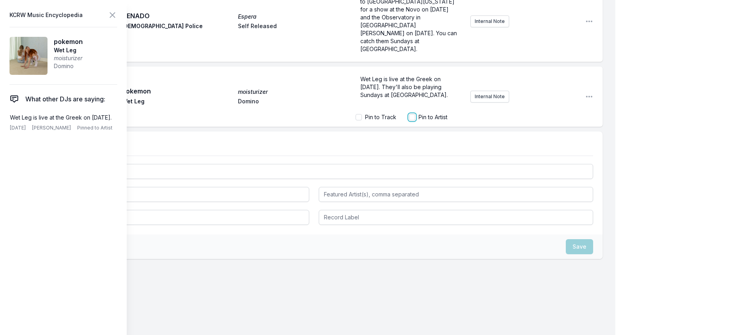
click at [409, 120] on input "Pin to Artist" at bounding box center [412, 117] width 6 height 6
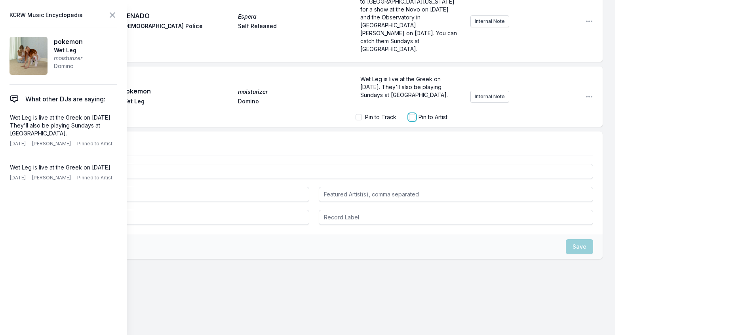
checkbox input "true"
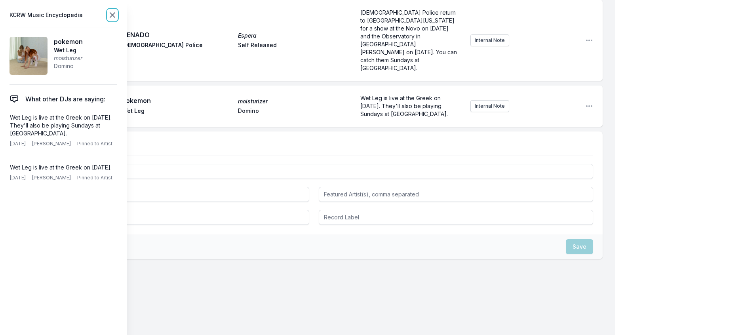
scroll to position [1078, 0]
click at [117, 20] on icon at bounding box center [112, 14] width 9 height 9
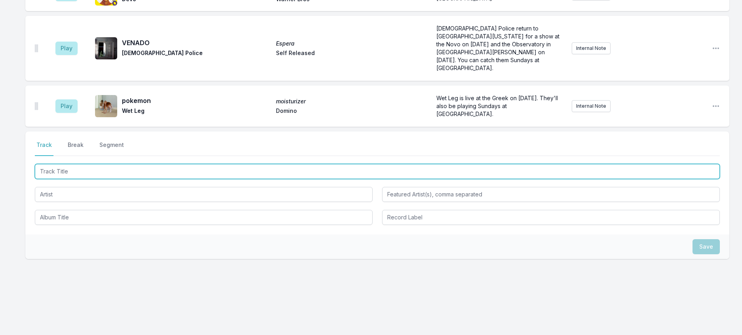
click at [183, 170] on input "Track Title" at bounding box center [377, 171] width 685 height 15
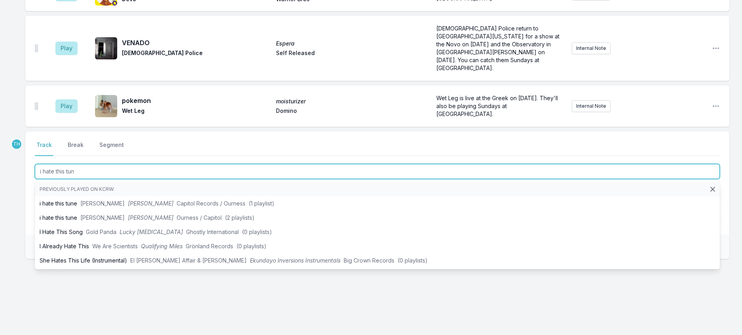
type input "i hate this tune"
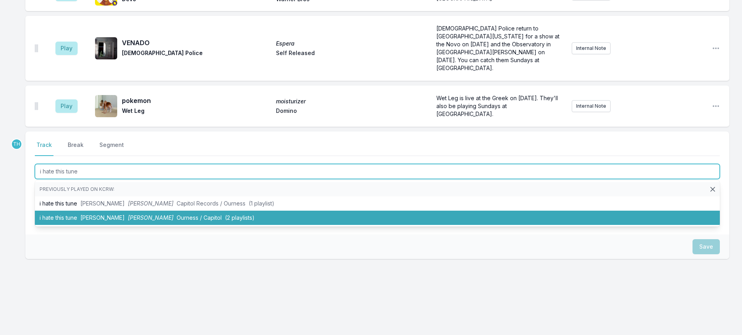
click at [182, 217] on span "Ourness / Capitol" at bounding box center [199, 217] width 45 height 7
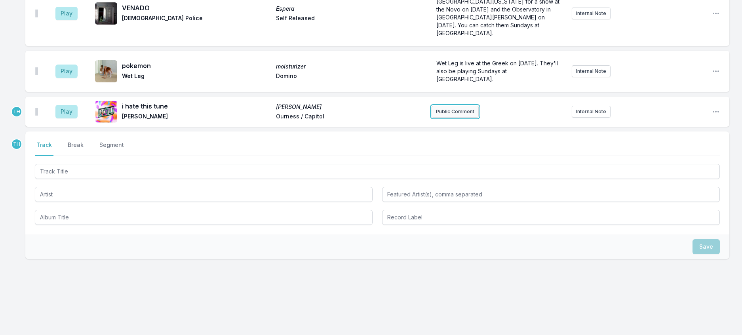
click at [439, 106] on button "Public Comment" at bounding box center [454, 112] width 47 height 12
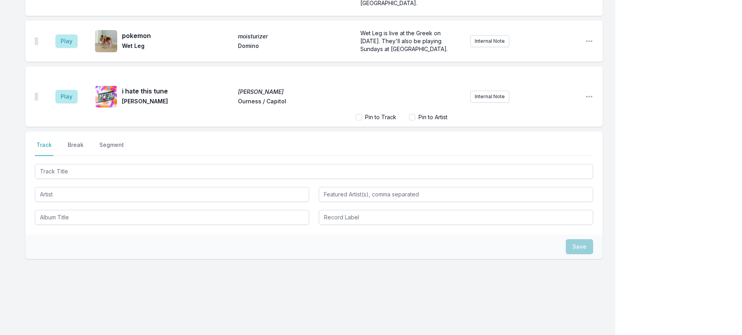
scroll to position [1151, 0]
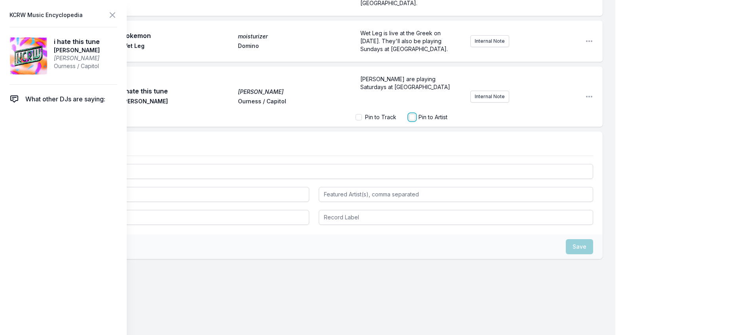
click at [409, 120] on input "Pin to Artist" at bounding box center [412, 117] width 6 height 6
checkbox input "true"
click at [117, 18] on icon at bounding box center [112, 14] width 9 height 9
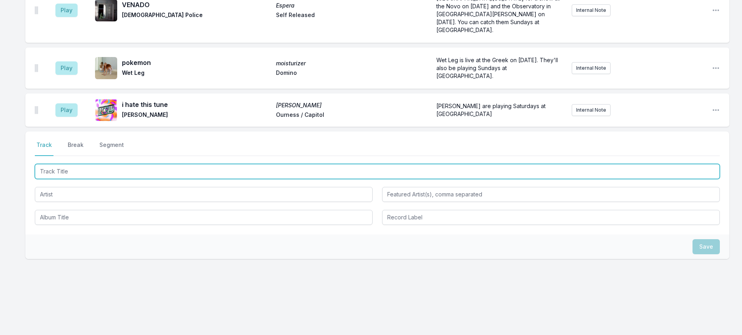
click at [142, 165] on input "Track Title" at bounding box center [377, 171] width 685 height 15
type input "{"
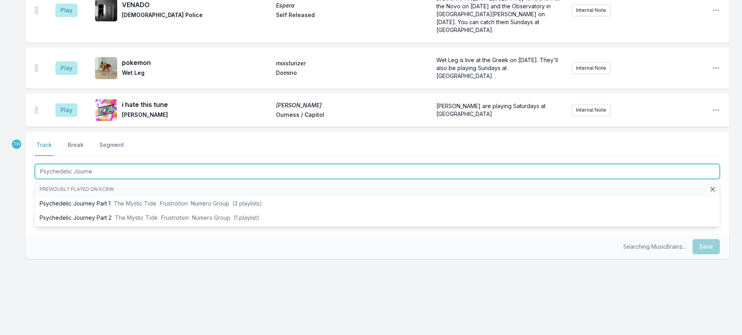
type input "Psychedelic Journey"
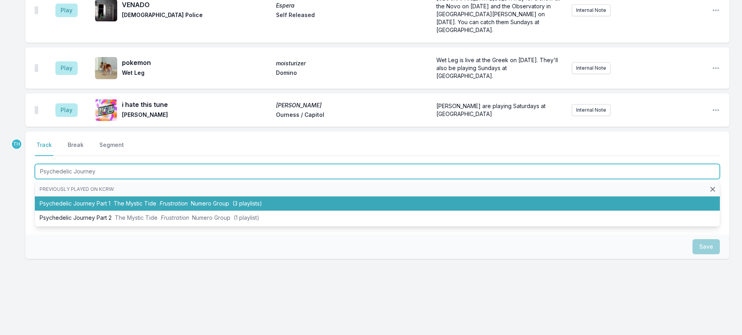
click at [156, 207] on span "The Mystic Tide" at bounding box center [135, 203] width 43 height 7
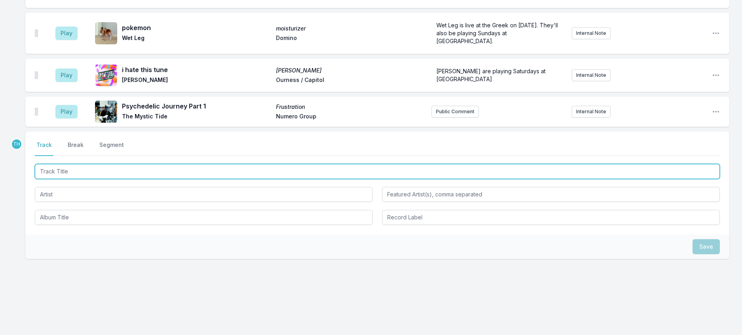
scroll to position [1160, 0]
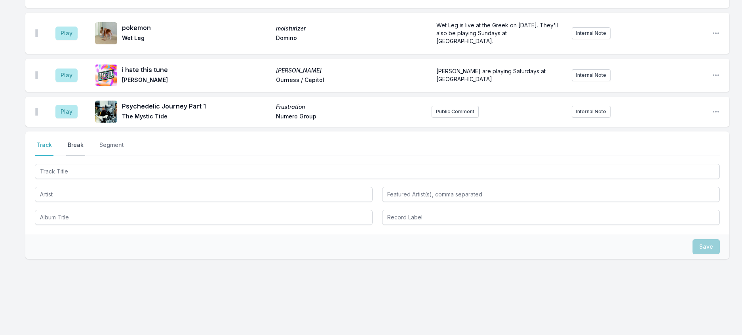
click at [83, 141] on button "Break" at bounding box center [75, 148] width 19 height 15
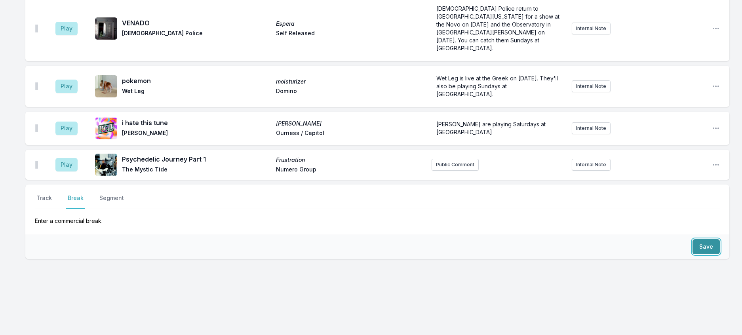
click at [704, 239] on button "Save" at bounding box center [705, 246] width 27 height 15
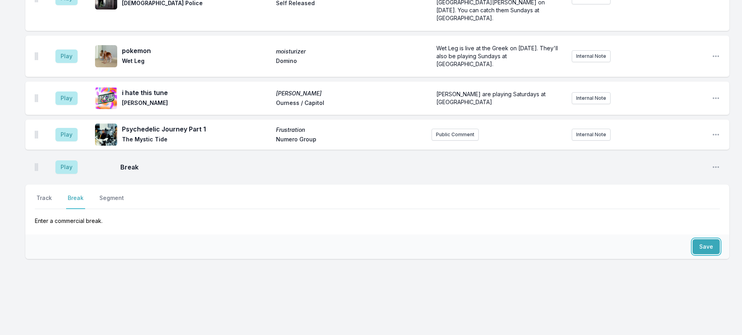
scroll to position [1152, 0]
click at [44, 194] on button "Track" at bounding box center [44, 201] width 19 height 15
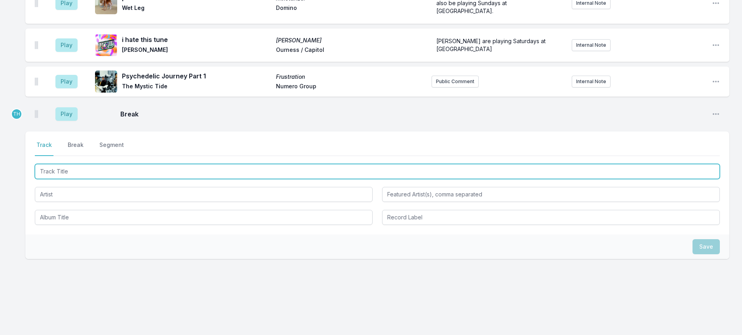
click at [72, 179] on input "Track Title" at bounding box center [377, 171] width 685 height 15
type input "Operating At A loss"
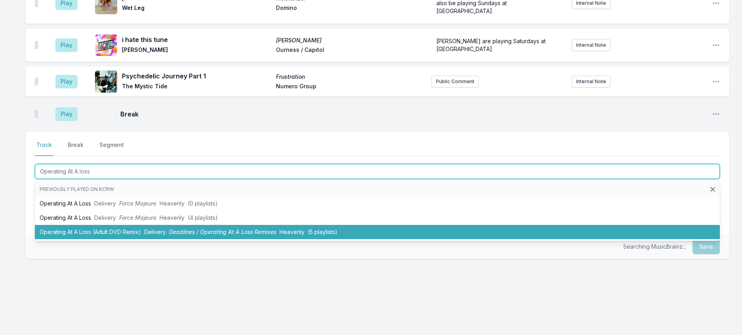
click at [153, 239] on li "Operating At A Loss (Adult DVD Remix) Delivery Deadlines / Operating At A Loss …" at bounding box center [377, 232] width 685 height 14
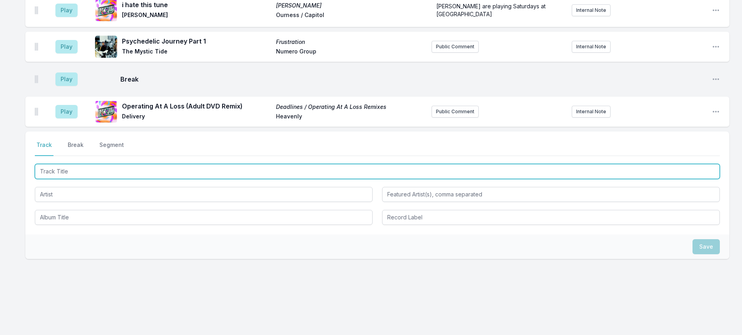
scroll to position [1152, 0]
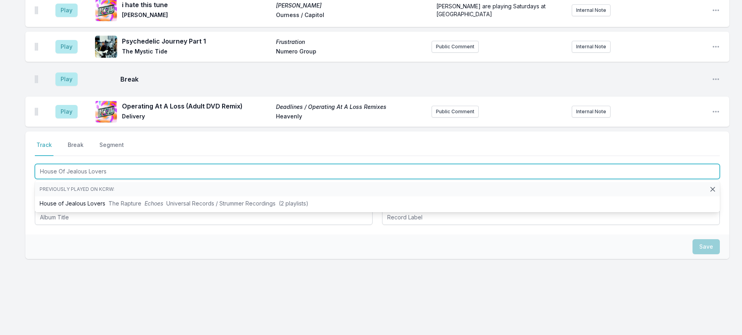
type input "House Of Jealous Lovers"
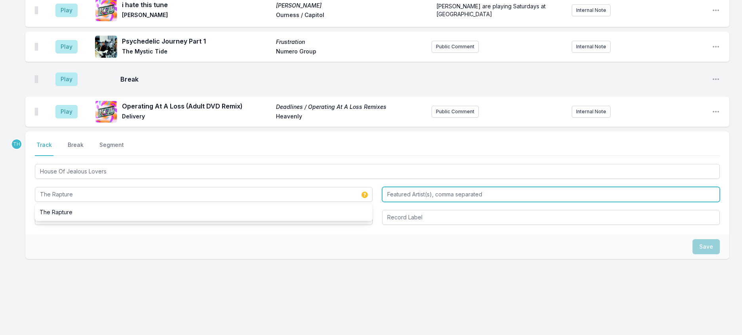
type input "The Rapture"
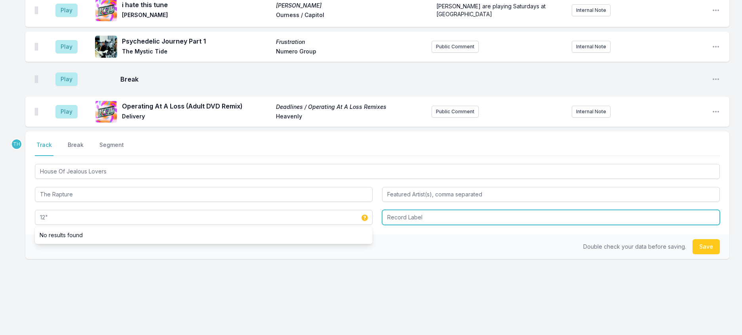
type input "12""
type input "DFA"
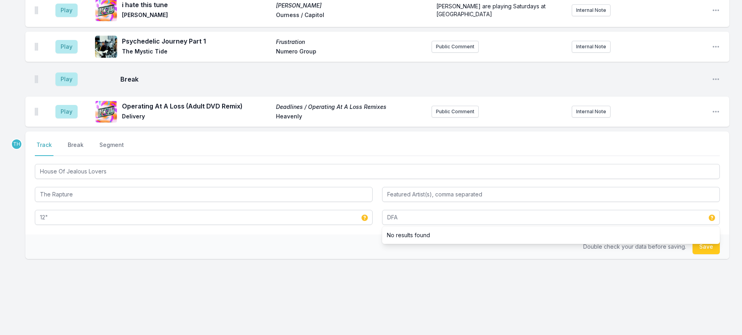
drag, startPoint x: 364, startPoint y: 314, endPoint x: 565, endPoint y: 283, distance: 203.0
click at [364, 234] on div "Select a tab Track Break Segment Track Break Segment House Of Jealous Lovers Th…" at bounding box center [377, 182] width 704 height 103
click at [704, 259] on div "Double check your data before saving. Save" at bounding box center [377, 246] width 704 height 25
click at [693, 254] on button "Save" at bounding box center [705, 246] width 27 height 15
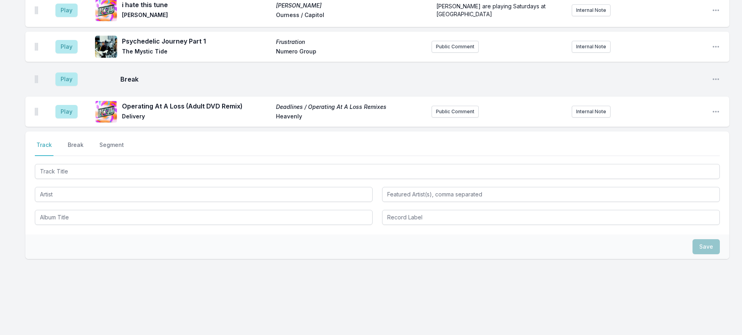
scroll to position [1191, 0]
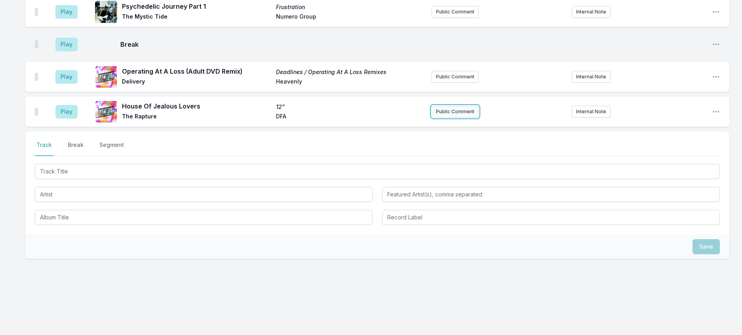
click at [459, 118] on button "Public Comment" at bounding box center [454, 112] width 47 height 12
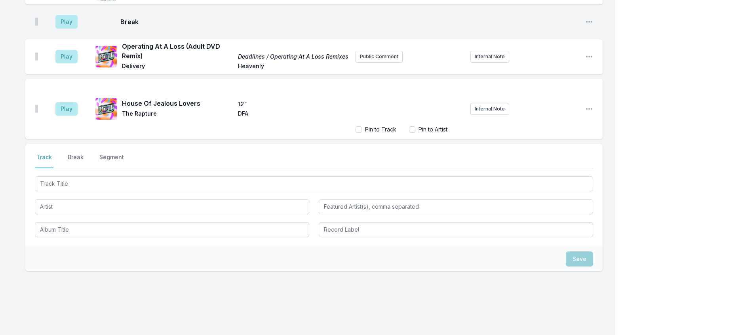
scroll to position [1225, 0]
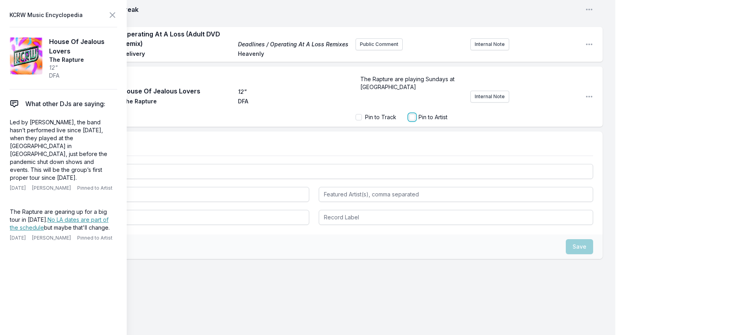
click at [409, 120] on input "Pin to Artist" at bounding box center [412, 117] width 6 height 6
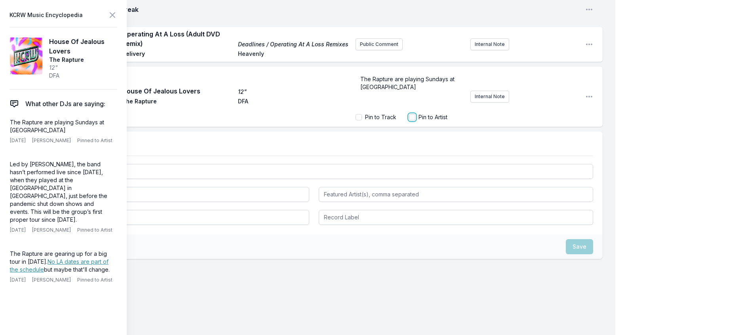
checkbox input "true"
click at [115, 16] on icon at bounding box center [112, 15] width 5 height 5
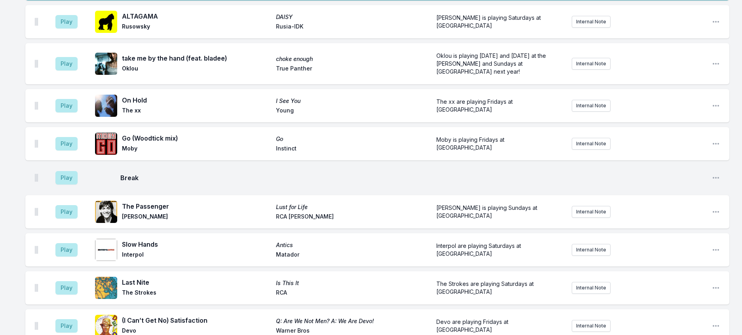
scroll to position [561, 0]
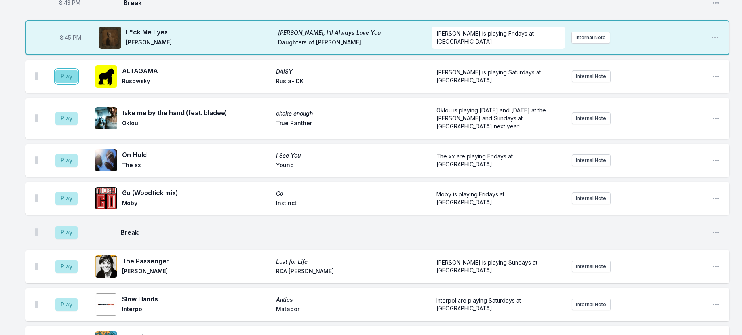
click at [70, 83] on button "Play" at bounding box center [66, 76] width 22 height 13
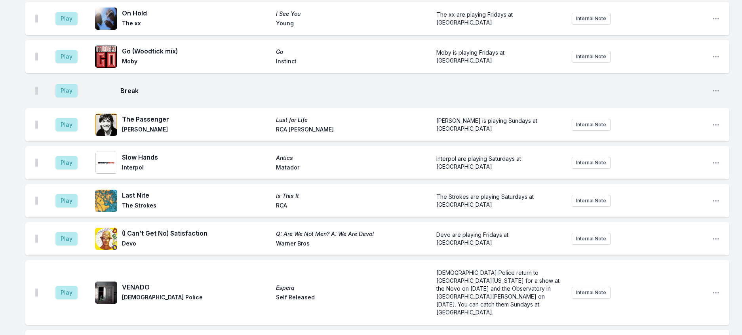
scroll to position [719, 0]
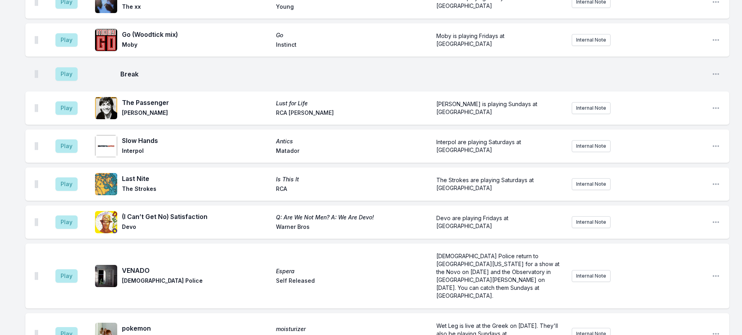
type input "20:53"
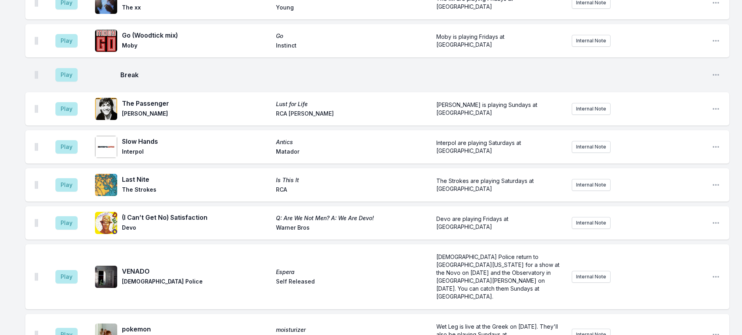
click at [739, 80] on div "8:00 PM UFO 12" UFOs Smugglers Way UFOs is believed to be Braxe + Falcon & Phoe…" at bounding box center [371, 49] width 742 height 1380
drag, startPoint x: 73, startPoint y: 102, endPoint x: 123, endPoint y: 100, distance: 50.3
click at [73, 9] on button "Play" at bounding box center [66, 2] width 22 height 13
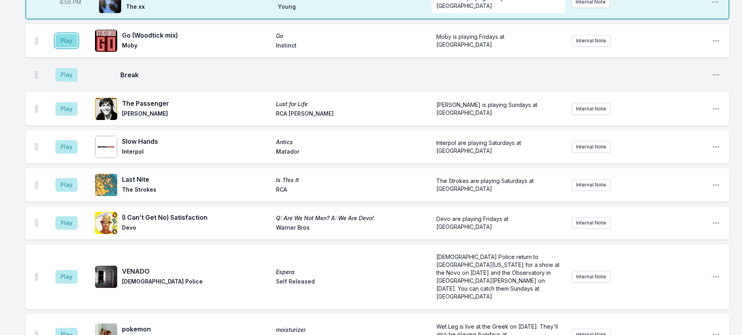
click at [77, 47] on button "Play" at bounding box center [66, 40] width 22 height 13
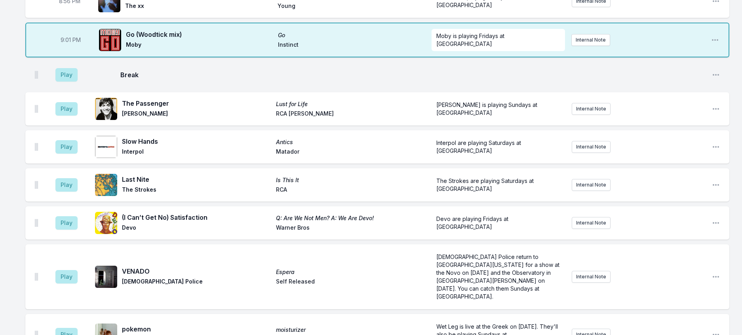
click at [77, 44] on span "9:01 PM" at bounding box center [71, 40] width 20 height 8
click at [74, 47] on input "21:01" at bounding box center [70, 39] width 44 height 15
type input "21:00"
click at [734, 141] on div "8:00 PM UFO 12" UFOs Smugglers Way UFOs is believed to be Braxe + Falcon & Phoe…" at bounding box center [371, 49] width 742 height 1380
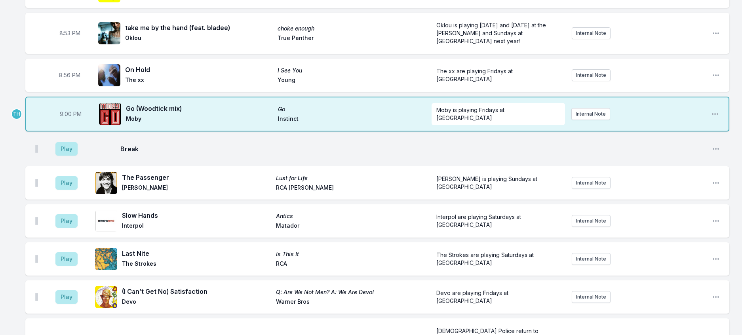
scroll to position [650, 0]
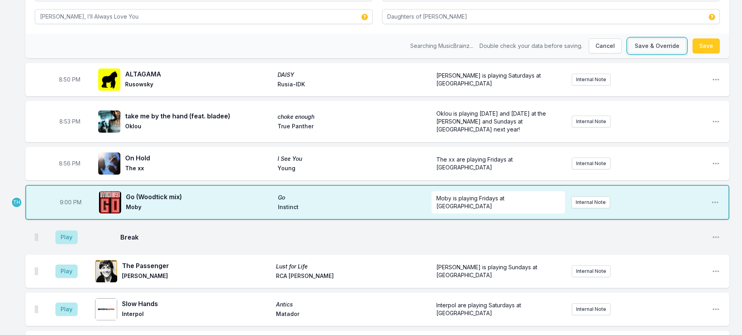
click at [647, 53] on button "Save & Override" at bounding box center [657, 45] width 58 height 15
type input "F*ck Me Eyes"
click at [654, 53] on button "Save & Override" at bounding box center [657, 45] width 58 height 15
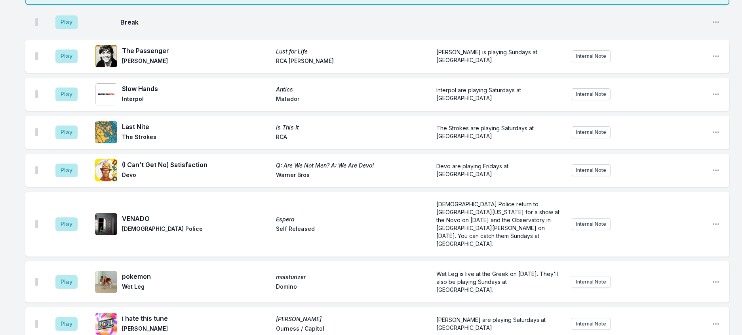
scroll to position [769, 0]
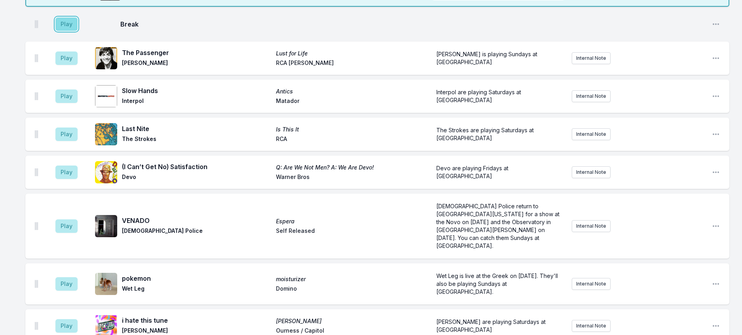
click at [78, 31] on button "Play" at bounding box center [66, 23] width 22 height 13
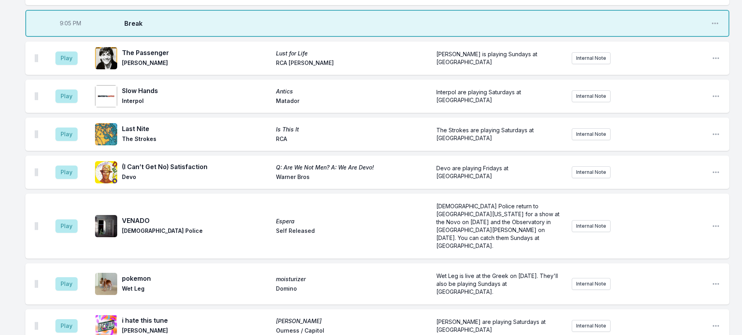
click at [76, 27] on span "9:05 PM" at bounding box center [70, 23] width 21 height 8
click at [71, 31] on input "21:05" at bounding box center [70, 23] width 44 height 15
type input "21:04"
click at [75, 65] on button "Play" at bounding box center [66, 57] width 22 height 13
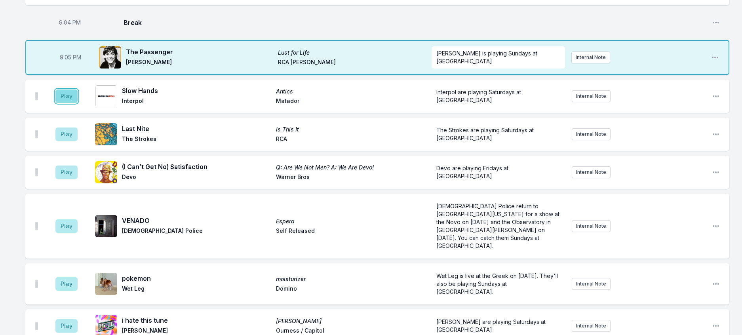
click at [73, 103] on button "Play" at bounding box center [66, 95] width 22 height 13
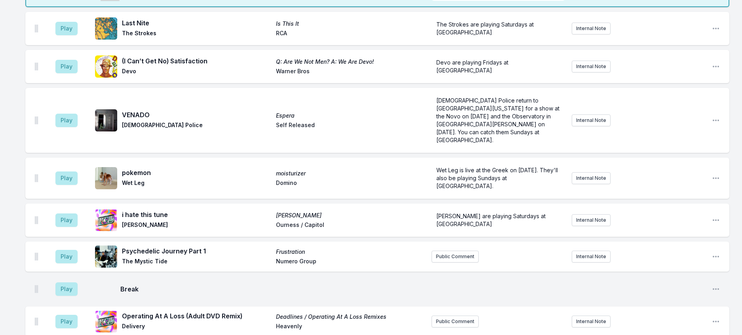
scroll to position [888, 0]
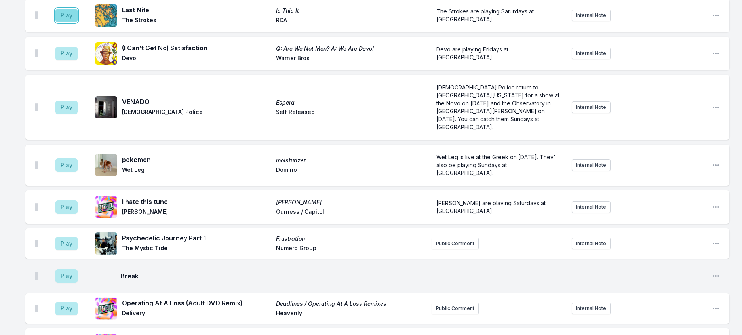
click at [75, 22] on button "Play" at bounding box center [66, 15] width 22 height 13
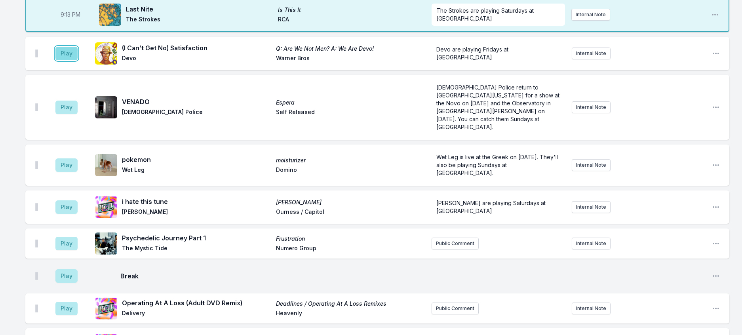
drag, startPoint x: 71, startPoint y: 170, endPoint x: 76, endPoint y: 173, distance: 6.6
click at [72, 60] on button "Play" at bounding box center [66, 53] width 22 height 13
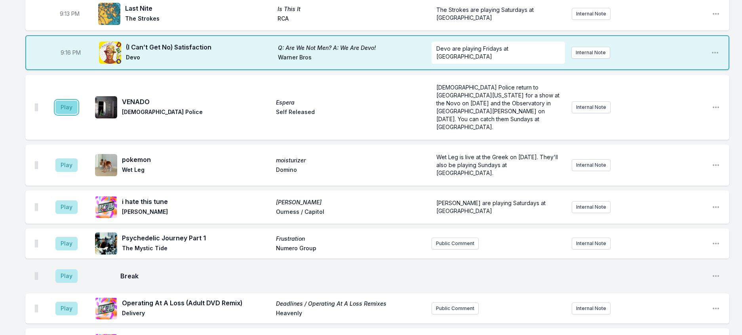
click at [68, 114] on button "Play" at bounding box center [66, 107] width 22 height 13
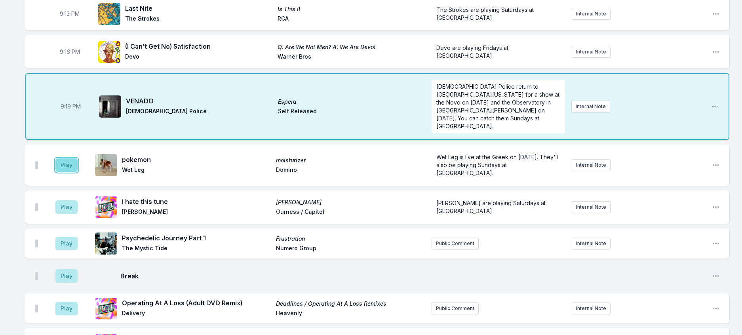
click at [76, 172] on button "Play" at bounding box center [66, 164] width 22 height 13
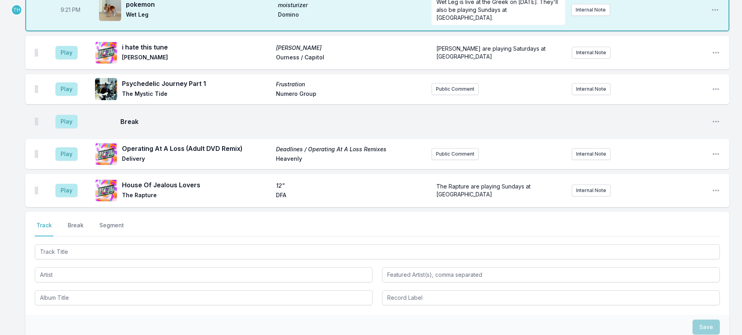
scroll to position [1046, 0]
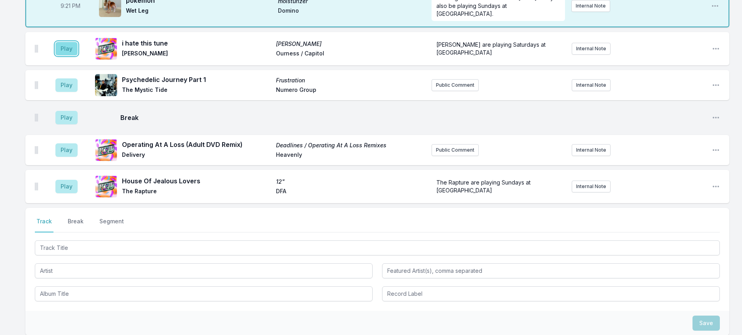
click at [78, 55] on button "Play" at bounding box center [66, 48] width 22 height 13
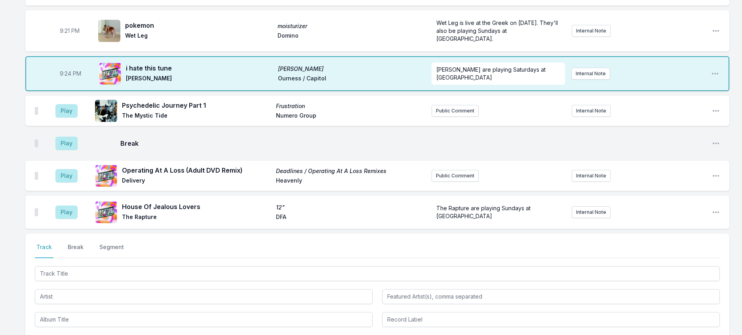
scroll to position [1006, 0]
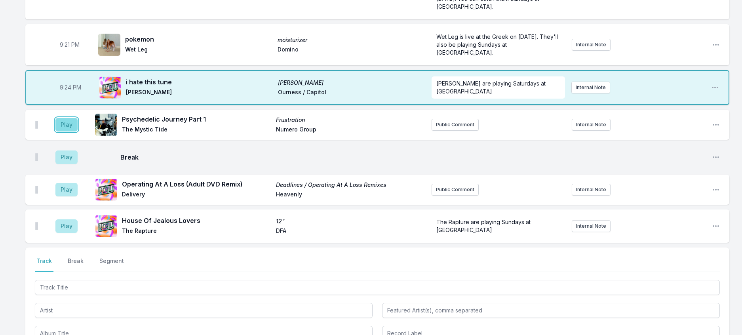
click at [78, 131] on button "Play" at bounding box center [66, 124] width 22 height 13
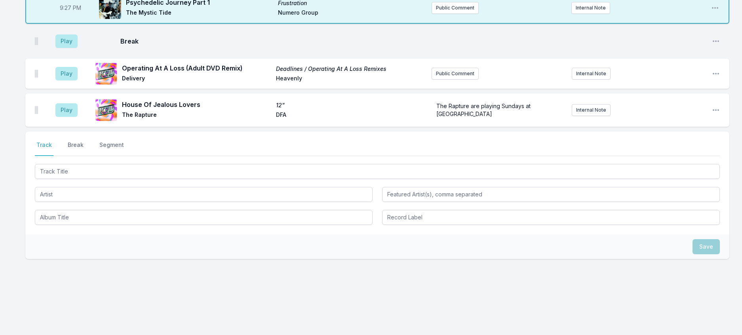
scroll to position [1204, 0]
click at [78, 48] on button "Play" at bounding box center [66, 40] width 22 height 13
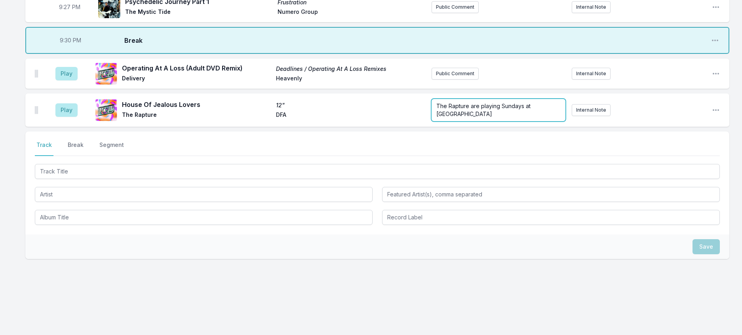
click at [474, 118] on p "The Rapture are playing Sundays at Coachella" at bounding box center [498, 110] width 124 height 16
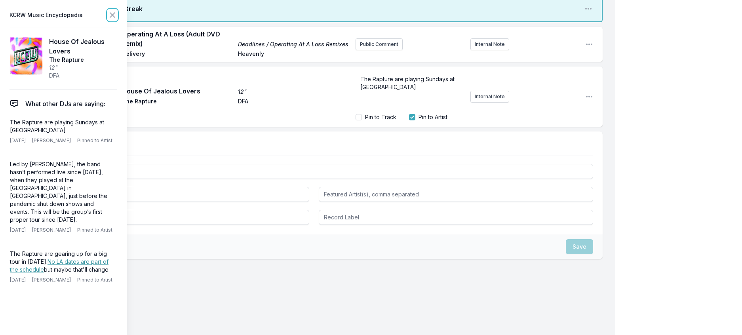
click at [115, 17] on icon at bounding box center [112, 15] width 5 height 5
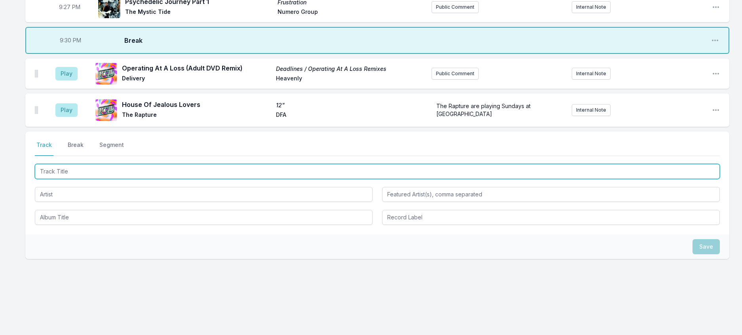
click at [118, 179] on input "Track Title" at bounding box center [377, 171] width 685 height 15
type input "New Earth time"
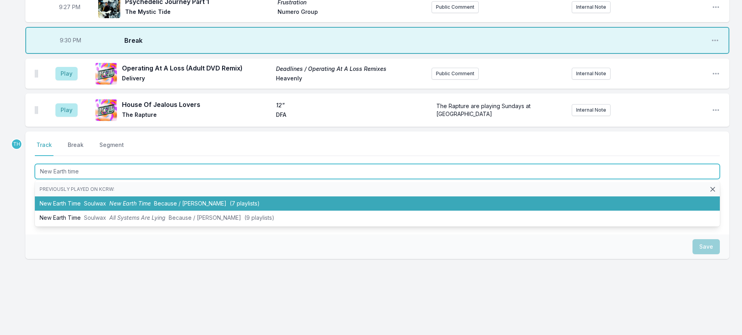
click at [130, 211] on li "New Earth Time Soulwax New Earth Time Because / Deewee (7 playlists)" at bounding box center [377, 203] width 685 height 14
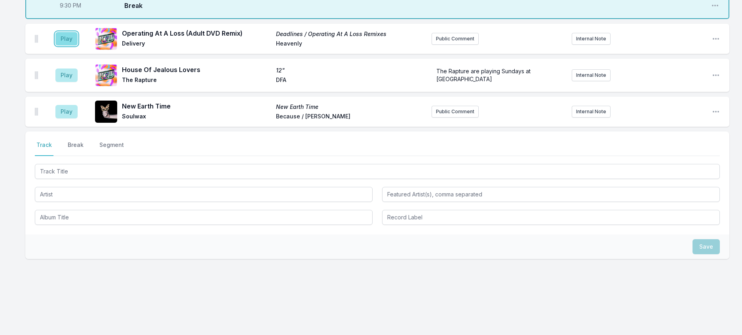
click at [78, 46] on button "Play" at bounding box center [66, 38] width 22 height 13
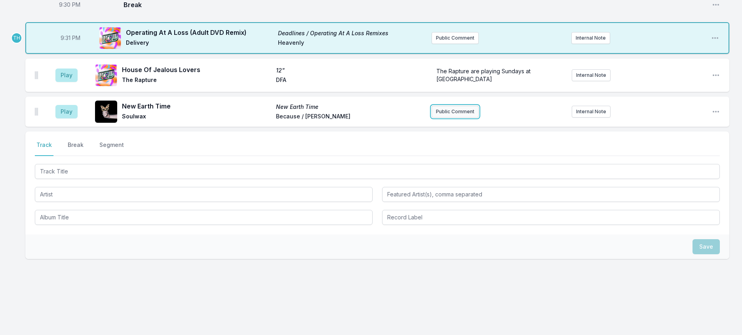
click at [469, 118] on button "Public Comment" at bounding box center [454, 112] width 47 height 12
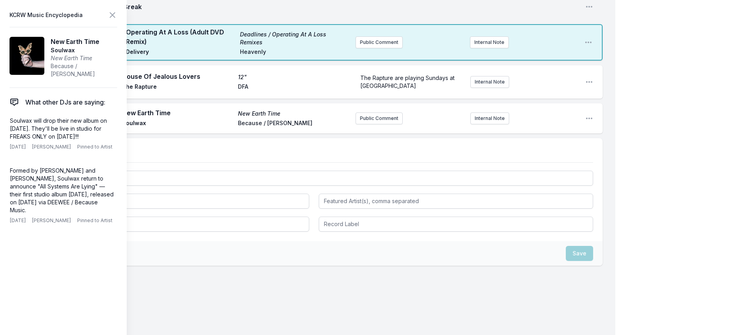
drag, startPoint x: 120, startPoint y: 150, endPoint x: 3, endPoint y: 135, distance: 117.4
click at [3, 135] on aside "KCRW Music Encyclopedia New Earth Time Soulwax New Earth Time Because / Deewee …" at bounding box center [63, 167] width 127 height 335
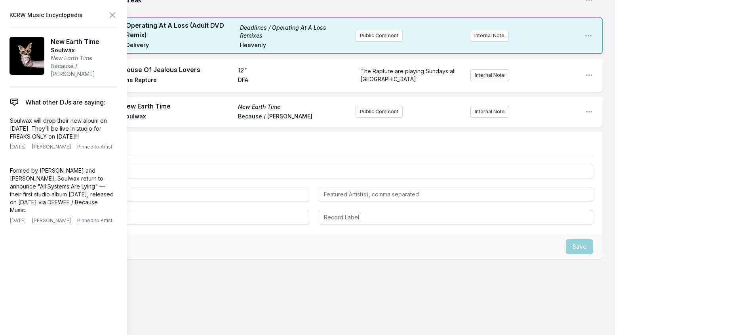
scroll to position [1244, 0]
click at [371, 118] on button "Public Comment" at bounding box center [378, 112] width 47 height 12
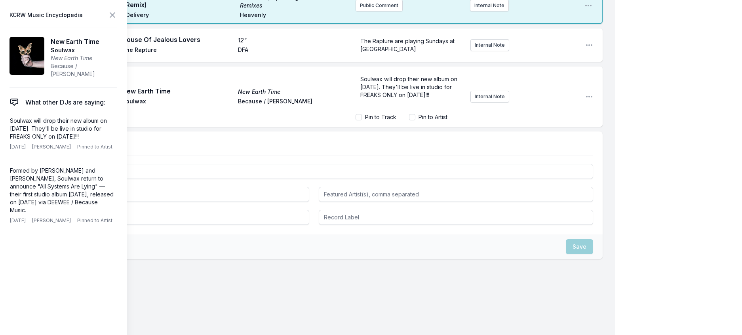
click at [377, 98] on span "Soulwax will drop their new album on October 17th. They'll be live in studio fo…" at bounding box center [409, 87] width 99 height 23
click at [115, 17] on icon at bounding box center [112, 15] width 5 height 5
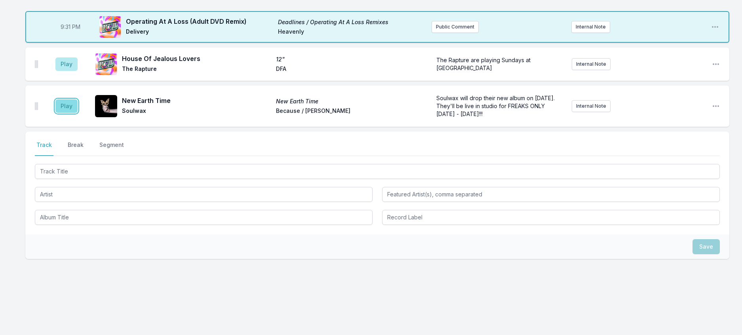
click at [69, 113] on button "Play" at bounding box center [66, 105] width 22 height 13
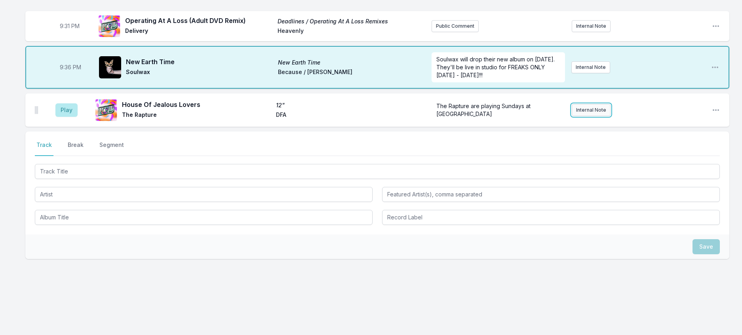
click at [592, 116] on button "Internal Note" at bounding box center [590, 110] width 39 height 12
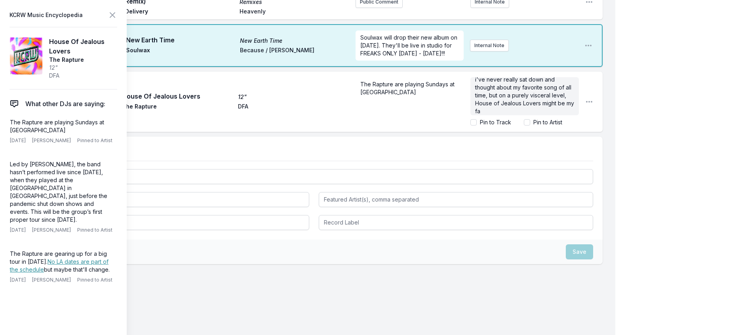
scroll to position [13, 0]
click at [117, 19] on icon at bounding box center [112, 14] width 9 height 9
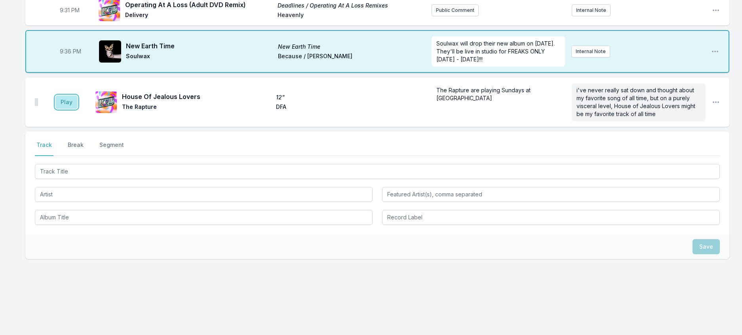
drag, startPoint x: 81, startPoint y: 204, endPoint x: 88, endPoint y: 203, distance: 7.2
click at [78, 109] on button "Play" at bounding box center [66, 101] width 22 height 13
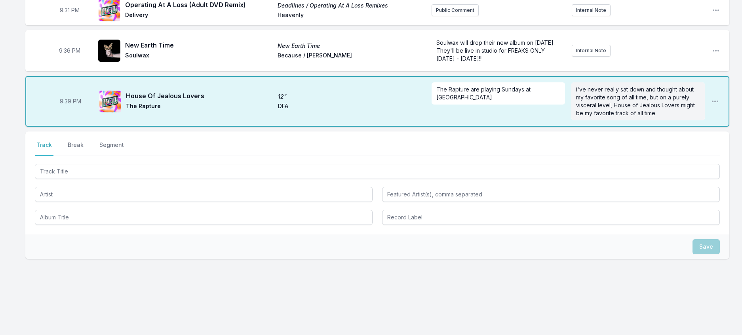
scroll to position [1323, 0]
click at [73, 156] on nav "Track Break Segment" at bounding box center [377, 148] width 685 height 15
click at [85, 156] on button "Break" at bounding box center [75, 148] width 19 height 15
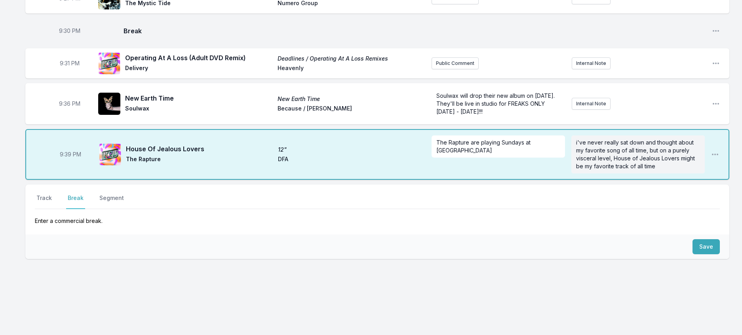
scroll to position [1321, 0]
drag, startPoint x: 710, startPoint y: 235, endPoint x: 286, endPoint y: 163, distance: 429.9
click at [708, 239] on button "Save" at bounding box center [705, 246] width 27 height 15
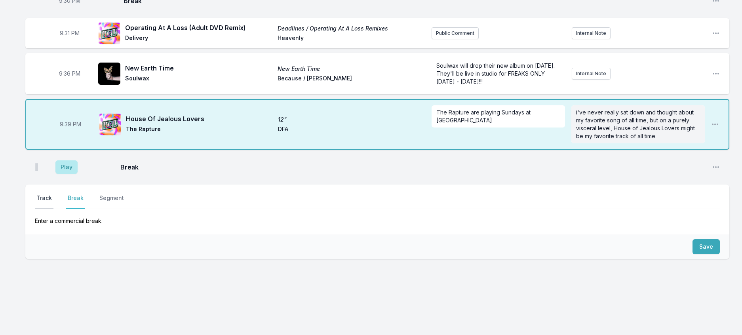
click at [52, 209] on button "Track" at bounding box center [44, 201] width 19 height 15
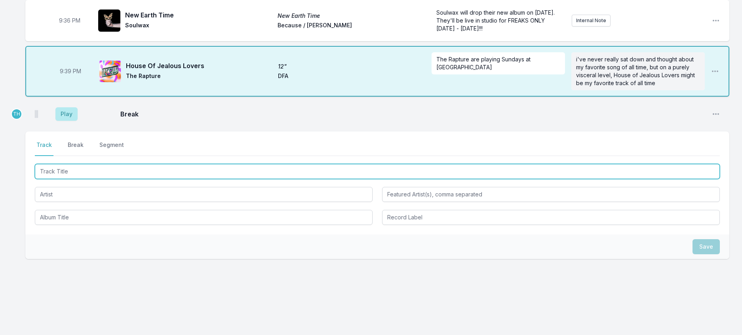
click at [48, 179] on input "Track Title" at bounding box center [377, 171] width 685 height 15
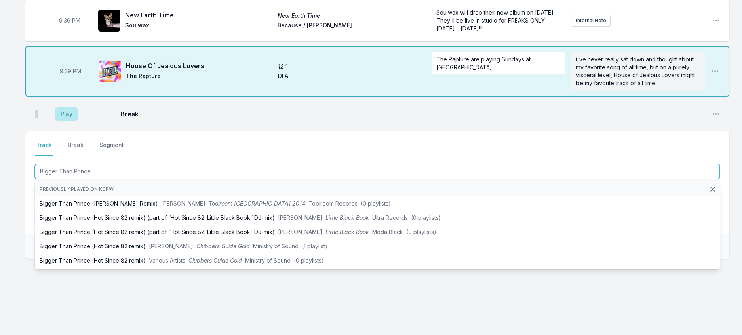
scroll to position [1400, 0]
type input "Bigger Than Prince"
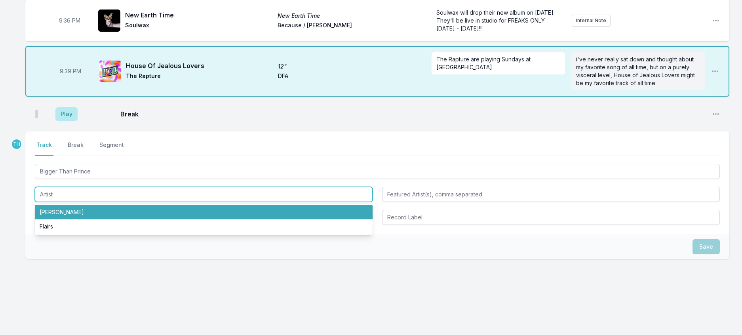
click at [80, 210] on li "Green Velvet" at bounding box center [204, 212] width 338 height 14
type input "Green Velvet"
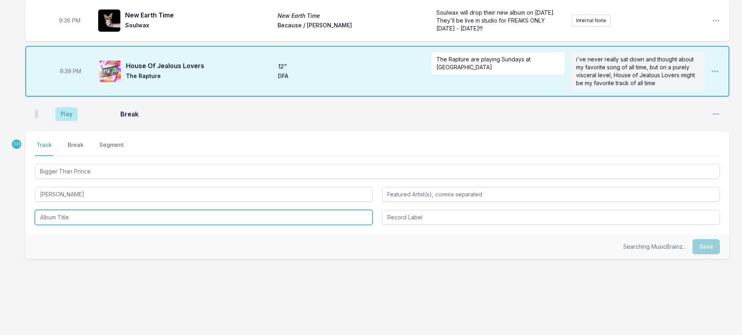
click at [96, 217] on input "Album Title" at bounding box center [204, 217] width 338 height 15
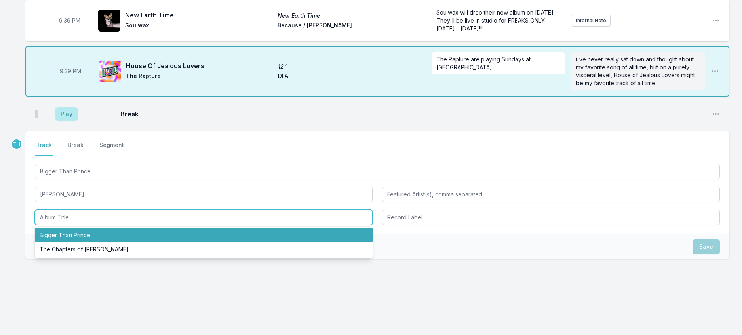
click at [82, 236] on li "Bigger Than Prince" at bounding box center [204, 235] width 338 height 14
type input "Bigger Than Prince"
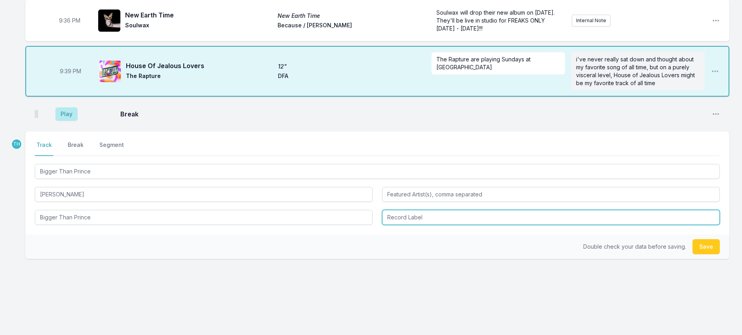
click at [406, 214] on input "Record Label" at bounding box center [551, 217] width 338 height 15
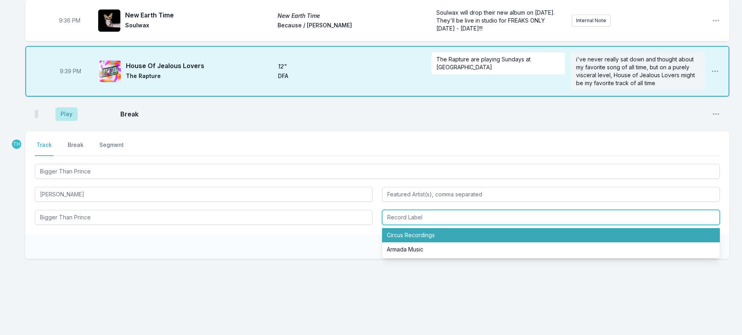
click at [411, 235] on li "Circus Recordings" at bounding box center [551, 235] width 338 height 14
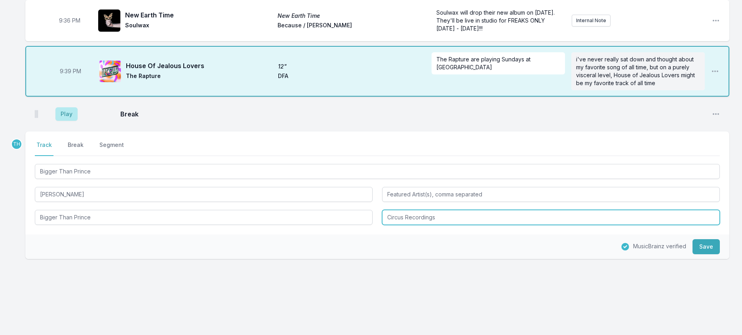
drag, startPoint x: 408, startPoint y: 218, endPoint x: 750, endPoint y: 271, distance: 346.9
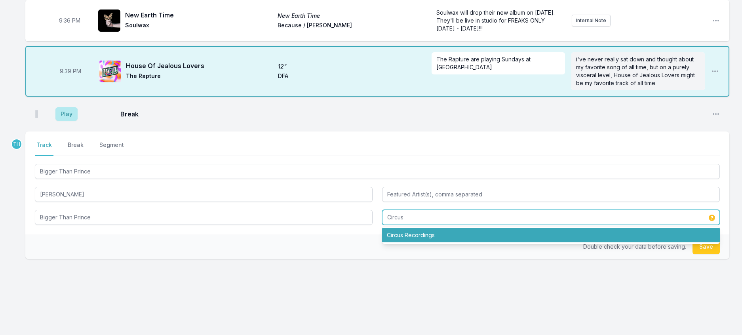
type input "Circus"
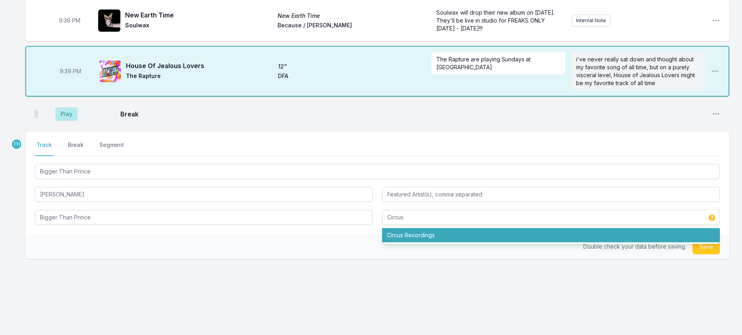
drag, startPoint x: 304, startPoint y: 252, endPoint x: 317, endPoint y: 250, distance: 13.5
click at [317, 250] on div "Double check your data before saving. Save" at bounding box center [377, 246] width 704 height 25
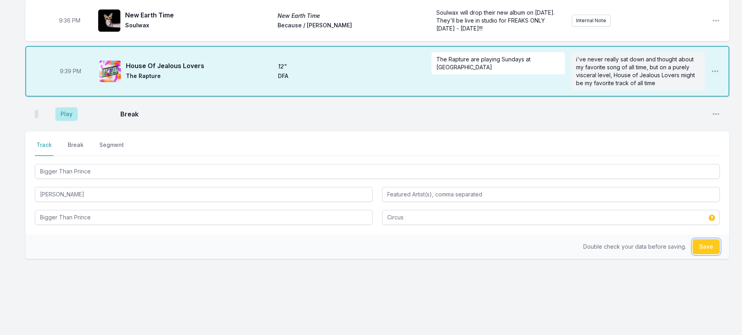
click at [699, 244] on button "Save" at bounding box center [705, 246] width 27 height 15
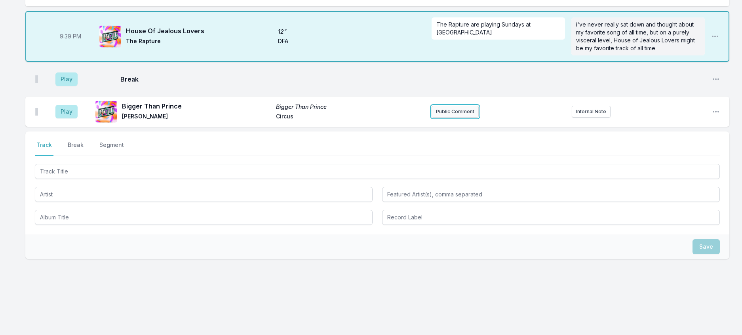
click at [458, 118] on button "Public Comment" at bounding box center [454, 112] width 47 height 12
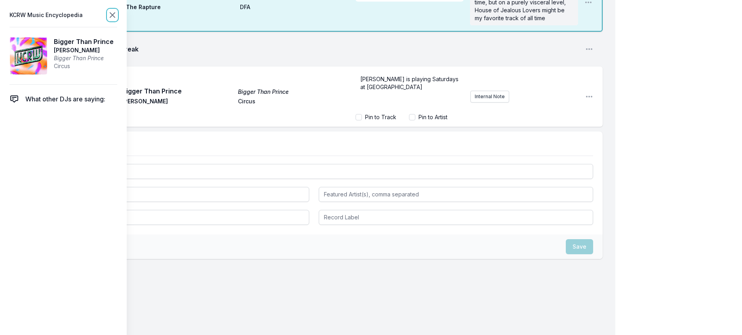
click at [117, 14] on icon at bounding box center [112, 14] width 9 height 9
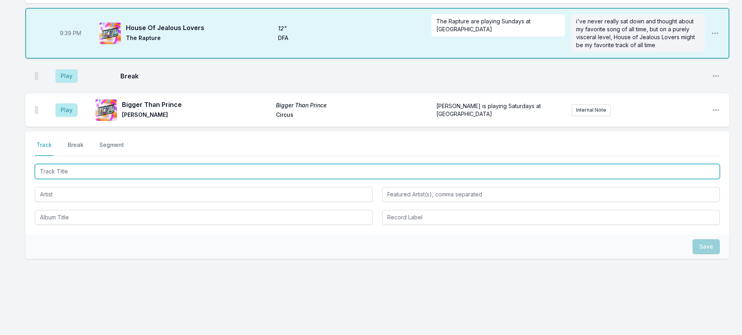
click at [135, 179] on input "Track Title" at bounding box center [377, 171] width 685 height 15
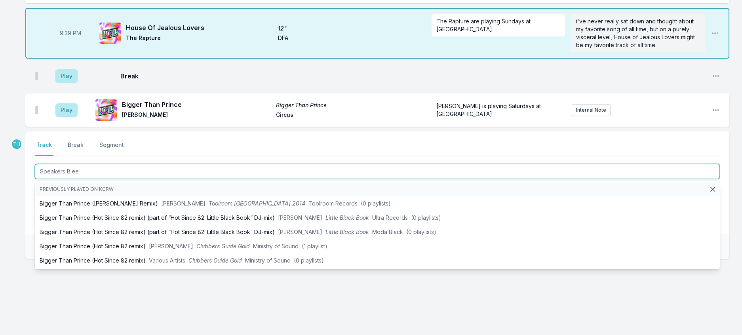
type input "Speakers Bleed"
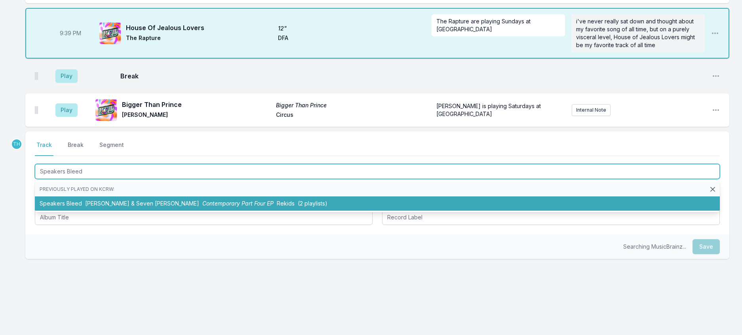
click at [150, 211] on li "Speakers Bleed Oliver Dollar & Seven Davis Jr. Contemporary Part Four EP Rekids…" at bounding box center [377, 203] width 685 height 14
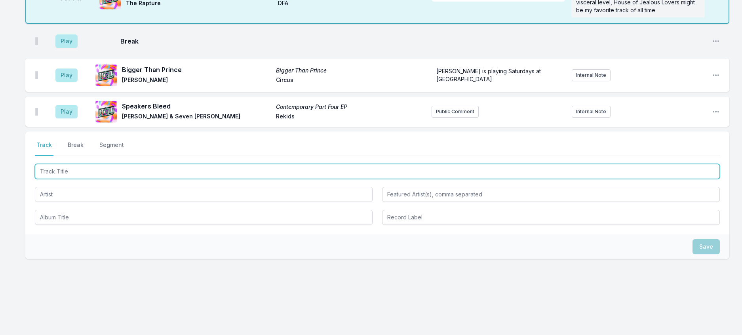
scroll to position [1281, 0]
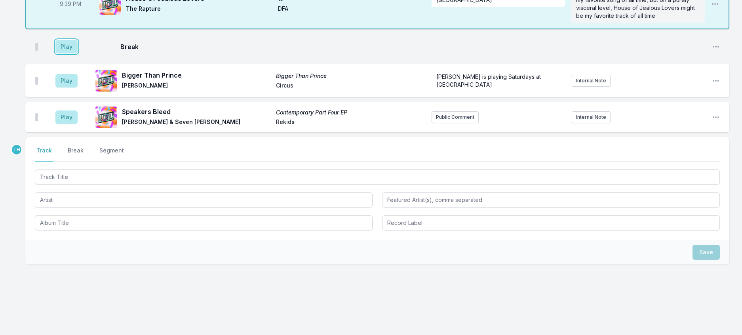
drag, startPoint x: 80, startPoint y: 219, endPoint x: 206, endPoint y: 178, distance: 132.3
click at [78, 53] on button "Play" at bounding box center [66, 46] width 22 height 13
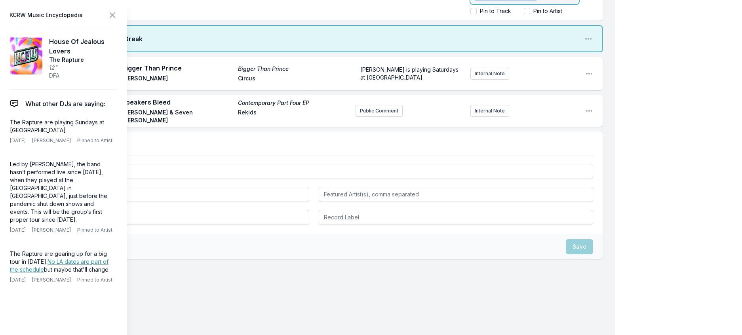
scroll to position [1480, 0]
drag, startPoint x: 460, startPoint y: 252, endPoint x: 572, endPoint y: 338, distance: 140.8
click at [117, 17] on icon at bounding box center [112, 14] width 9 height 9
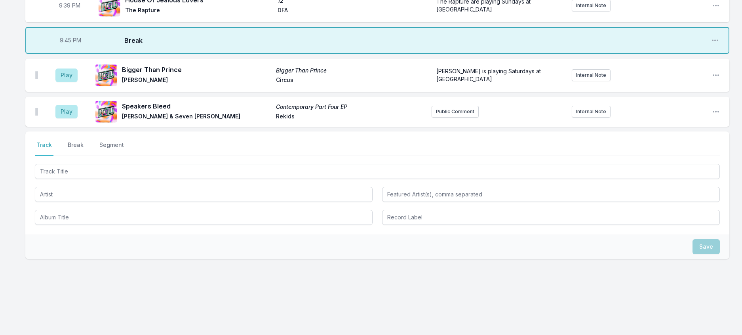
scroll to position [1390, 0]
click at [78, 82] on button "Play" at bounding box center [66, 74] width 22 height 13
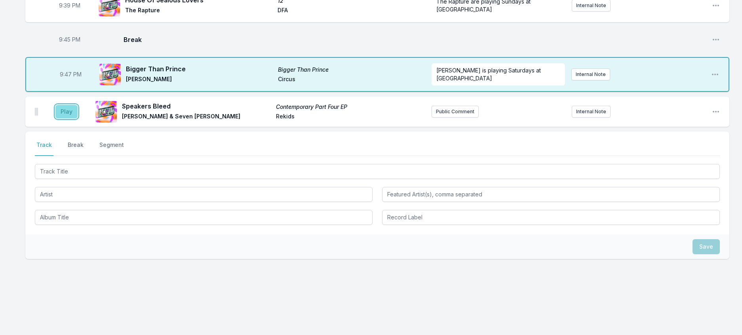
click at [74, 118] on button "Play" at bounding box center [66, 111] width 22 height 13
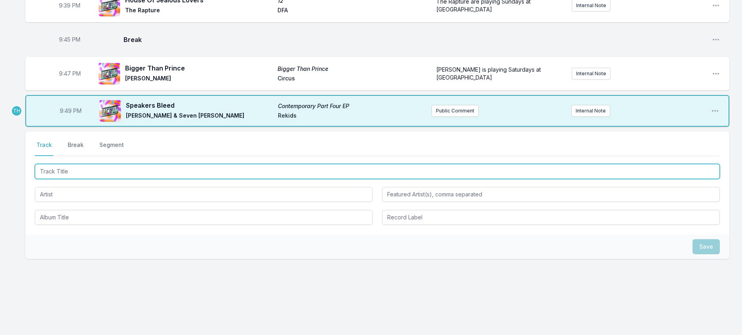
drag, startPoint x: 100, startPoint y: 226, endPoint x: 101, endPoint y: 216, distance: 10.0
click at [100, 179] on input "Track Title" at bounding box center [377, 171] width 685 height 15
type input "Waves"
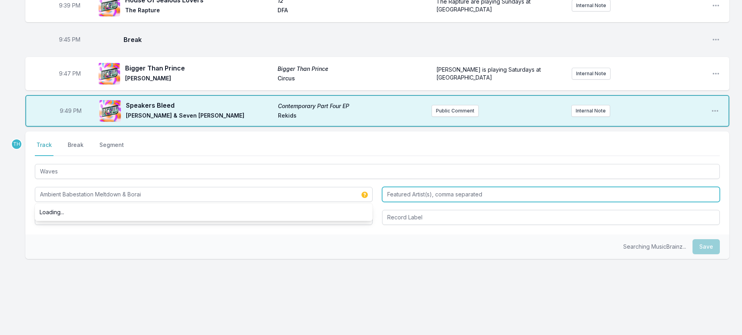
type input "Ambient Babestation Meltdown & Borai"
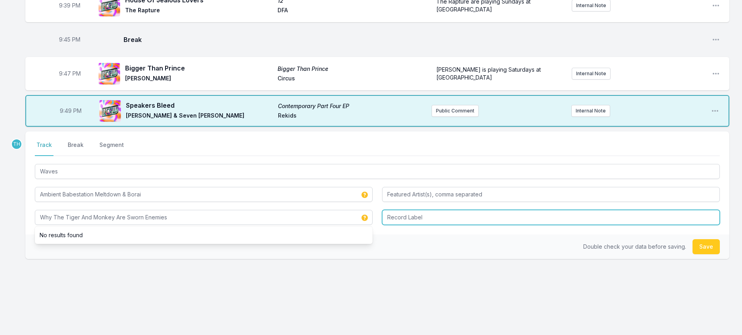
type input "Why The Tiger And Monkey Are Sworn Enemies"
type input "Human Endeavour"
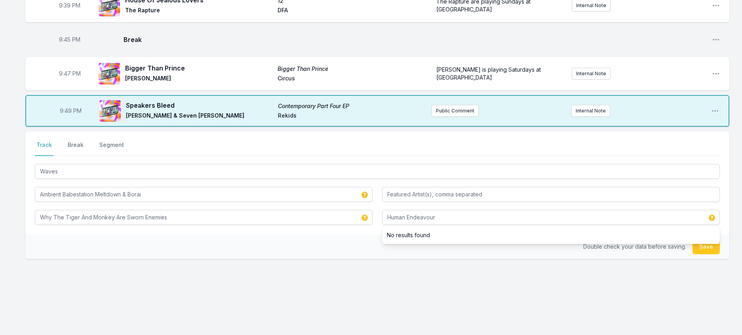
click at [361, 259] on div "Double check your data before saving. Save" at bounding box center [377, 246] width 704 height 25
click at [701, 254] on button "Save" at bounding box center [705, 246] width 27 height 15
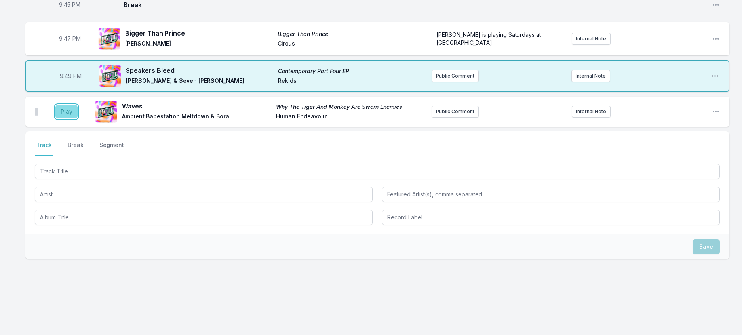
click at [78, 118] on button "Play" at bounding box center [66, 111] width 22 height 13
